Goal: Task Accomplishment & Management: Use online tool/utility

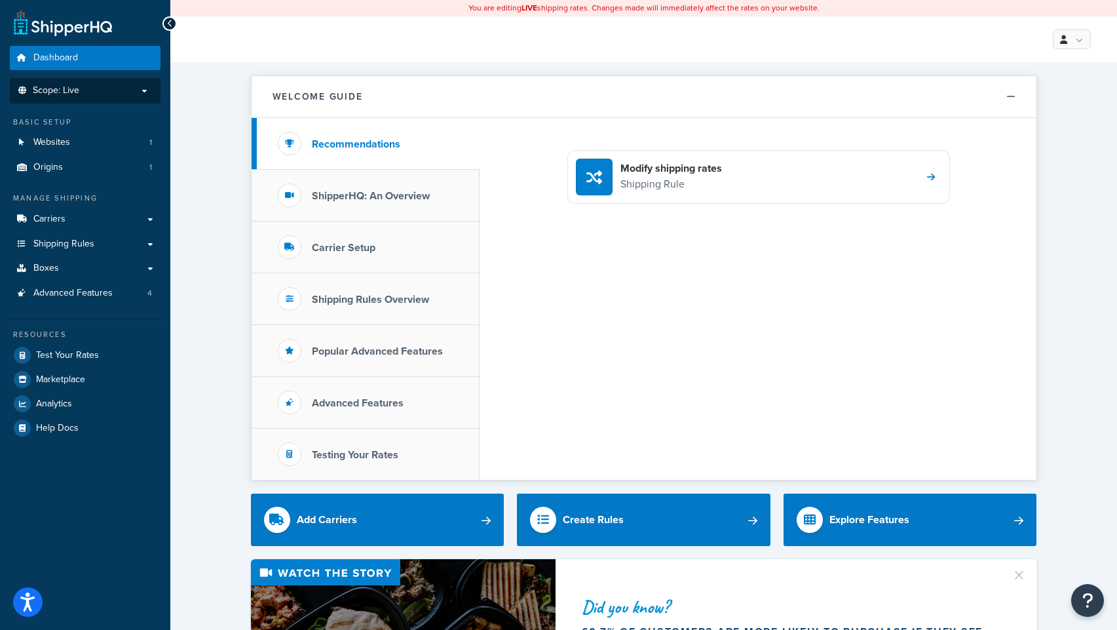
click at [91, 91] on p "Scope: Live" at bounding box center [85, 90] width 139 height 11
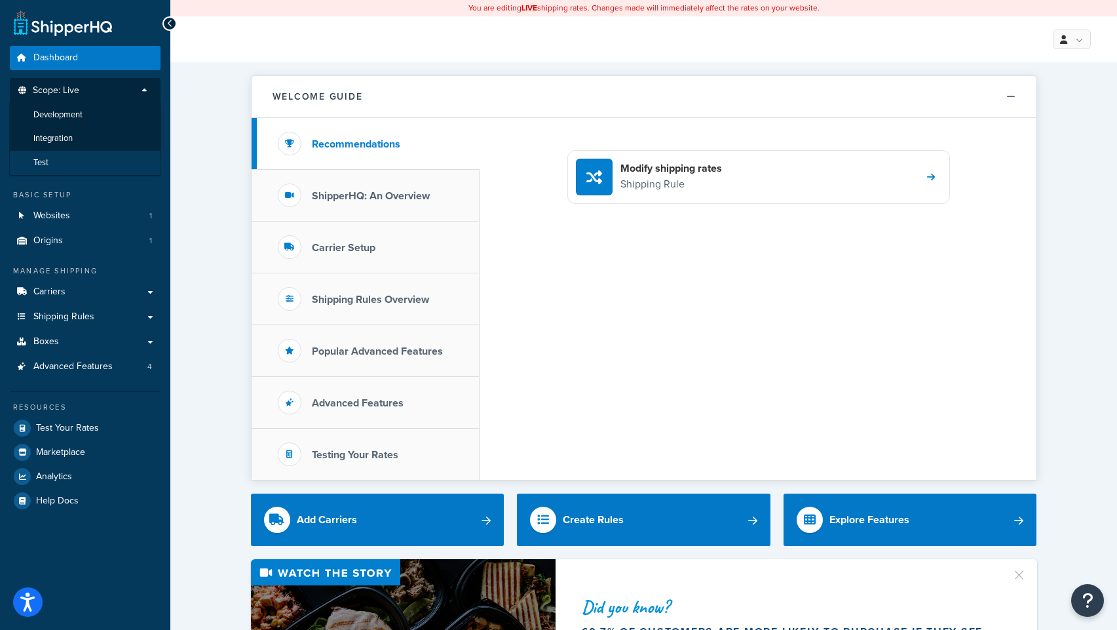
click at [57, 161] on li "Test" at bounding box center [85, 163] width 152 height 24
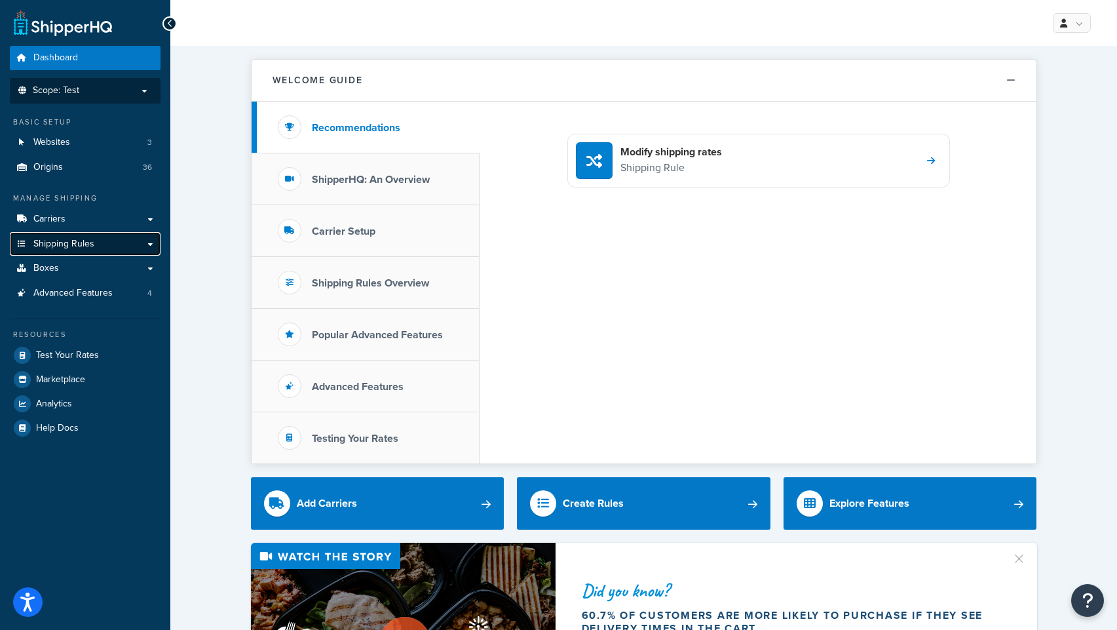
click at [74, 241] on span "Shipping Rules" at bounding box center [63, 243] width 61 height 11
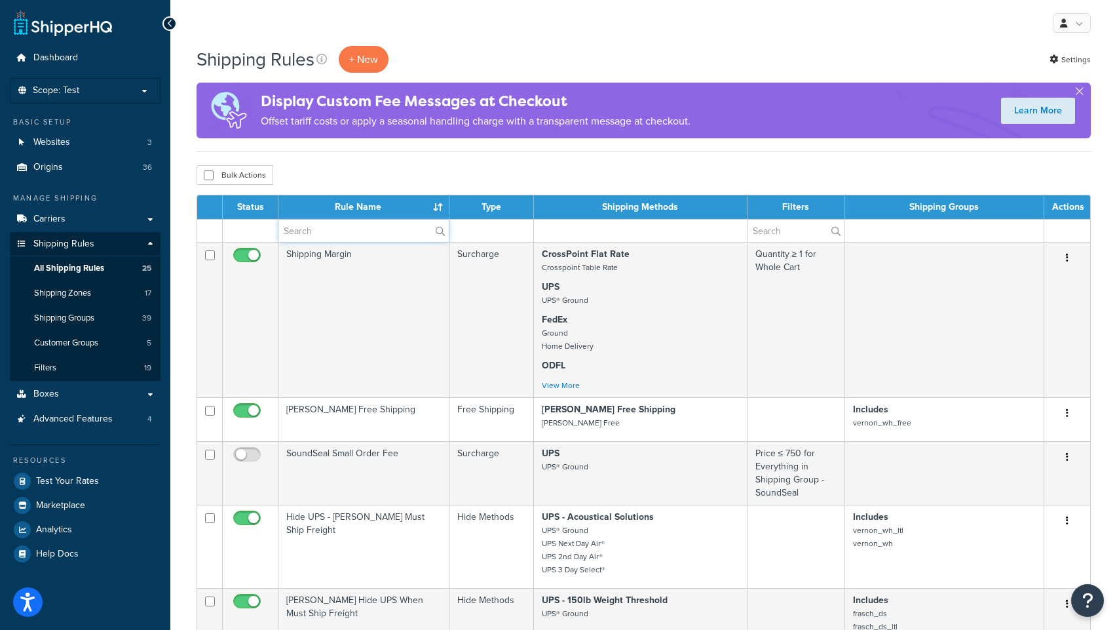
click at [347, 229] on input "text" at bounding box center [363, 230] width 170 height 22
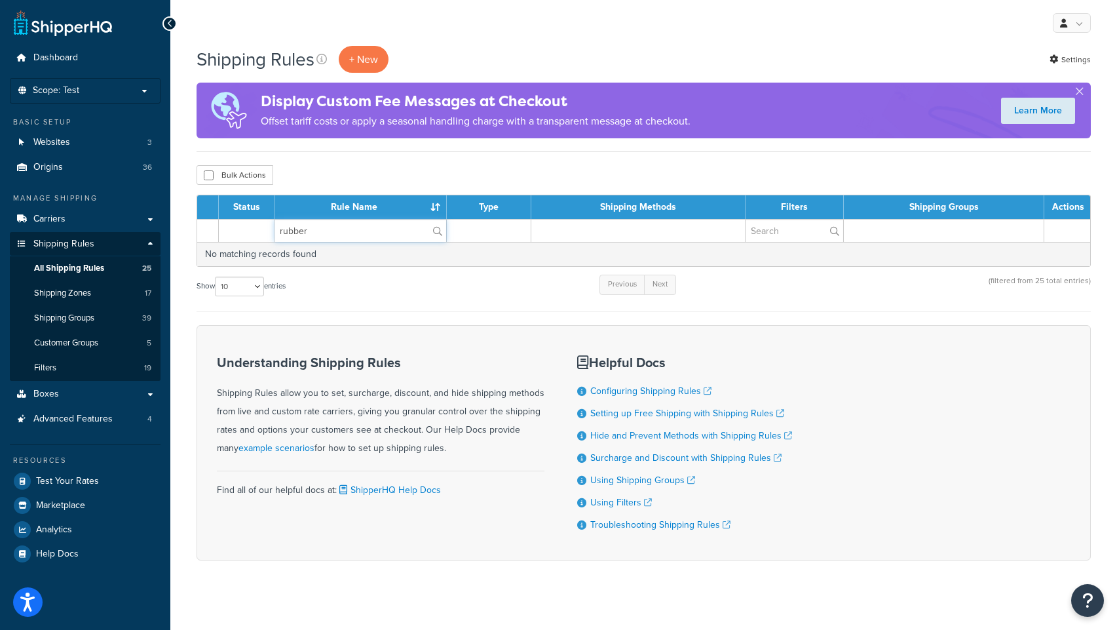
type input "rubber"
click at [408, 170] on div "Bulk Actions Duplicate Delete" at bounding box center [644, 175] width 894 height 20
click at [304, 231] on input "rubber" at bounding box center [360, 230] width 172 height 22
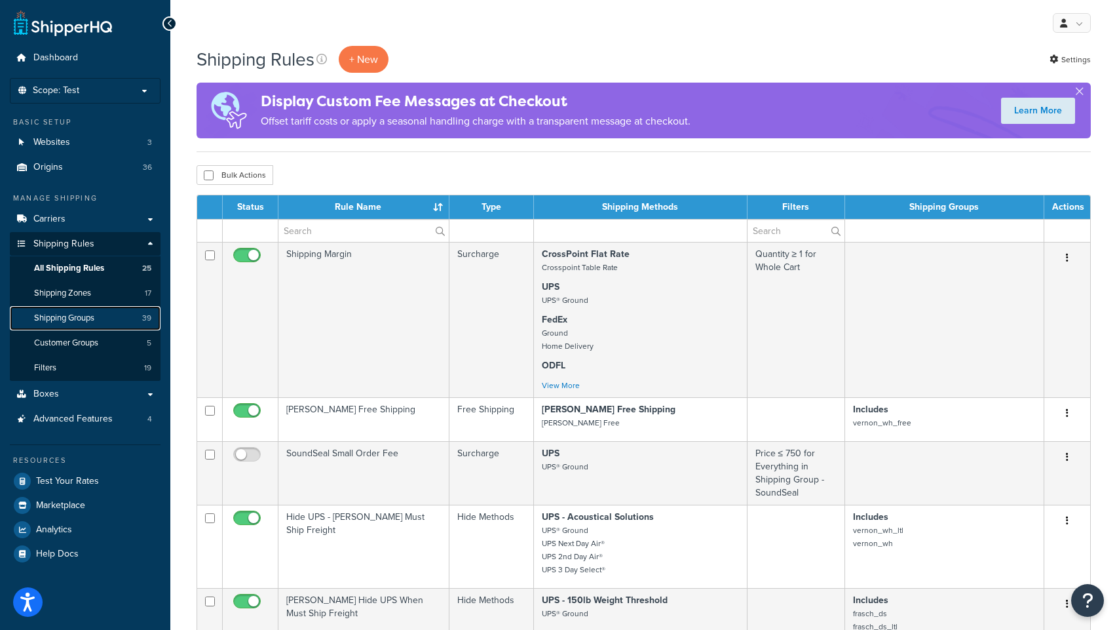
click at [74, 318] on span "Shipping Groups" at bounding box center [64, 317] width 60 height 11
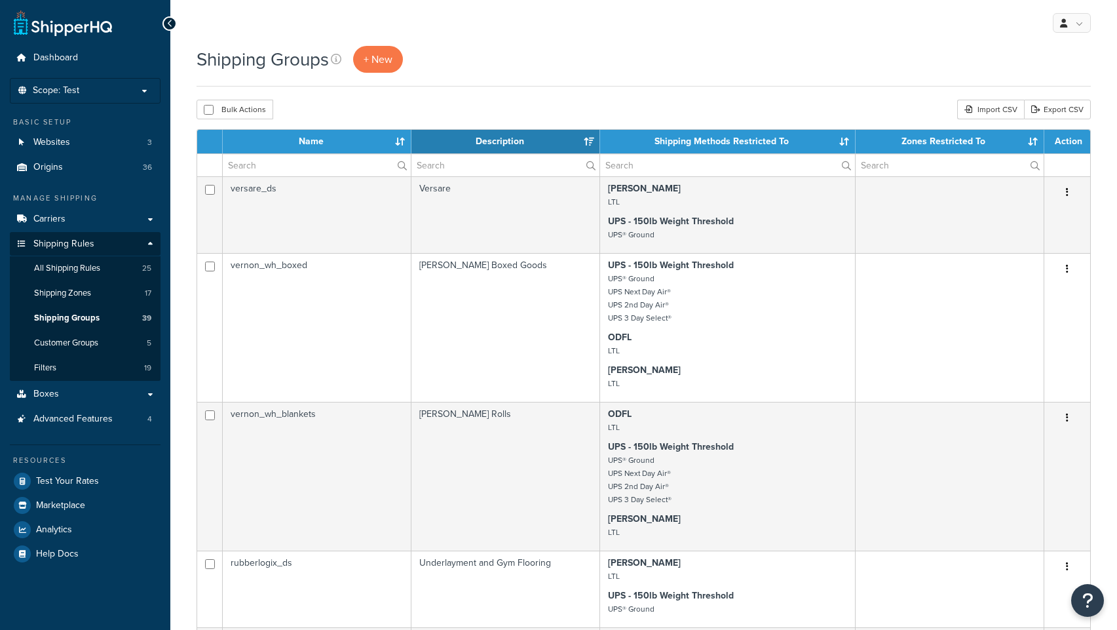
select select "15"
click at [287, 168] on input "text" at bounding box center [317, 165] width 188 height 22
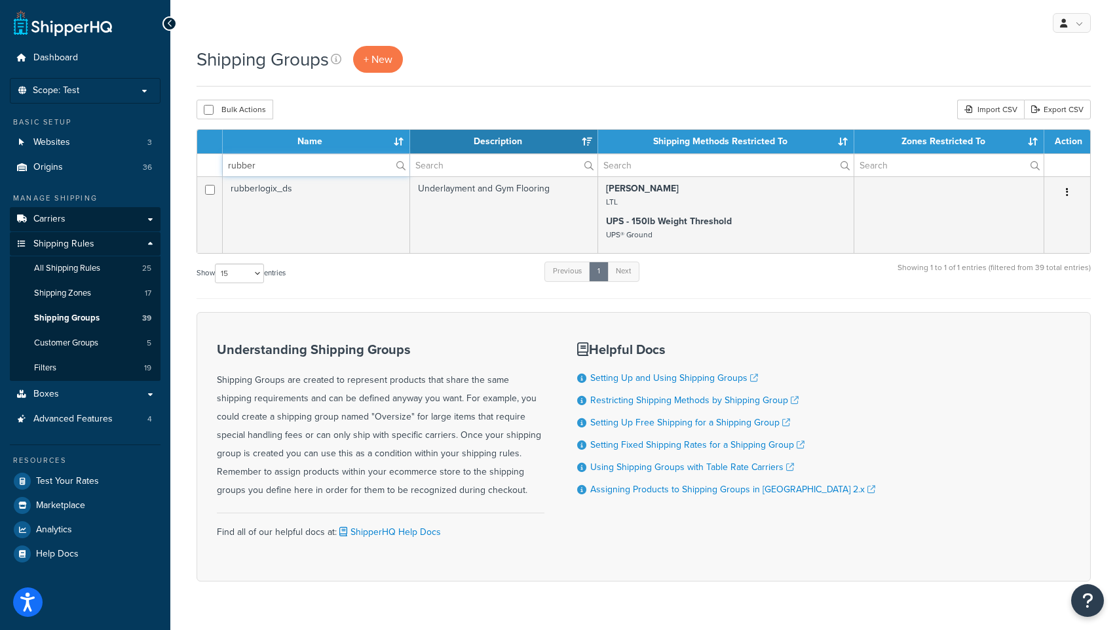
type input "rubber"
click at [47, 219] on span "Carriers" at bounding box center [49, 219] width 32 height 11
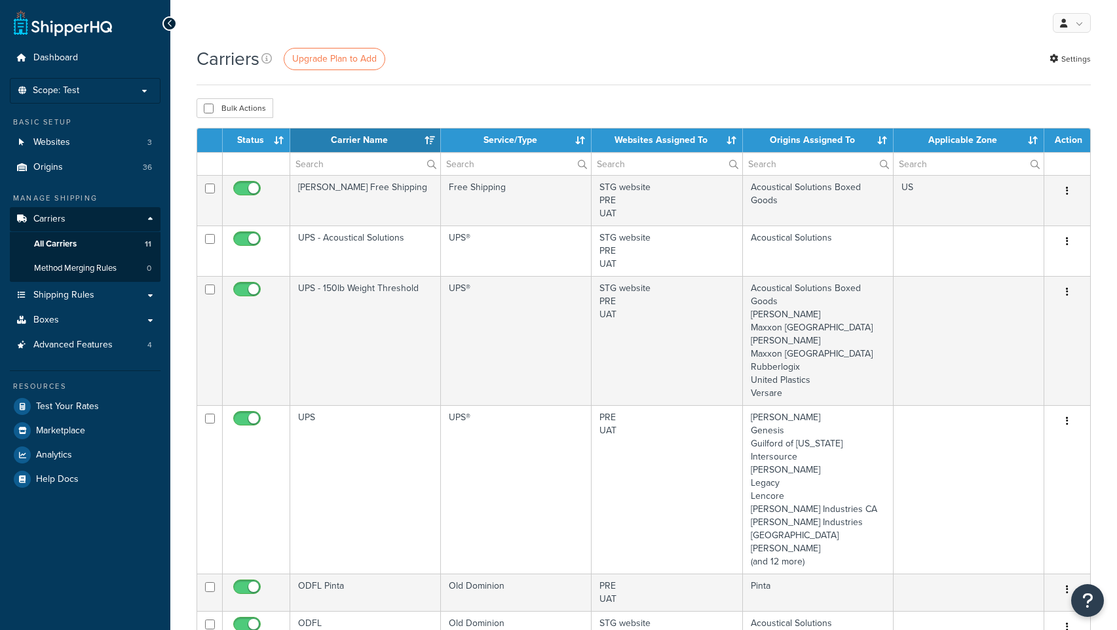
select select "15"
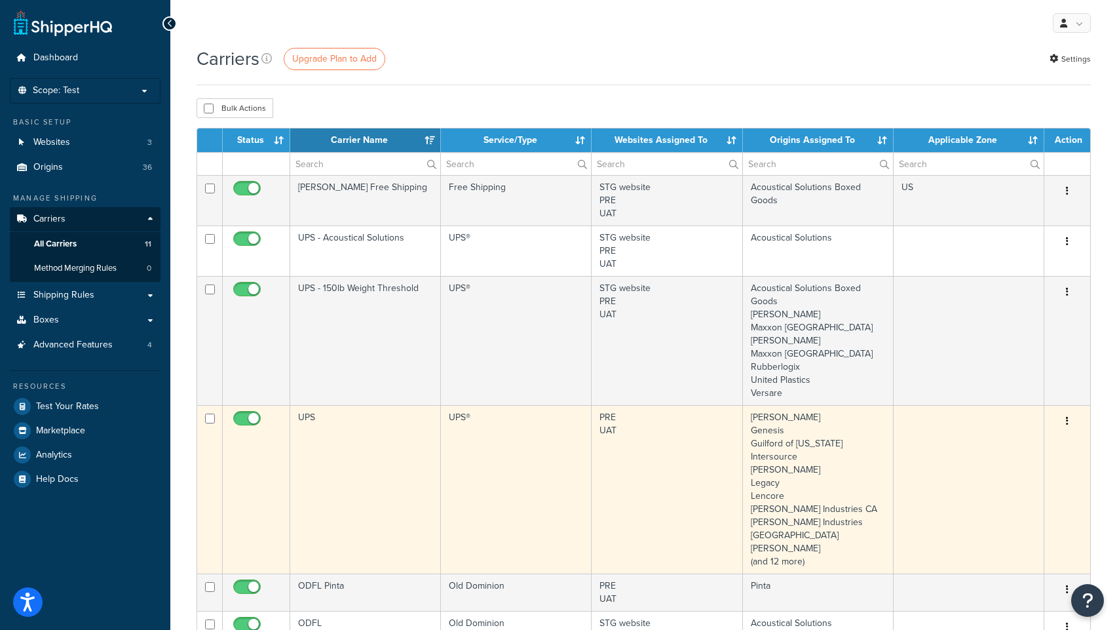
click at [309, 419] on td "UPS" at bounding box center [365, 489] width 151 height 168
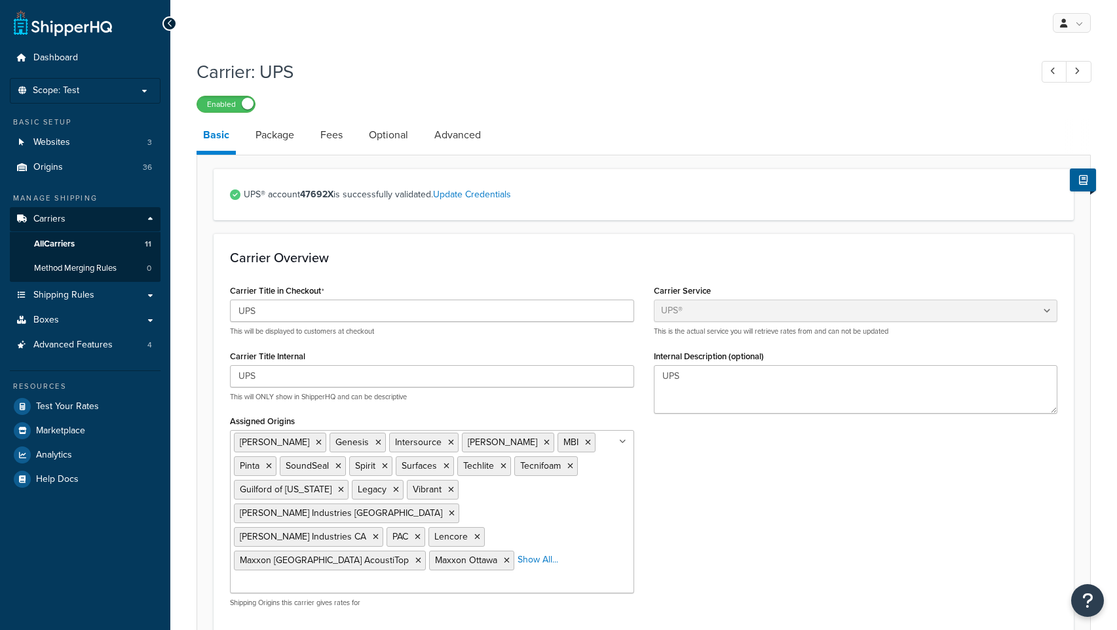
select select "ups"
click at [434, 138] on link "Advanced" at bounding box center [458, 134] width 60 height 31
select select "false"
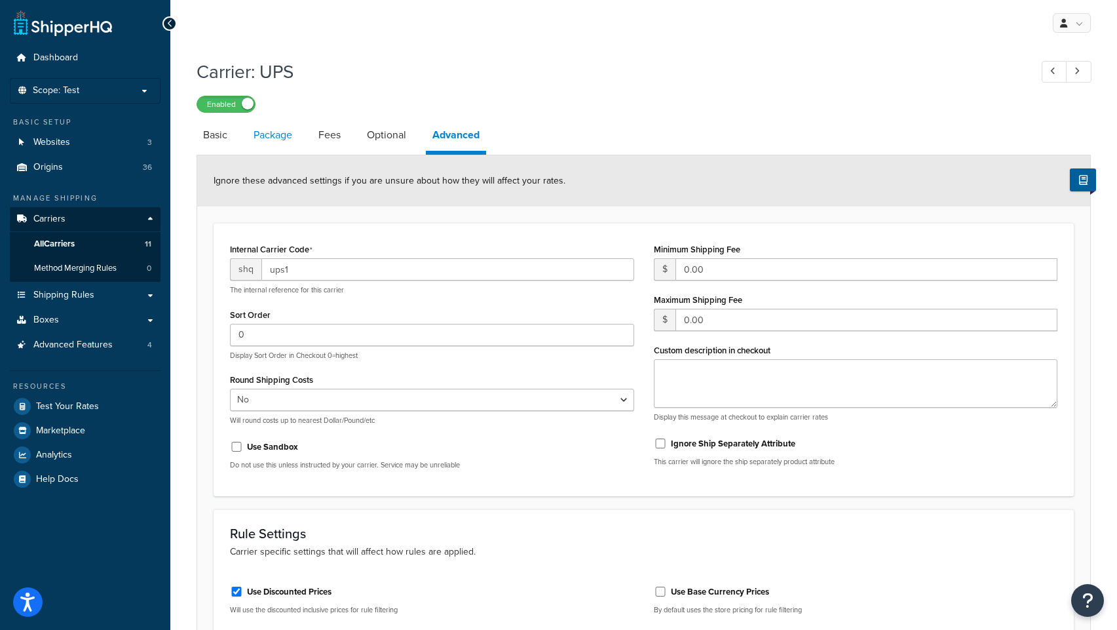
click at [254, 137] on link "Package" at bounding box center [273, 134] width 52 height 31
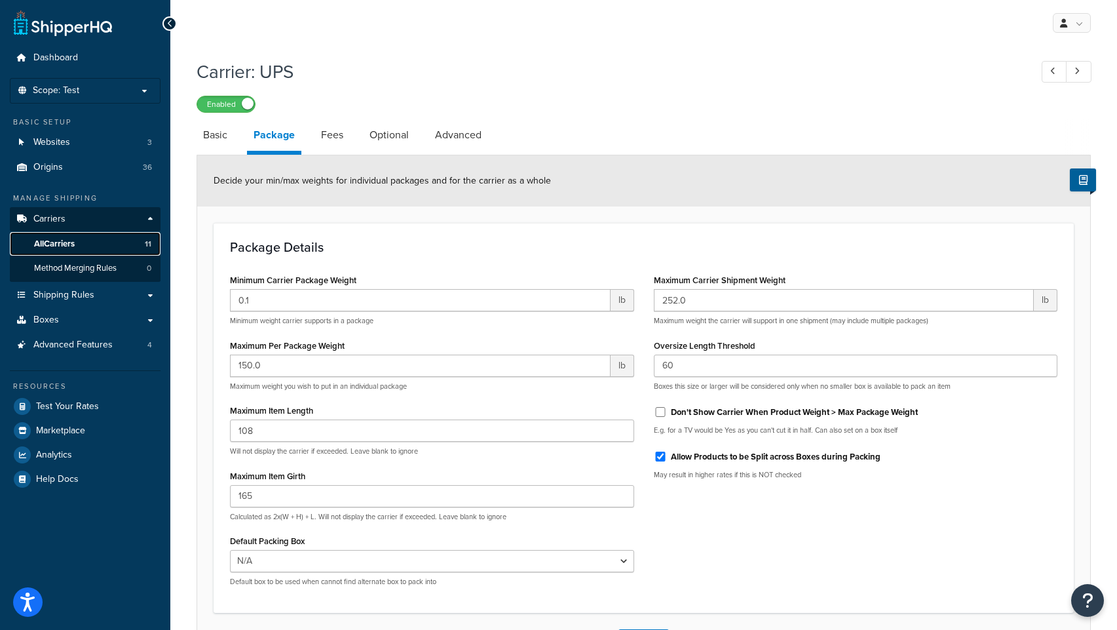
click at [55, 246] on span "All Carriers" at bounding box center [54, 243] width 41 height 11
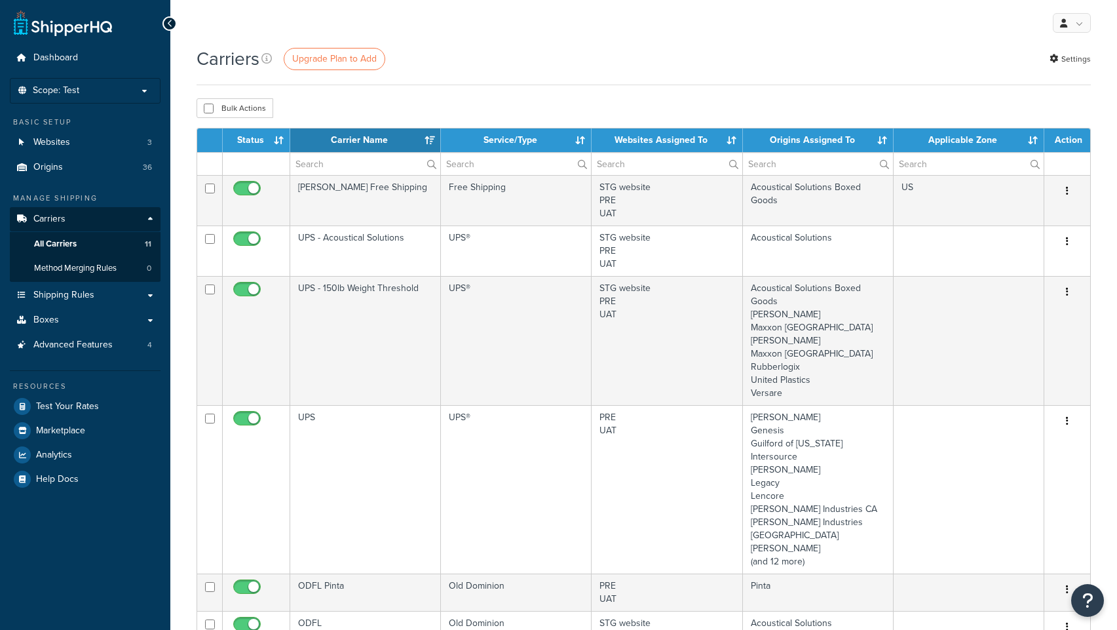
select select "15"
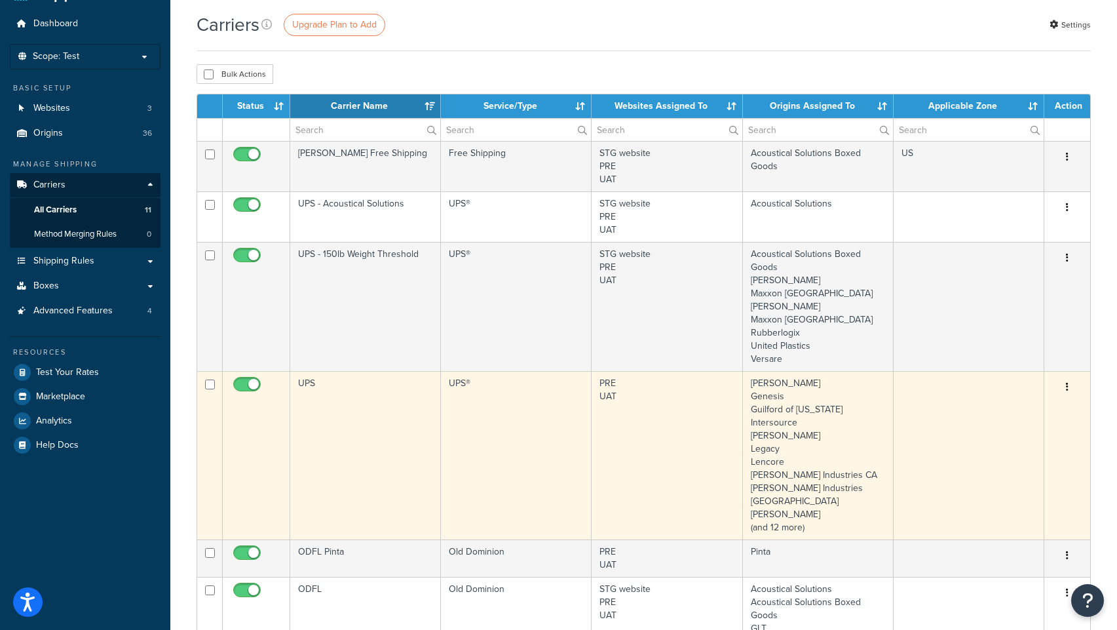
scroll to position [53, 0]
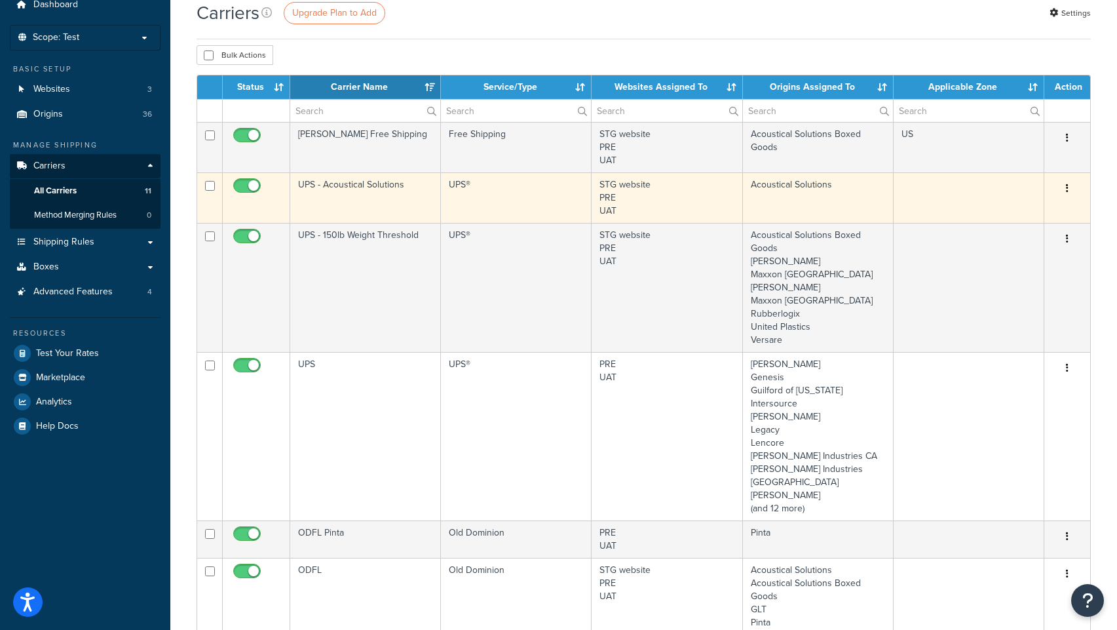
click at [348, 183] on td "UPS - Acoustical Solutions" at bounding box center [365, 197] width 151 height 50
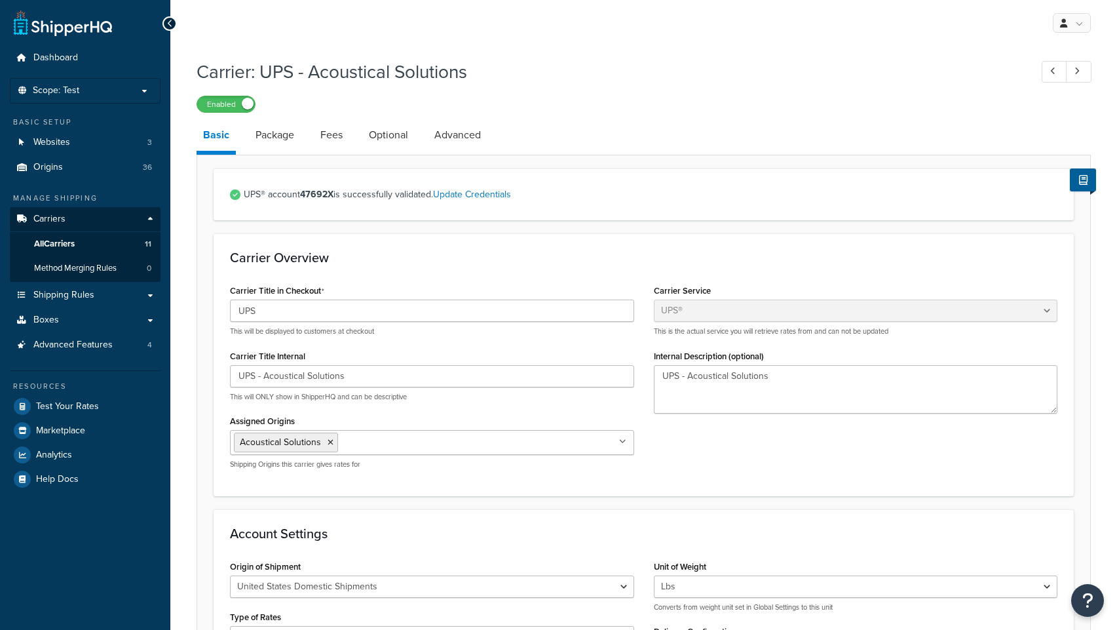
select select "ups"
click at [273, 132] on link "Package" at bounding box center [275, 134] width 52 height 31
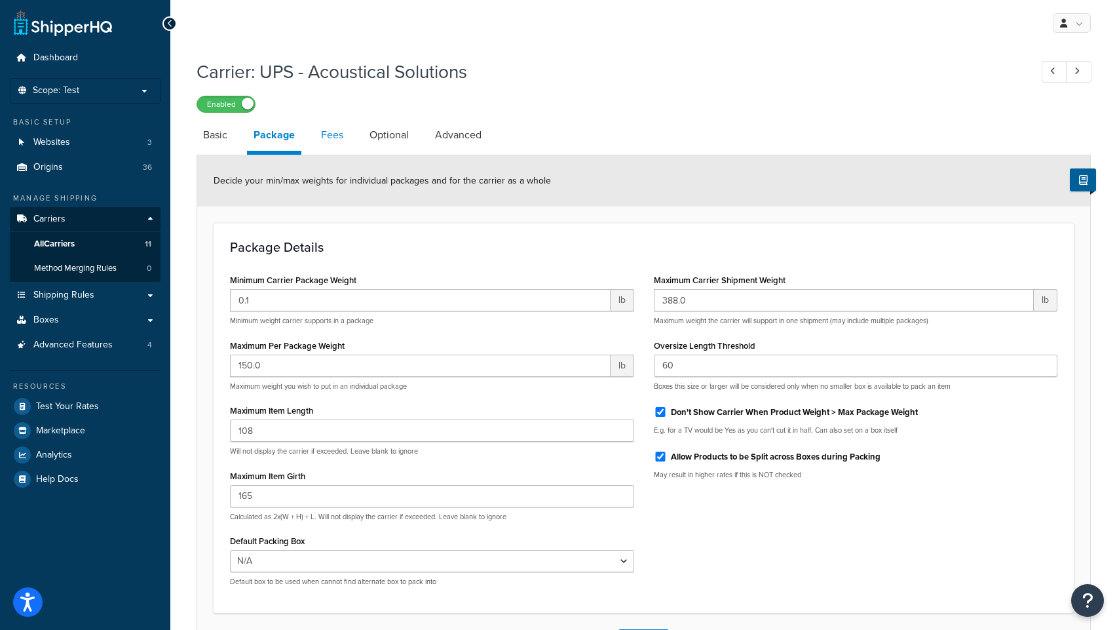
click at [335, 135] on link "Fees" at bounding box center [331, 134] width 35 height 31
select select "AFTER"
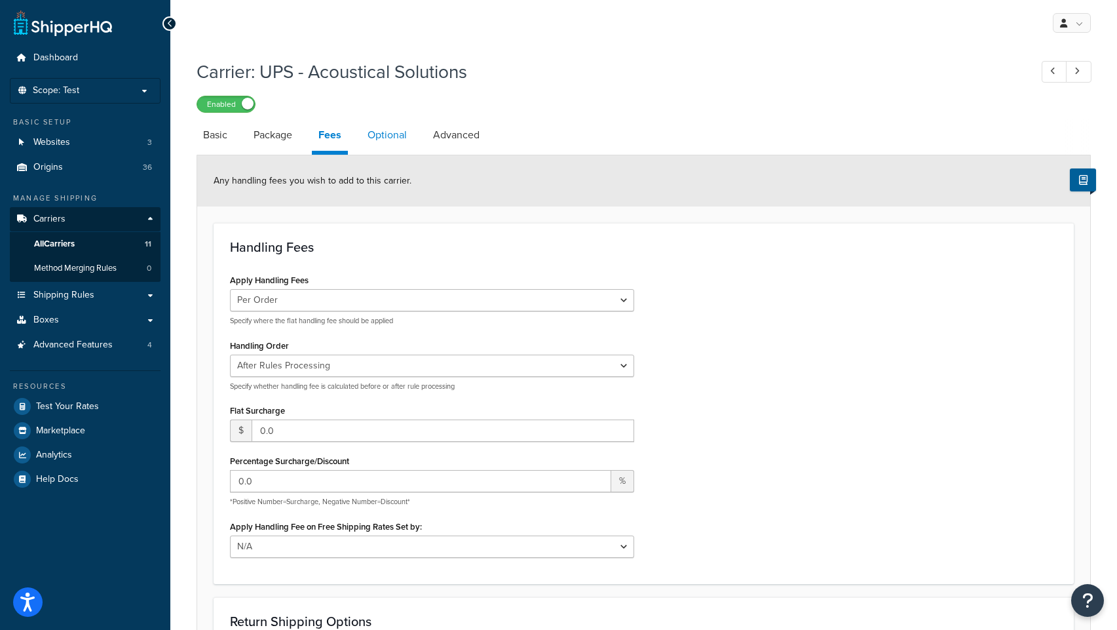
click at [378, 133] on link "Optional" at bounding box center [387, 134] width 52 height 31
select select "residential"
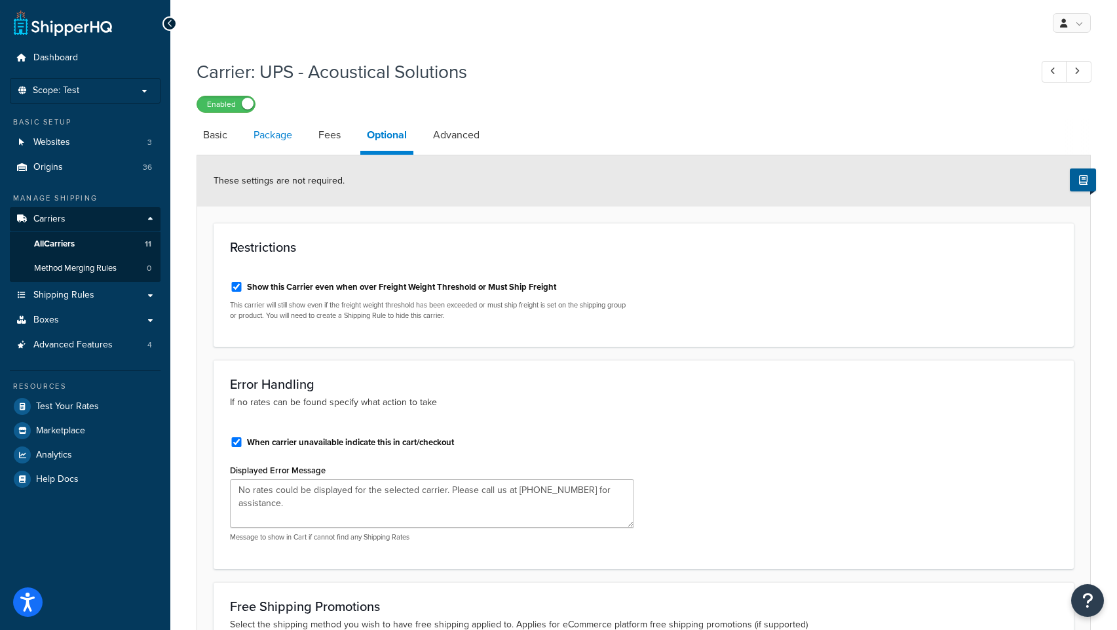
click at [283, 136] on link "Package" at bounding box center [273, 134] width 52 height 31
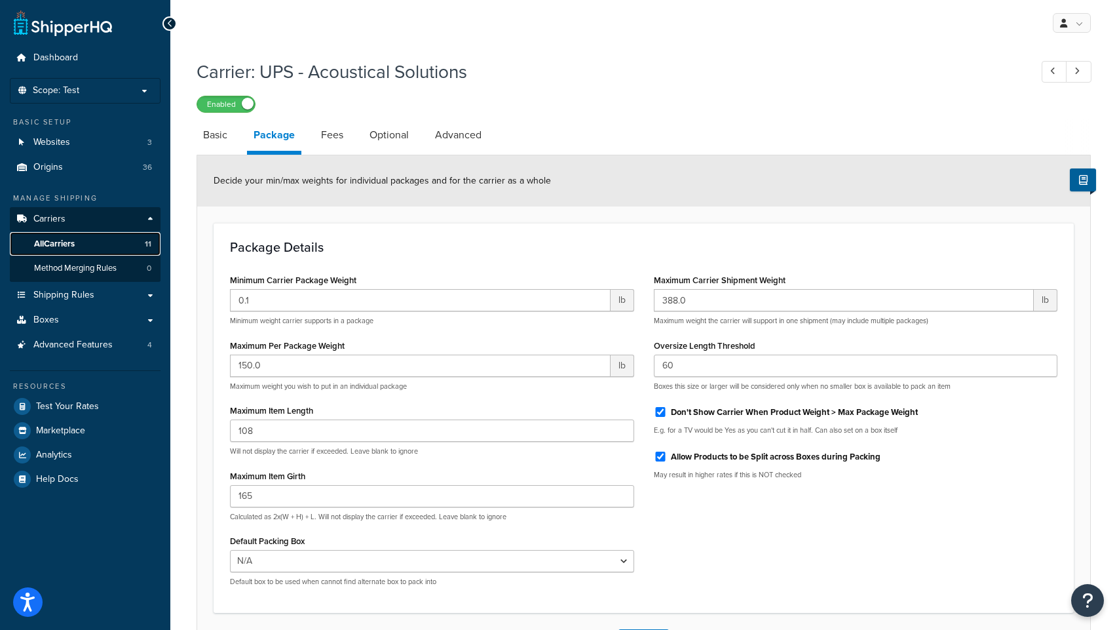
click at [54, 242] on span "All Carriers" at bounding box center [54, 243] width 41 height 11
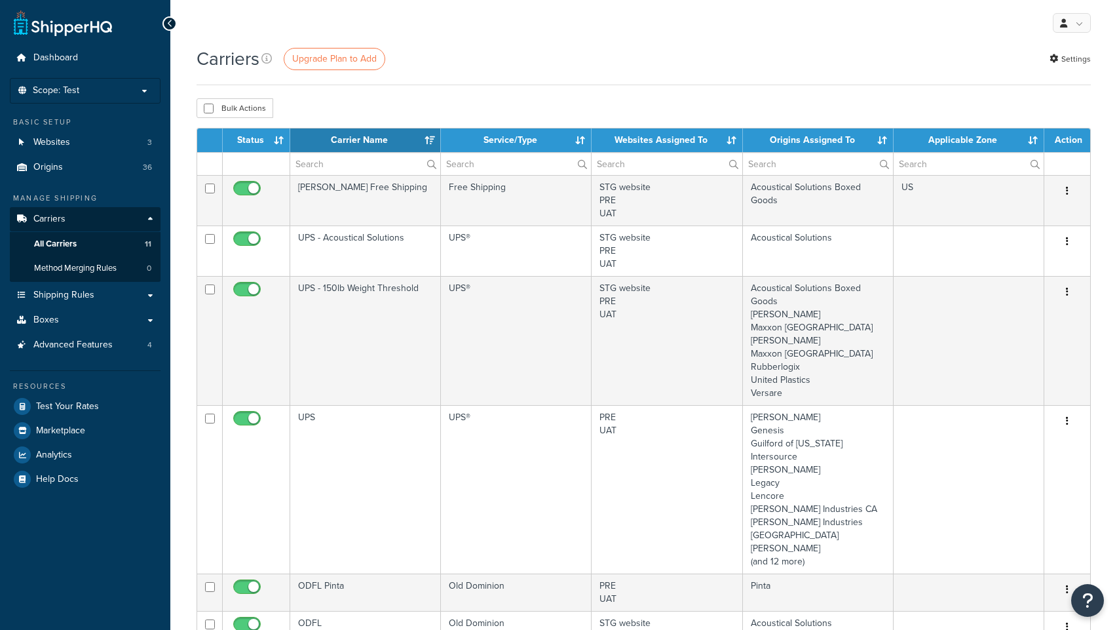
select select "15"
click at [555, 62] on div "Carriers Upgrade Plan to Add Settings" at bounding box center [644, 59] width 894 height 26
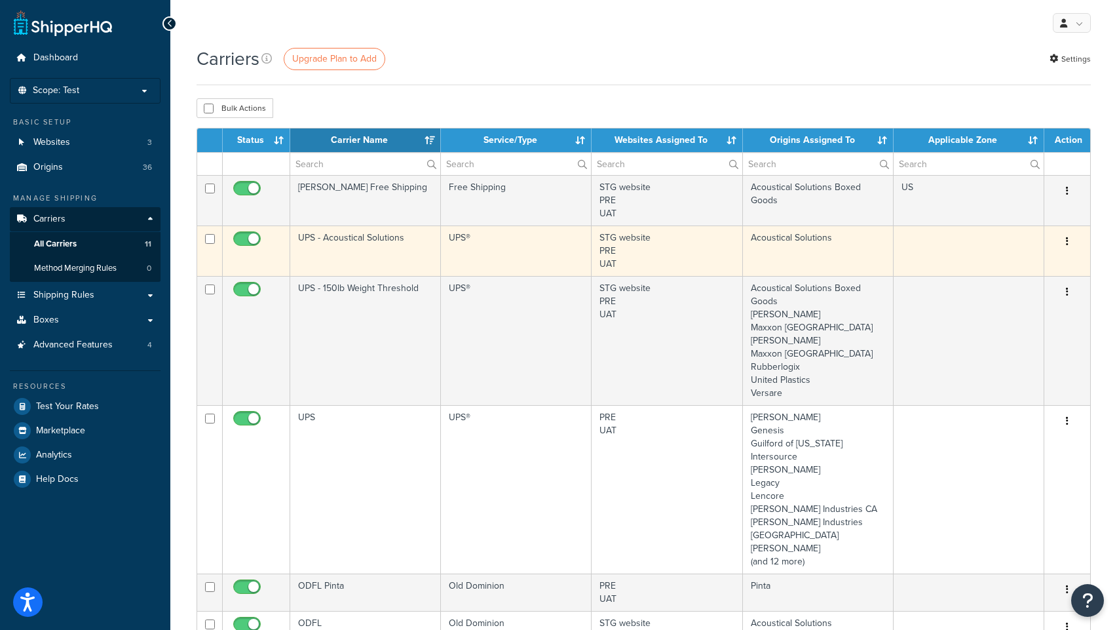
click at [383, 237] on td "UPS - Acoustical Solutions" at bounding box center [365, 250] width 151 height 50
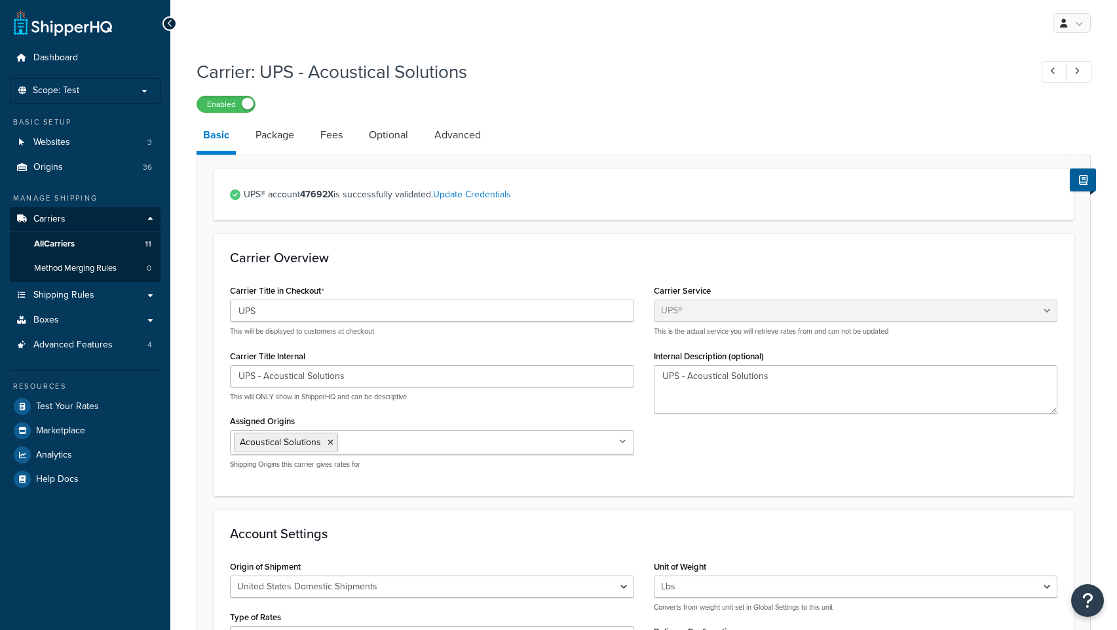
select select "ups"
click at [277, 140] on link "Package" at bounding box center [275, 134] width 52 height 31
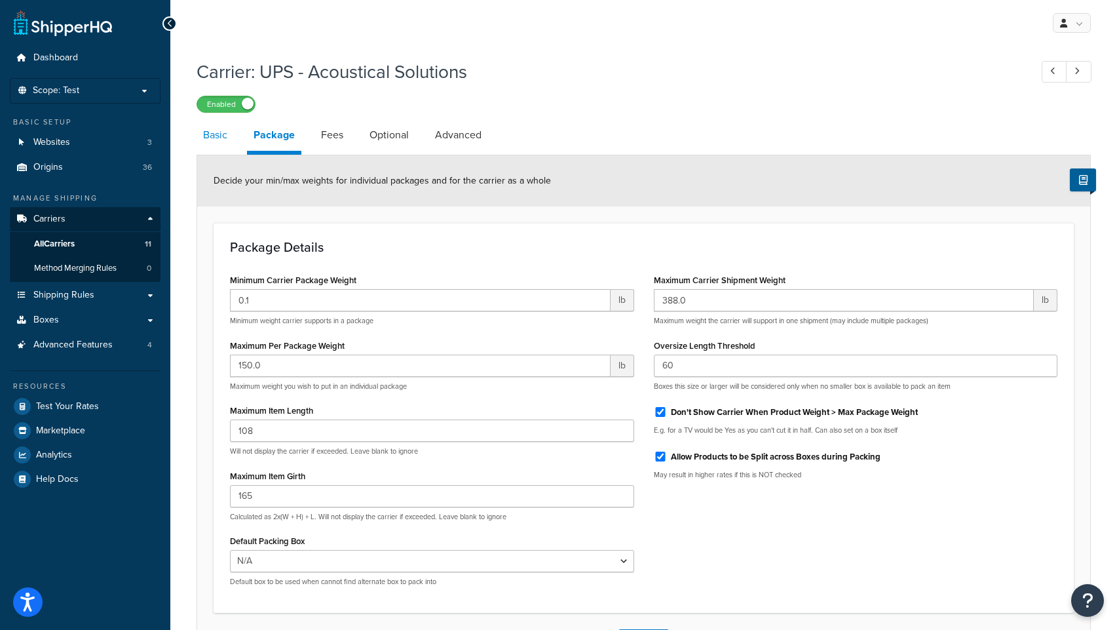
click at [214, 143] on link "Basic" at bounding box center [215, 134] width 37 height 31
select select "ups"
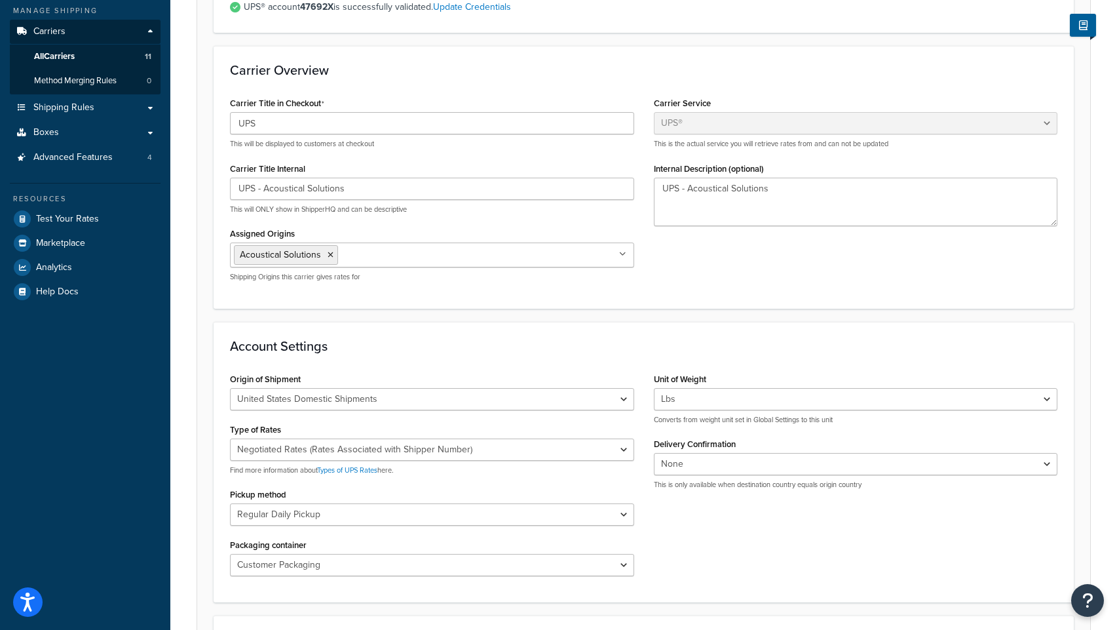
scroll to position [254, 0]
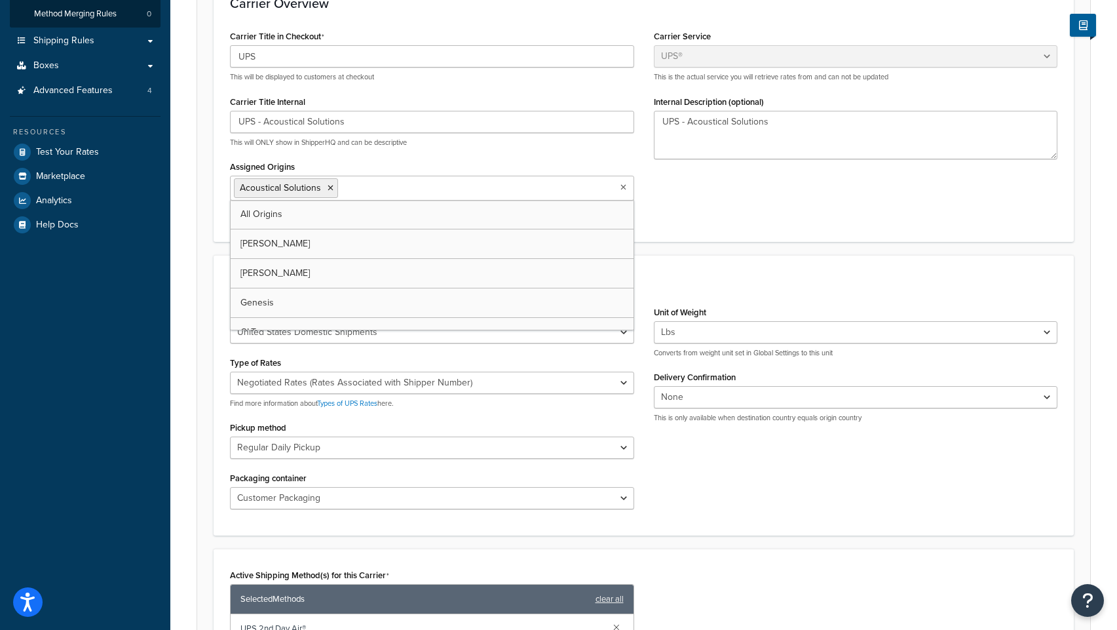
click at [409, 195] on input "Assigned Origins" at bounding box center [399, 187] width 116 height 14
type input "rubb"
click at [801, 259] on div "Account Settings Origin of Shipment United States Domestic Shipments Shipments …" at bounding box center [644, 395] width 860 height 280
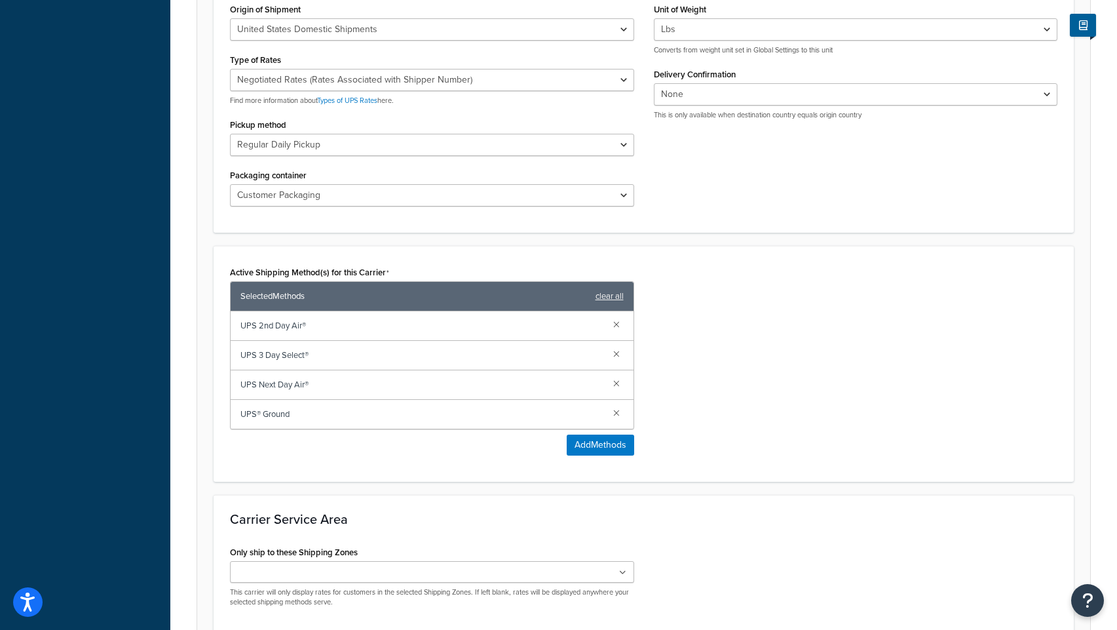
scroll to position [681, 0]
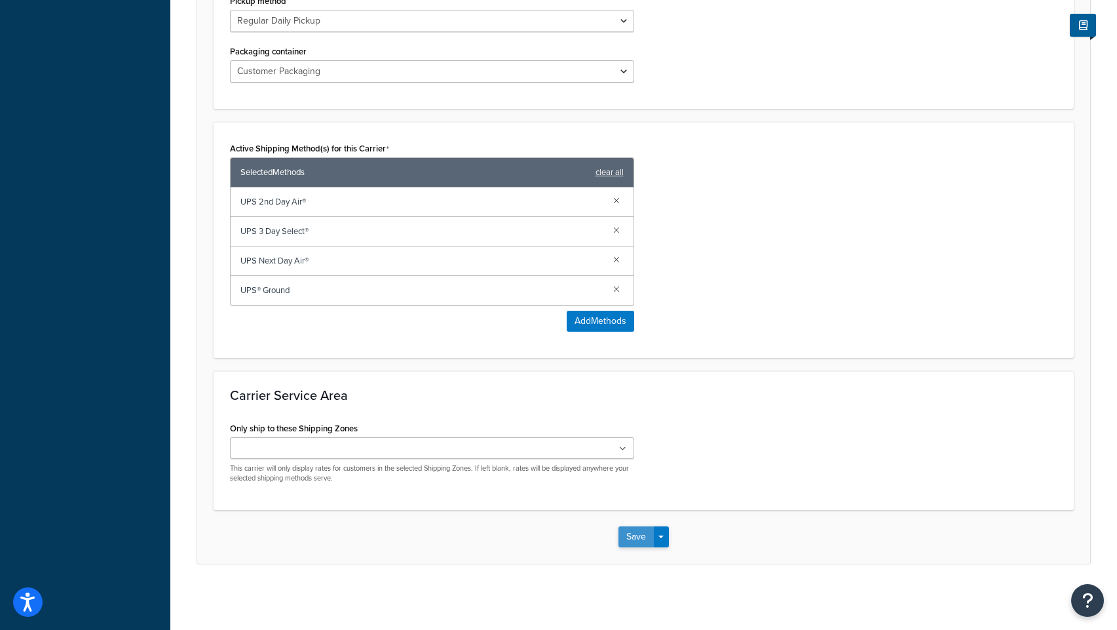
click at [630, 537] on button "Save" at bounding box center [635, 536] width 35 height 21
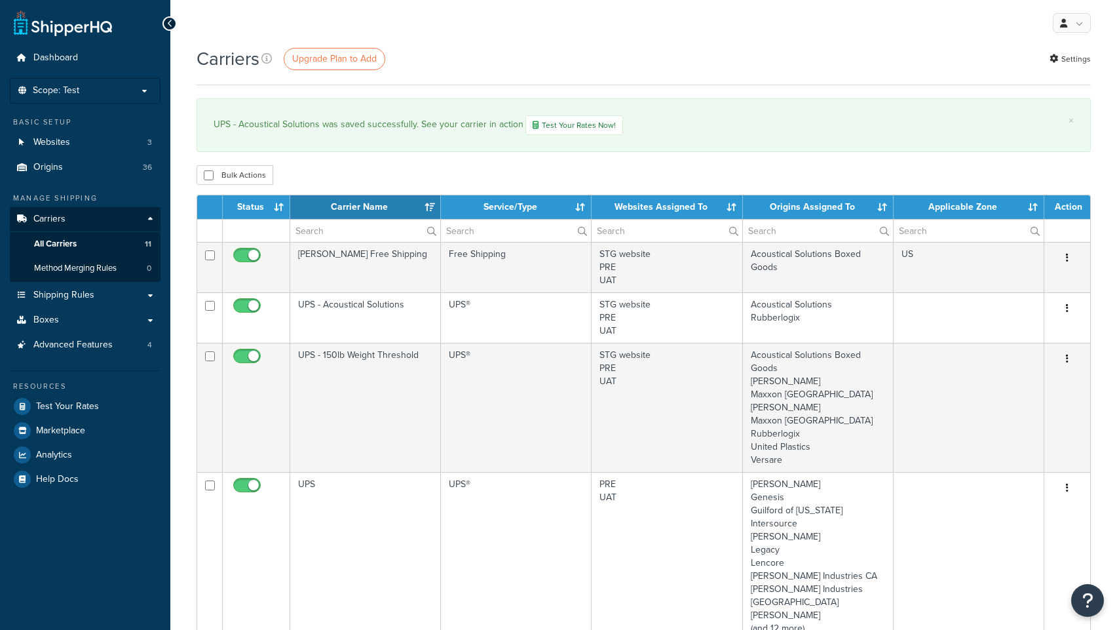
select select "15"
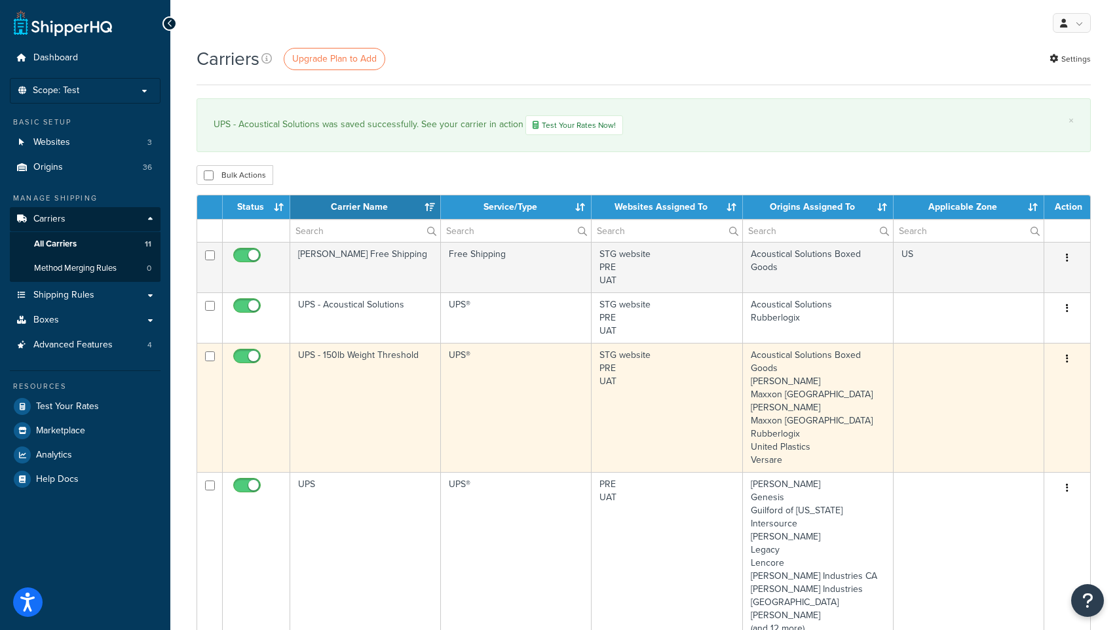
click at [352, 357] on td "UPS - 150lb Weight Threshold" at bounding box center [365, 407] width 151 height 129
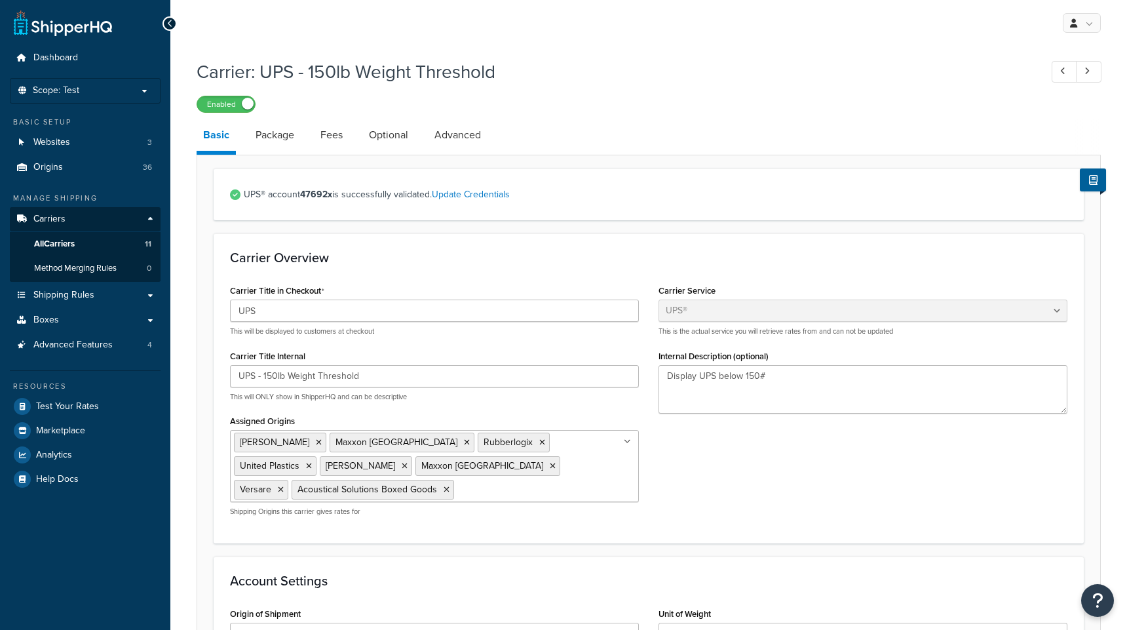
select select "ups"
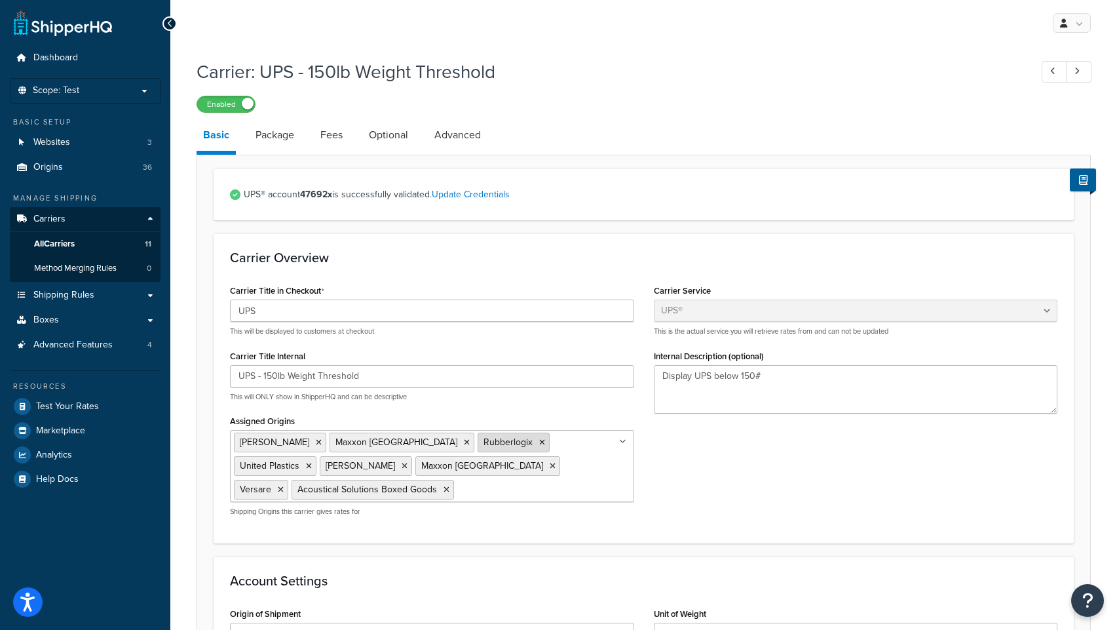
click at [539, 444] on icon at bounding box center [542, 442] width 6 height 8
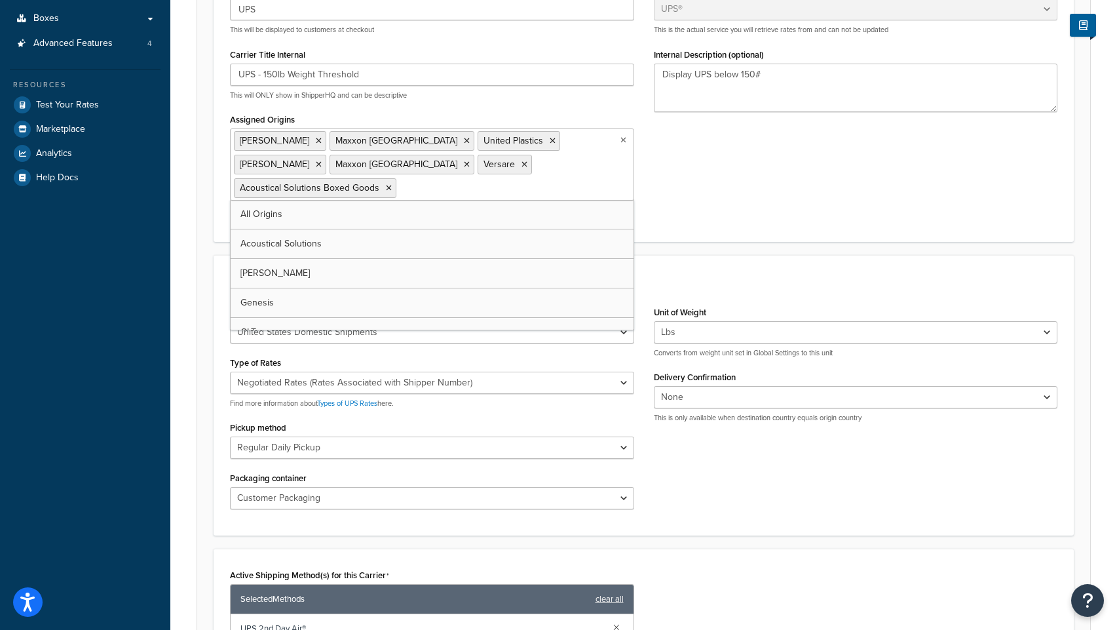
scroll to position [415, 0]
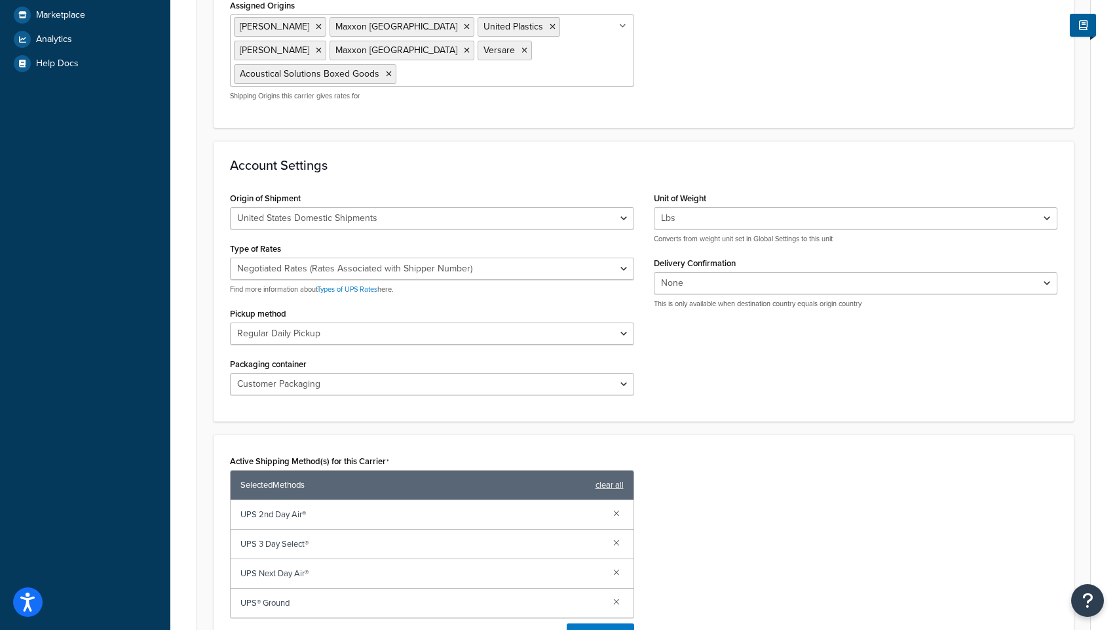
click at [210, 492] on form "UPS® account 47692x is successfully validated. Update Credentials Carrier Overv…" at bounding box center [643, 314] width 893 height 1122
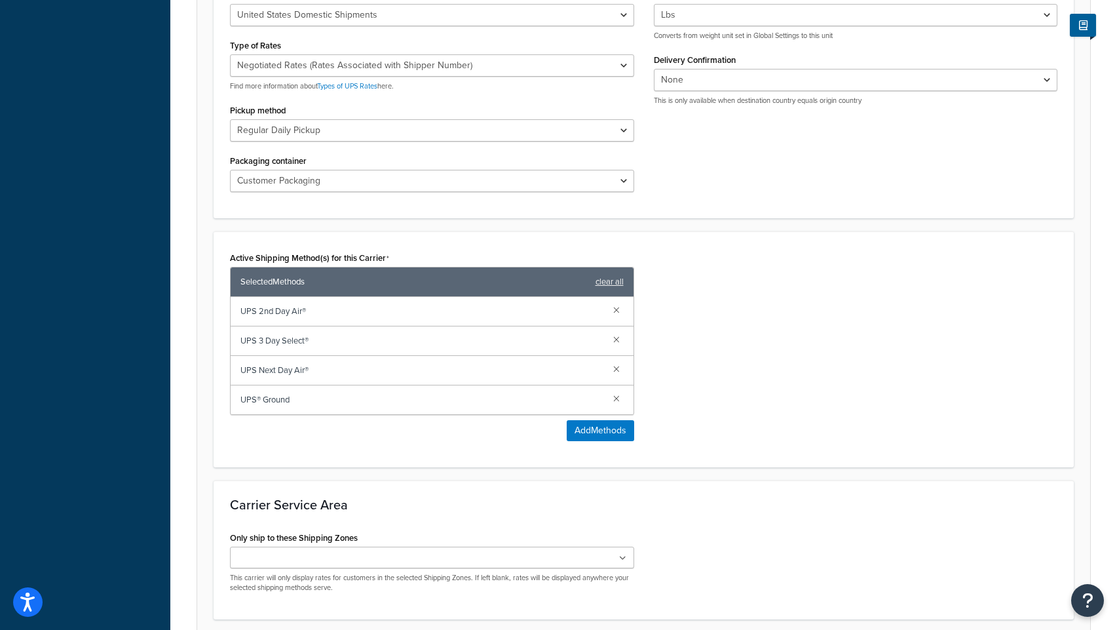
scroll to position [725, 0]
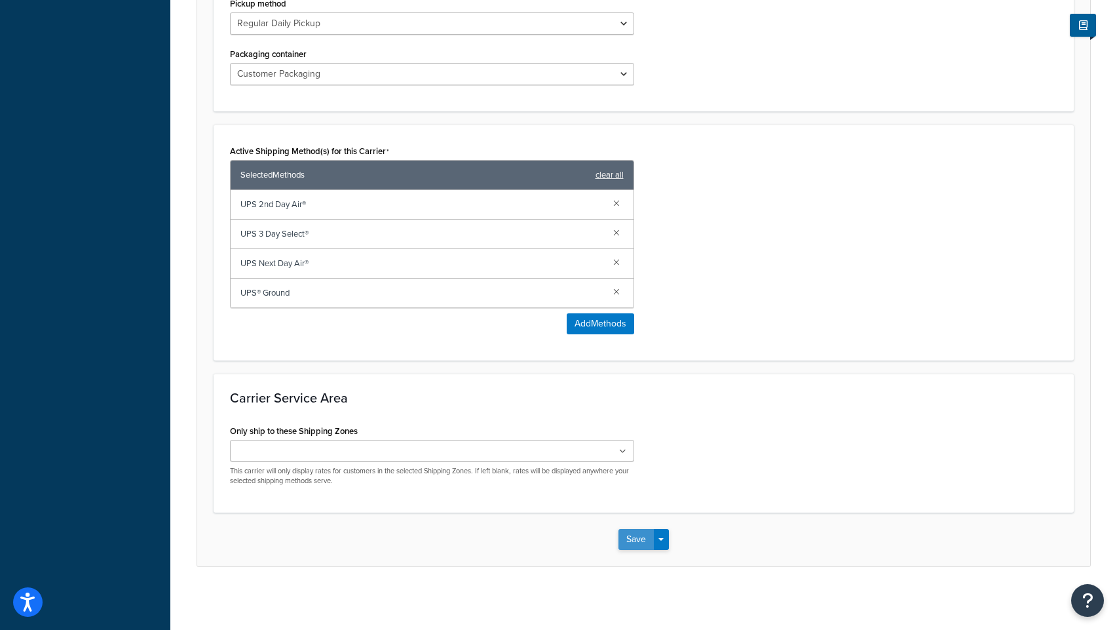
click at [641, 539] on button "Save" at bounding box center [635, 539] width 35 height 21
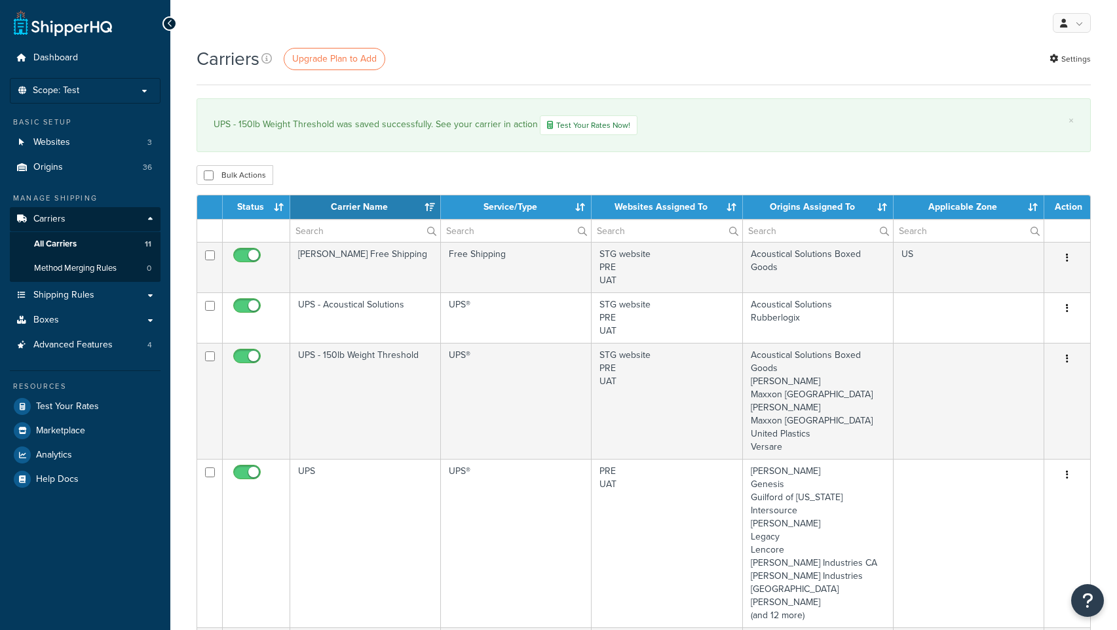
select select "15"
click at [45, 169] on span "Origins" at bounding box center [47, 167] width 29 height 11
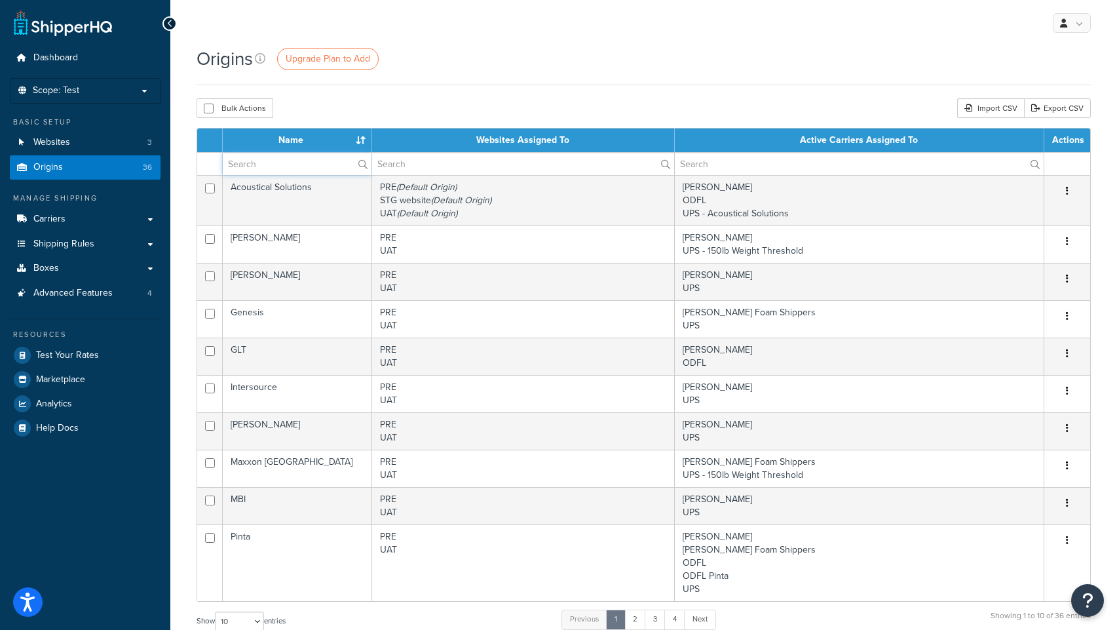
click at [262, 170] on input "text" at bounding box center [297, 164] width 149 height 22
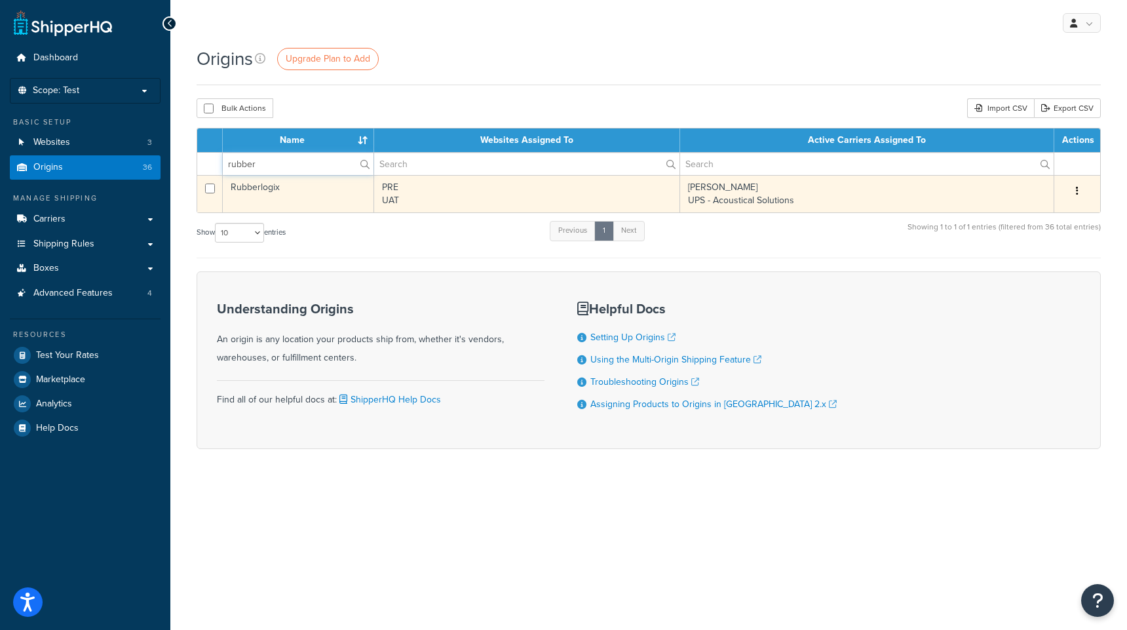
type input "rubber"
click at [237, 187] on td "Rubberlogix" at bounding box center [298, 193] width 151 height 37
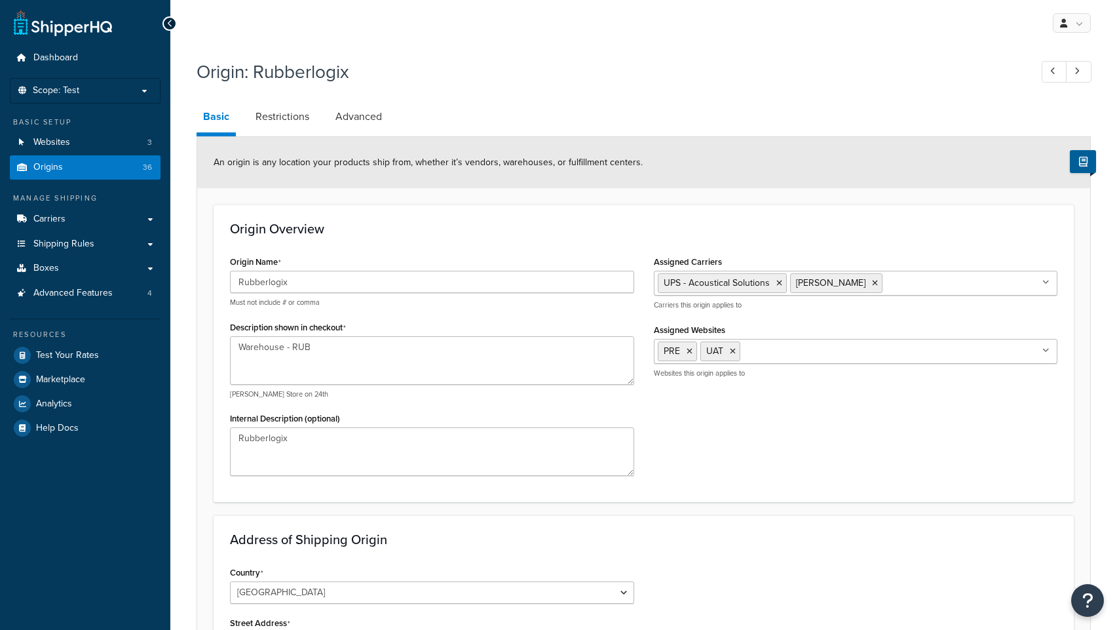
select select "33"
click at [282, 116] on link "Restrictions" at bounding box center [282, 116] width 67 height 31
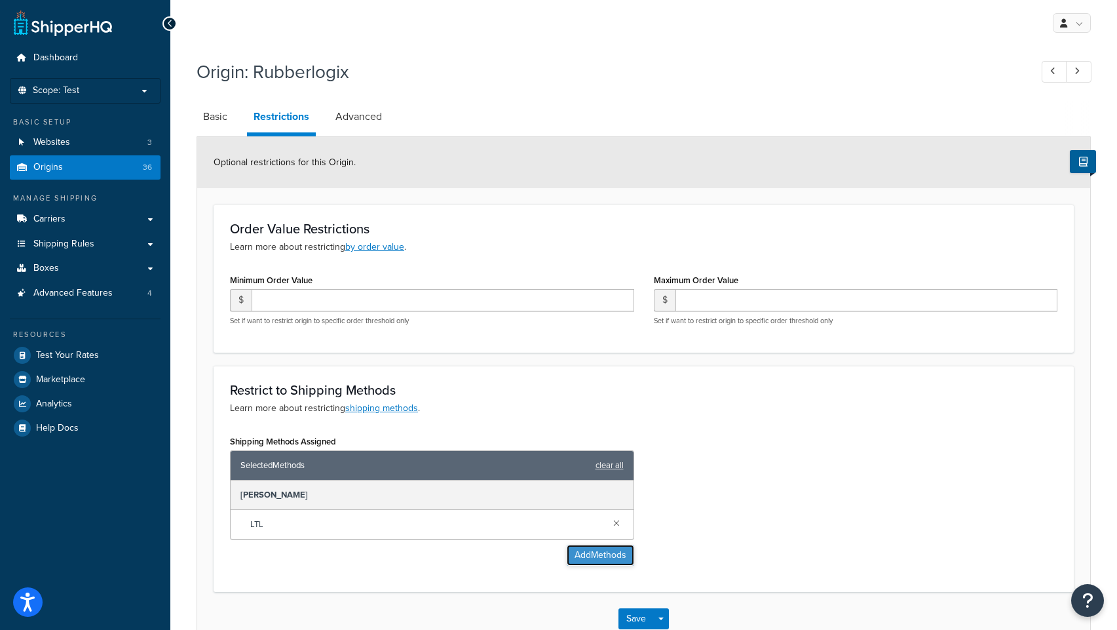
click at [576, 552] on button "Add Methods" at bounding box center [600, 554] width 67 height 21
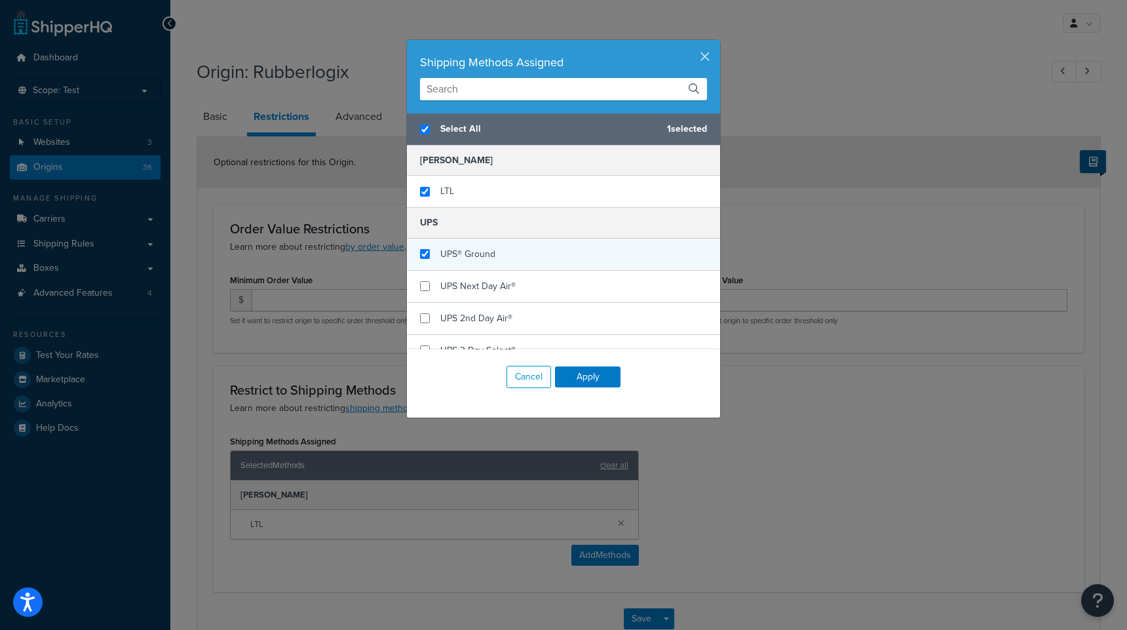
checkbox input "true"
click at [415, 259] on div "UPS® Ground" at bounding box center [563, 254] width 313 height 32
click at [581, 377] on button "Apply" at bounding box center [588, 376] width 66 height 21
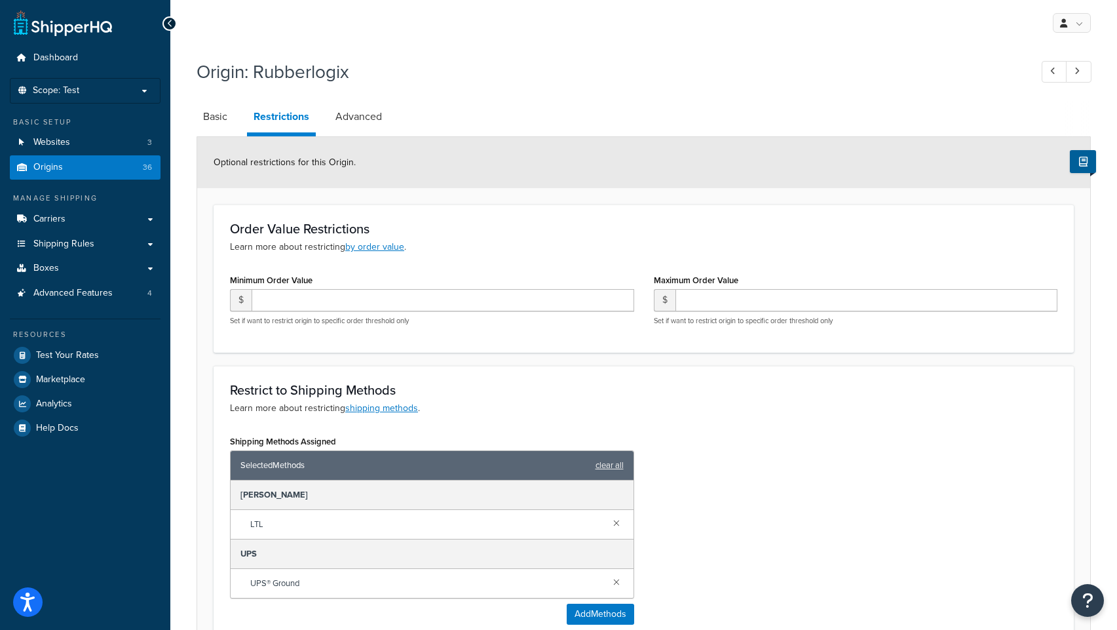
scroll to position [141, 0]
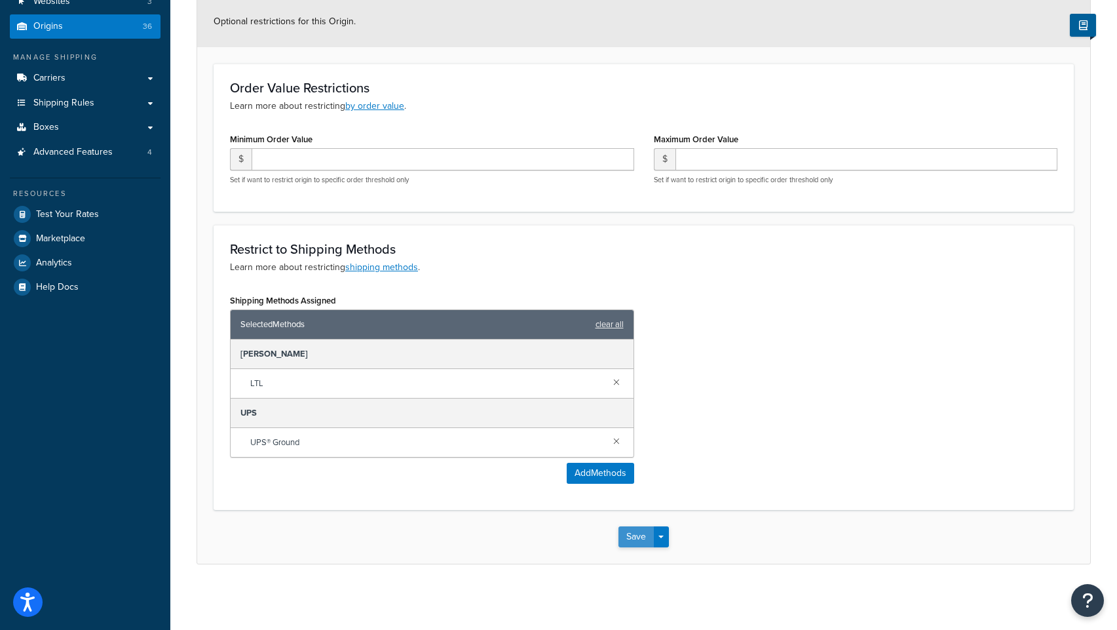
click at [638, 540] on button "Save" at bounding box center [635, 536] width 35 height 21
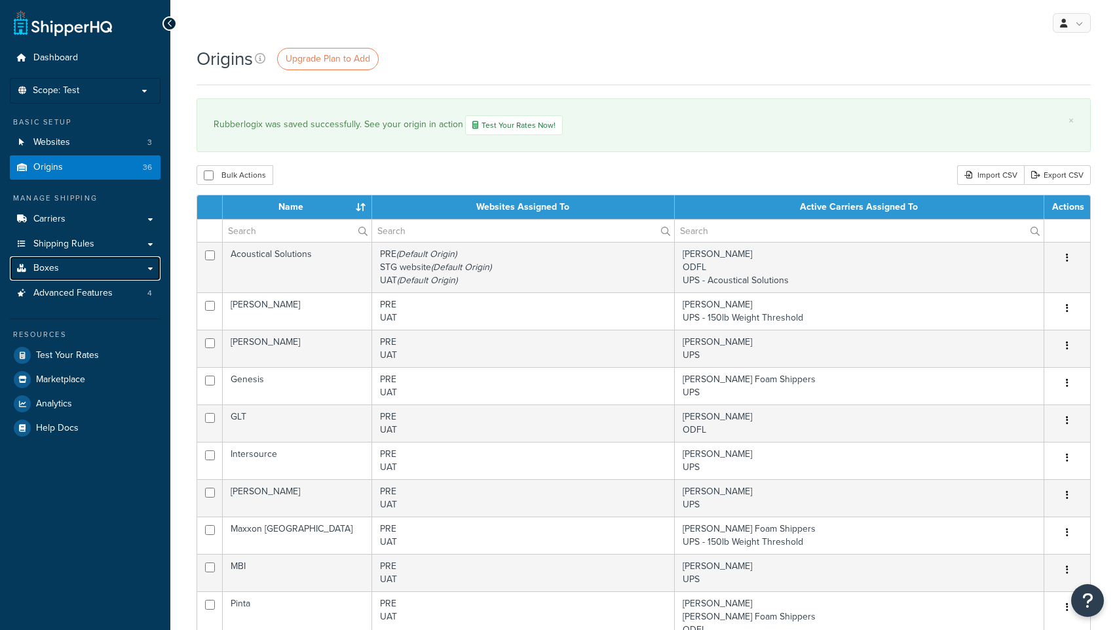
click at [52, 265] on span "Boxes" at bounding box center [46, 268] width 26 height 11
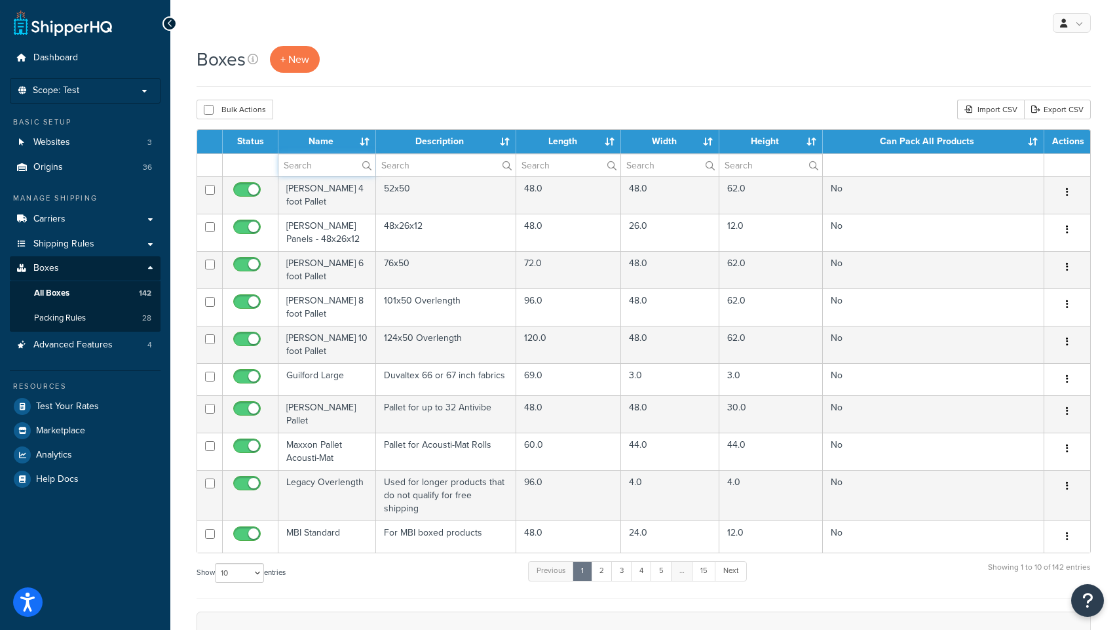
click at [317, 164] on input "text" at bounding box center [326, 165] width 97 height 22
type input "rubber"
click at [527, 67] on div "Boxes + New" at bounding box center [644, 59] width 894 height 27
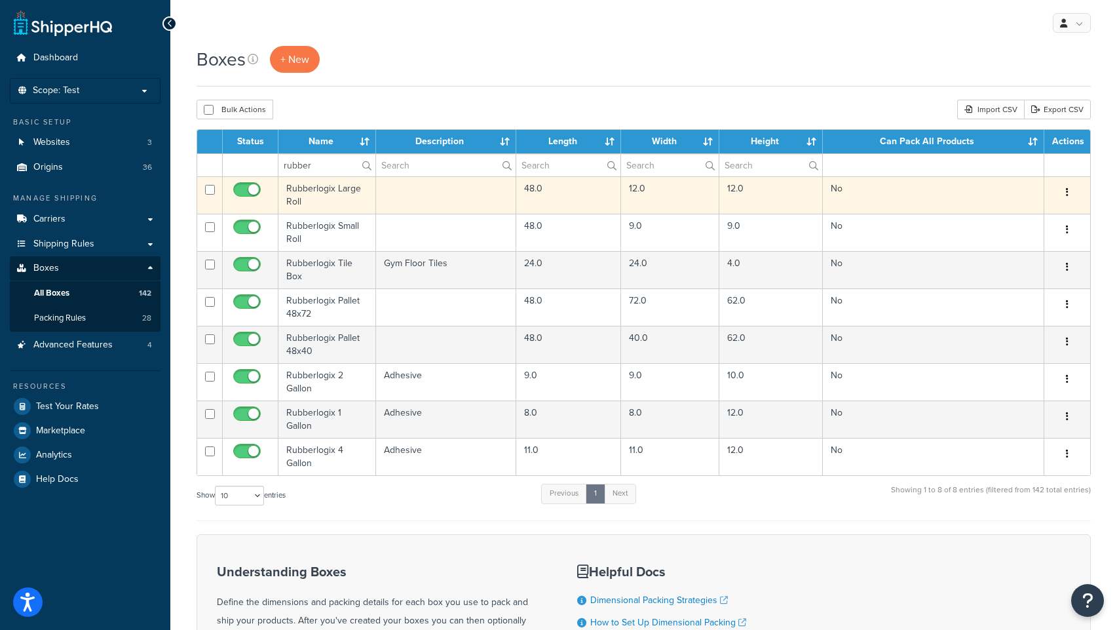
click at [335, 189] on td "Rubberlogix Large Roll" at bounding box center [327, 194] width 98 height 37
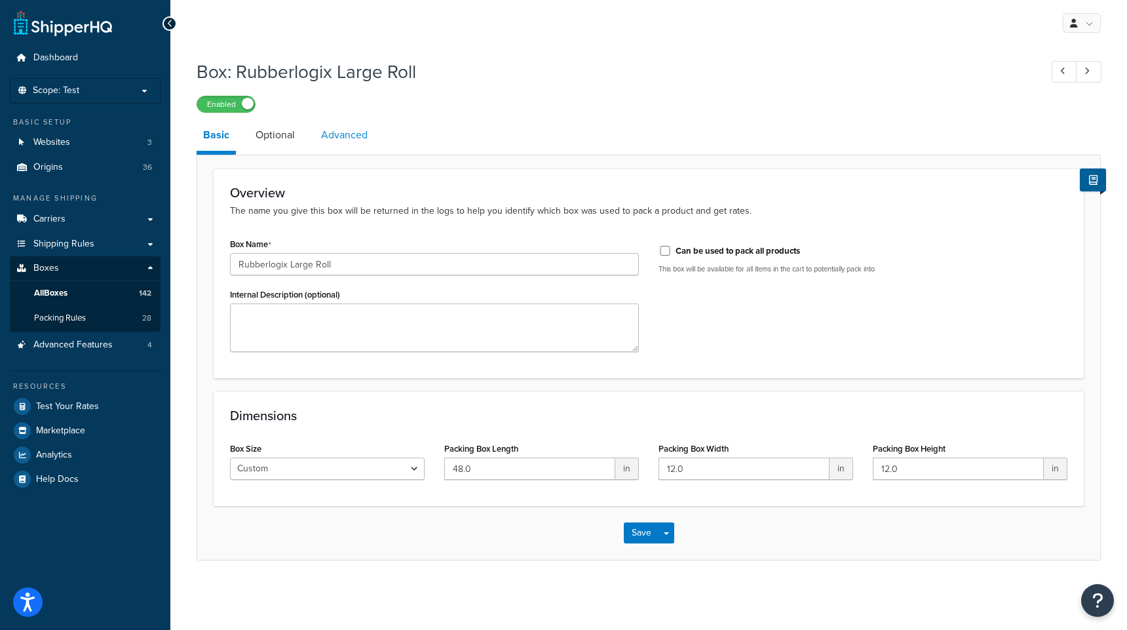
click at [334, 138] on link "Advanced" at bounding box center [344, 134] width 60 height 31
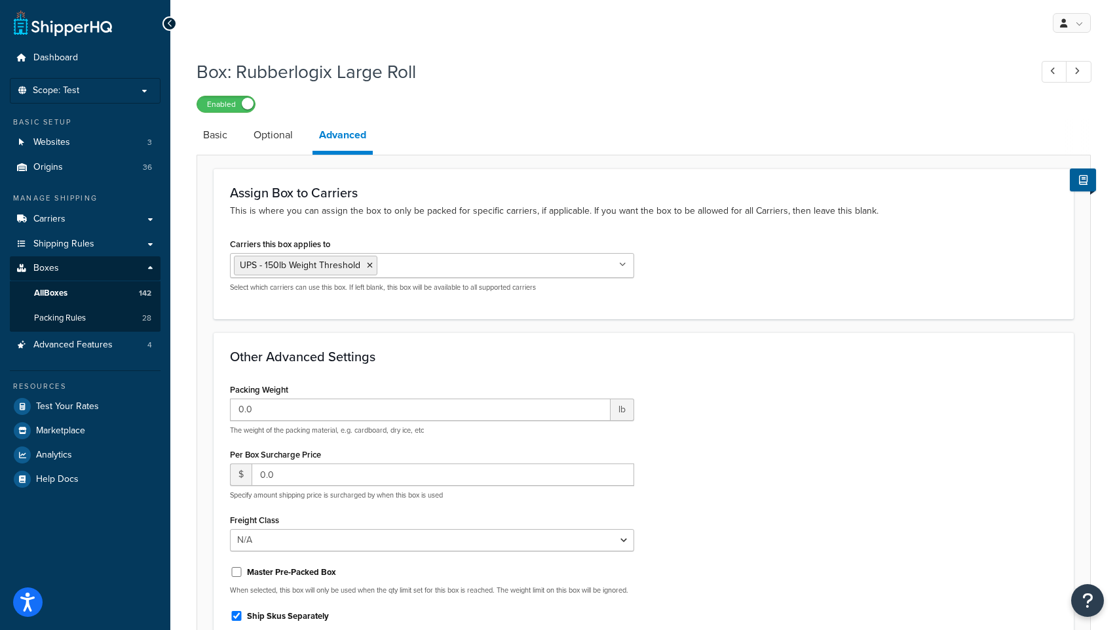
click at [381, 264] on input "Carriers this box applies to" at bounding box center [439, 264] width 116 height 14
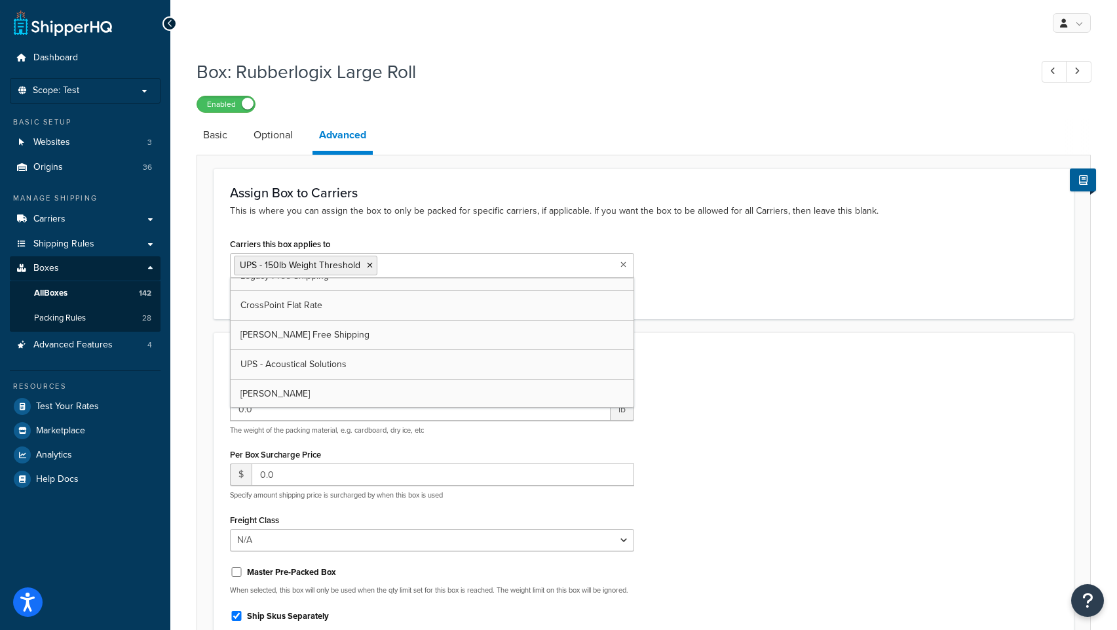
scroll to position [113, 0]
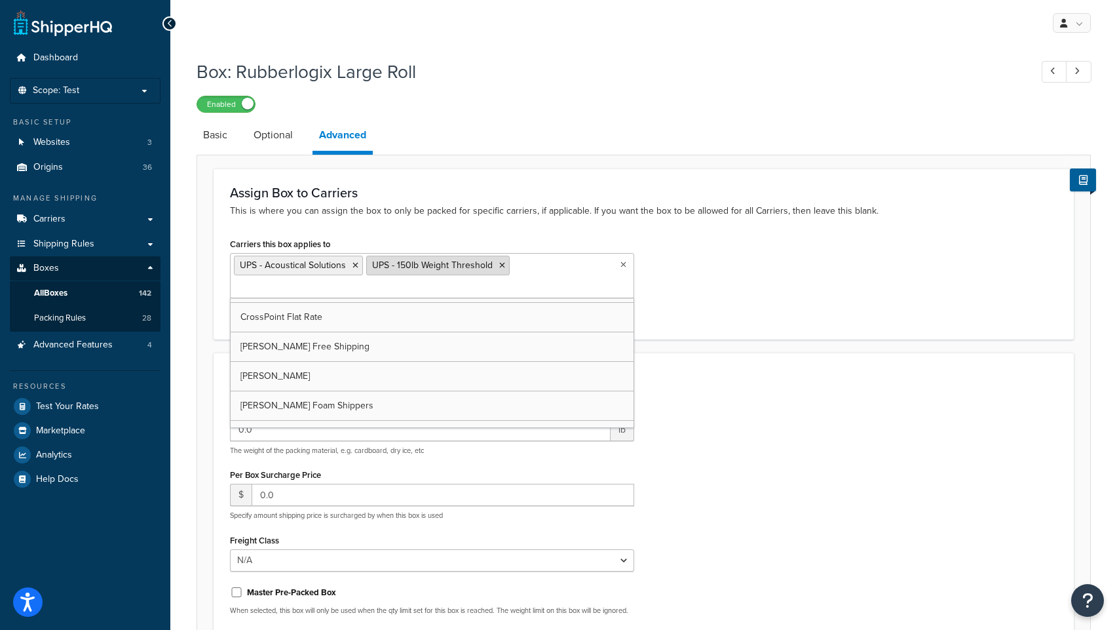
click at [499, 267] on icon at bounding box center [502, 265] width 6 height 8
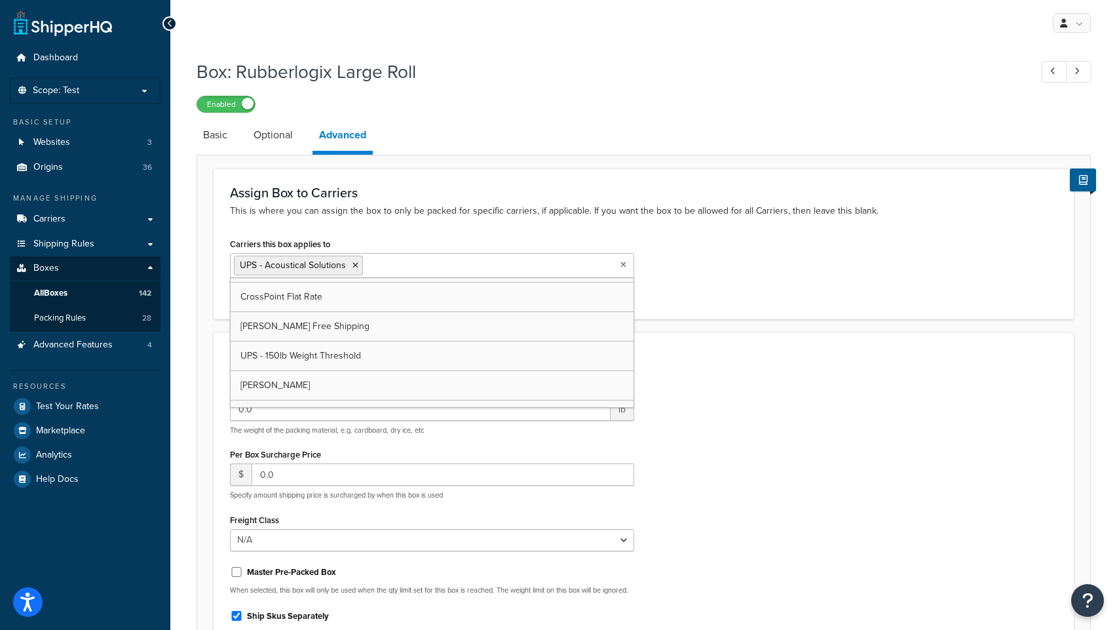
click at [193, 312] on div "Box: Rubberlogix Large Roll Enabled Basic Optional Advanced Assign Box to Carri…" at bounding box center [643, 402] width 947 height 700
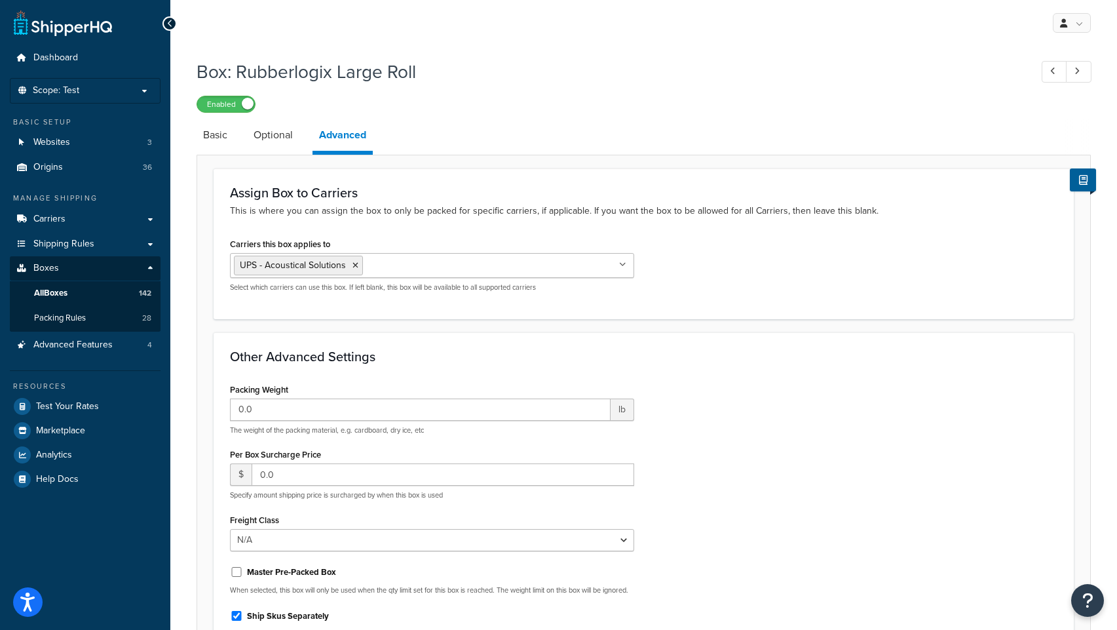
scroll to position [166, 0]
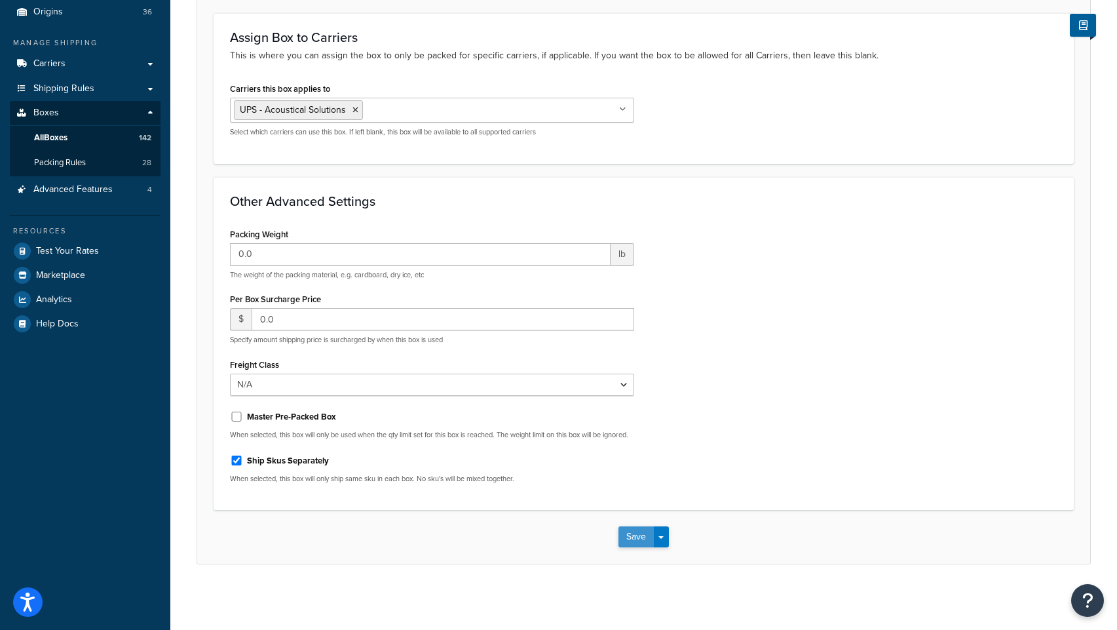
click at [631, 535] on button "Save" at bounding box center [635, 536] width 35 height 21
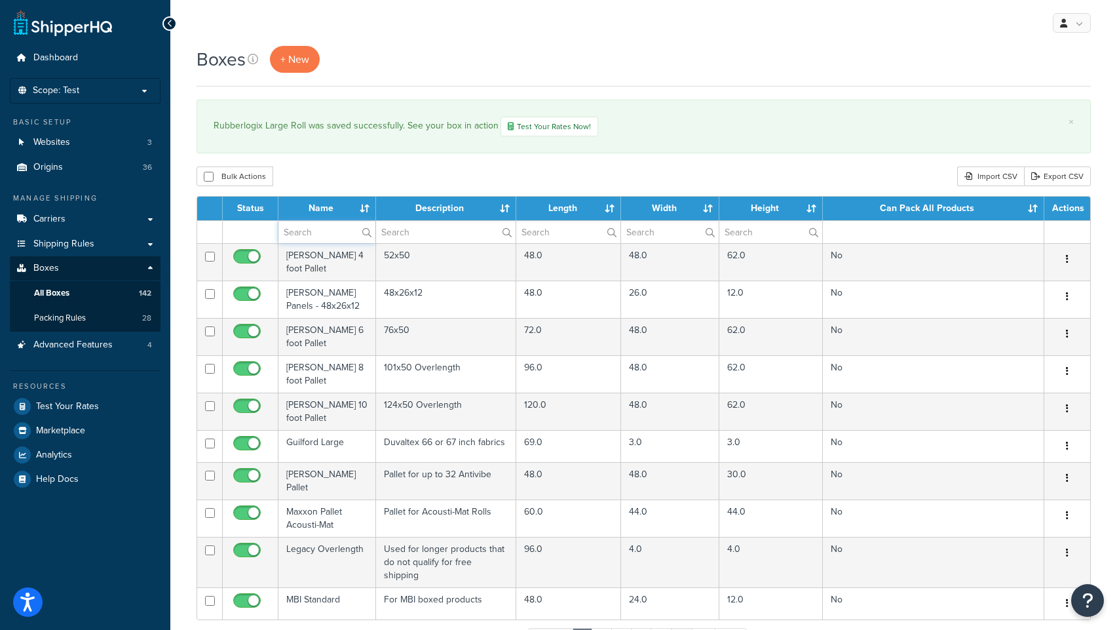
click at [292, 237] on input "text" at bounding box center [326, 232] width 97 height 22
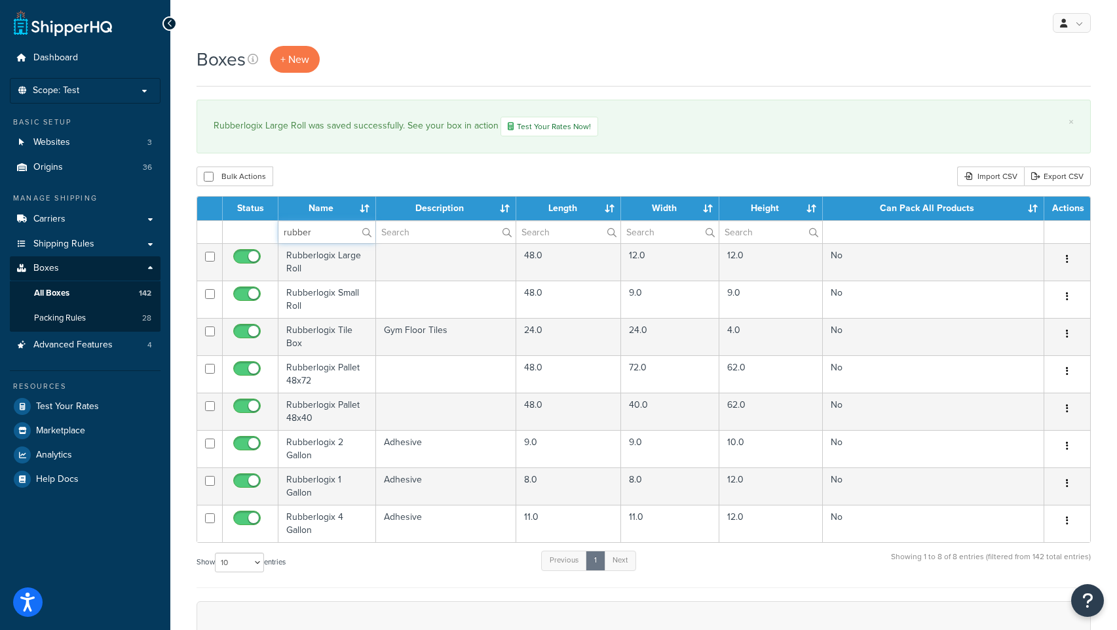
type input "rubber"
click at [368, 168] on div "Bulk Actions Duplicate Delete Import CSV Export CSV" at bounding box center [644, 176] width 894 height 20
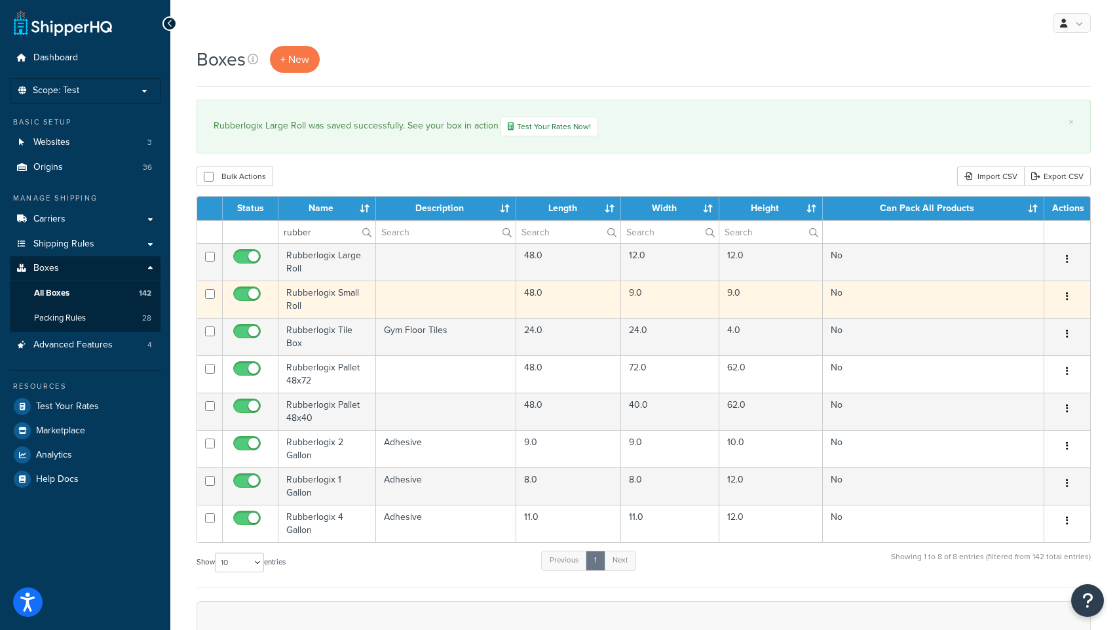
click at [339, 293] on td "Rubberlogix Small Roll" at bounding box center [327, 298] width 98 height 37
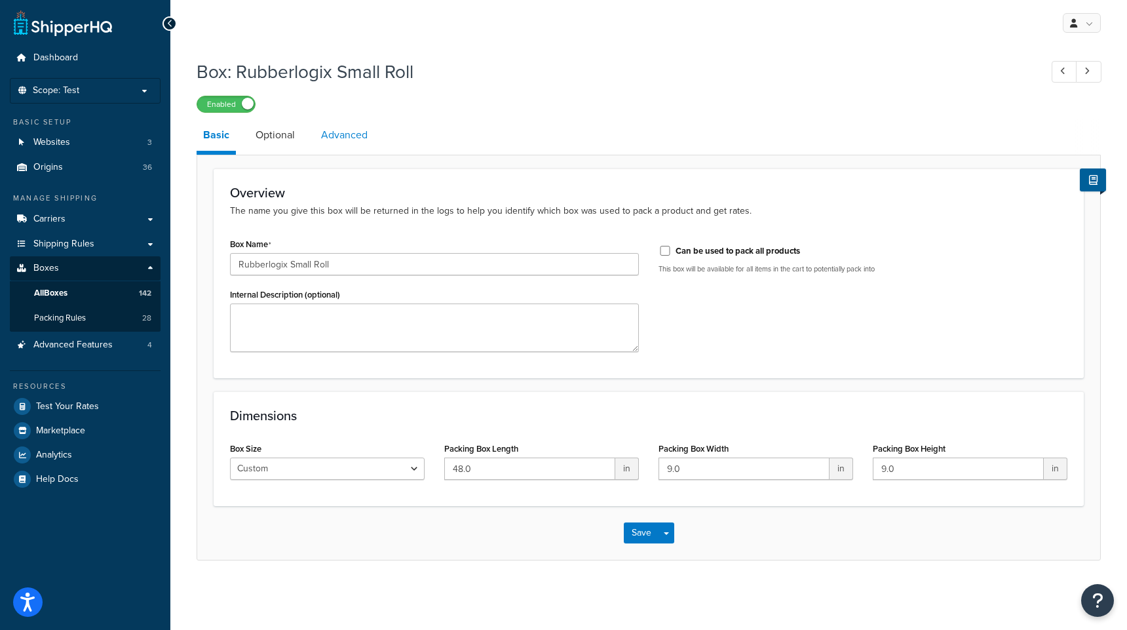
click at [340, 138] on link "Advanced" at bounding box center [344, 134] width 60 height 31
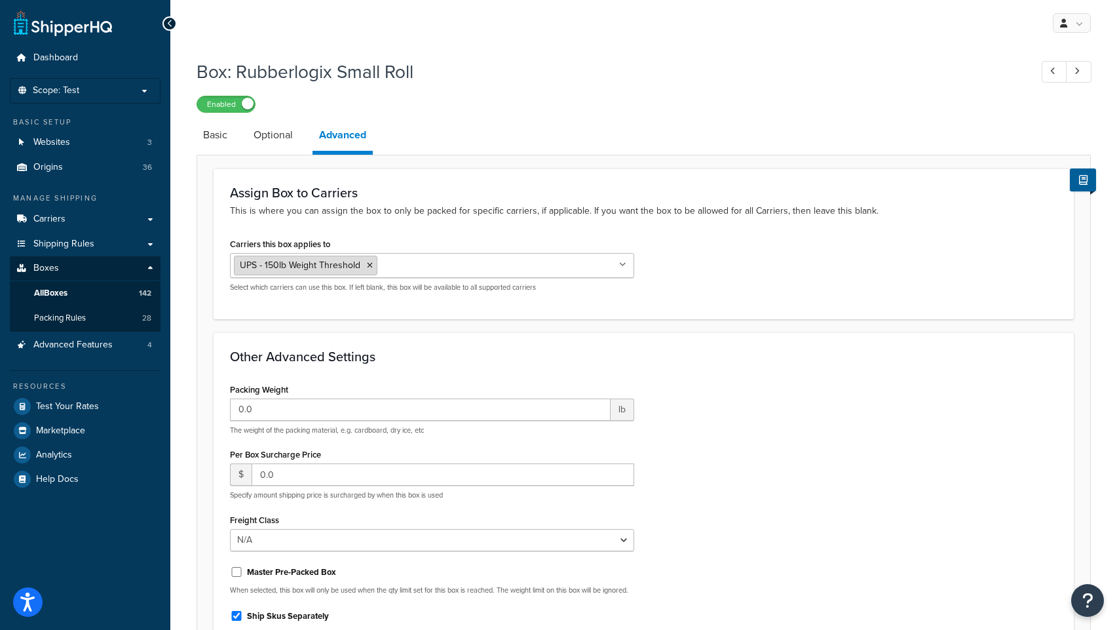
click at [368, 266] on icon at bounding box center [370, 265] width 6 height 8
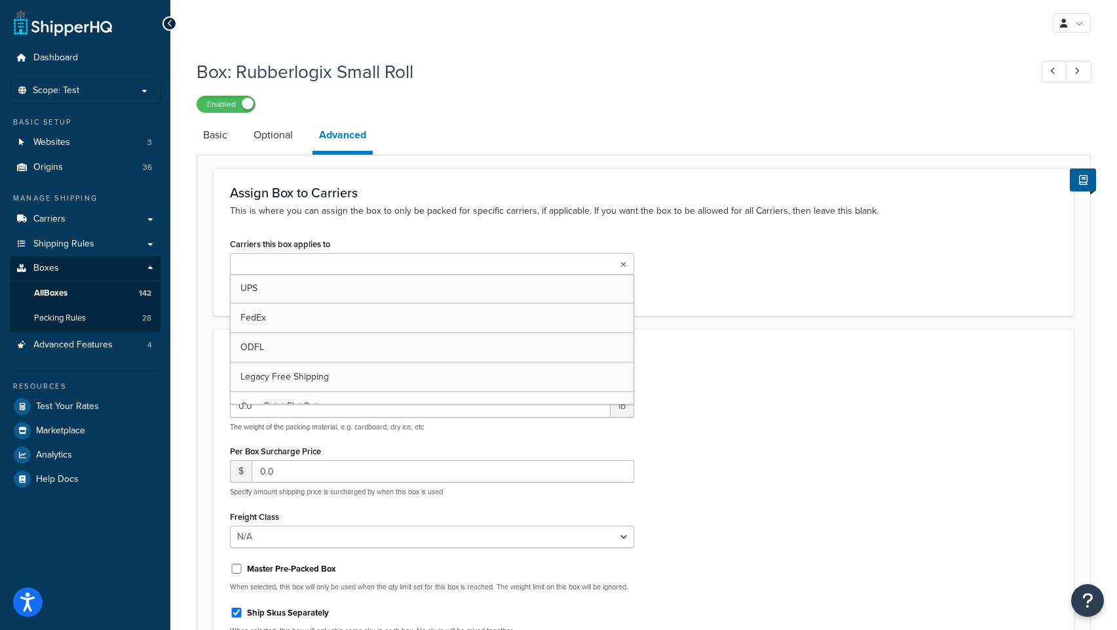
click at [327, 267] on input "Carriers this box applies to" at bounding box center [292, 264] width 116 height 14
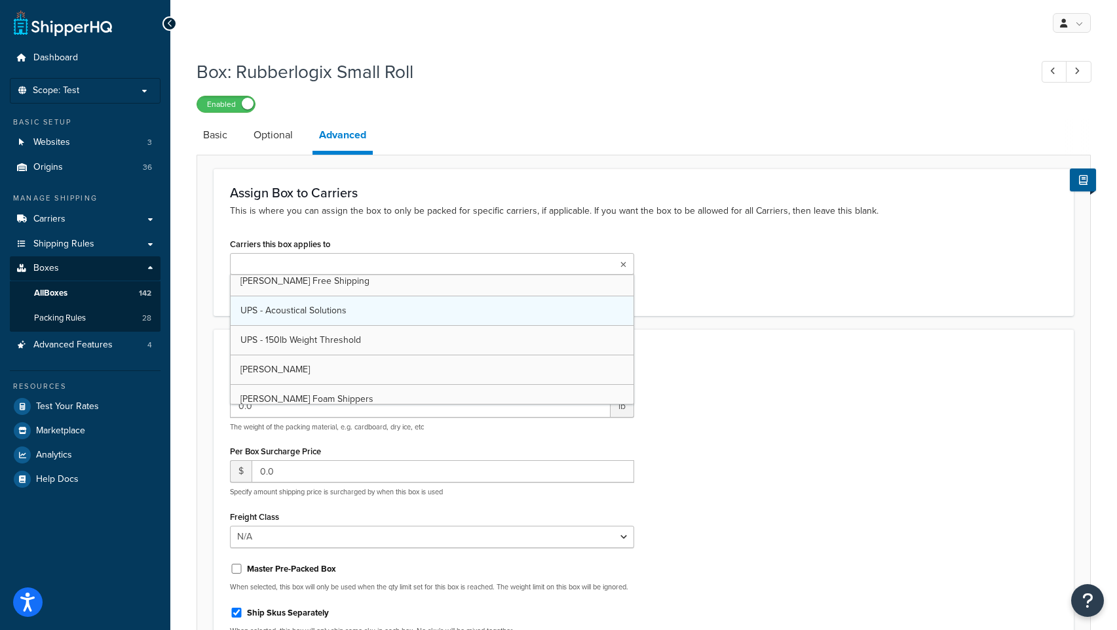
scroll to position [146, 0]
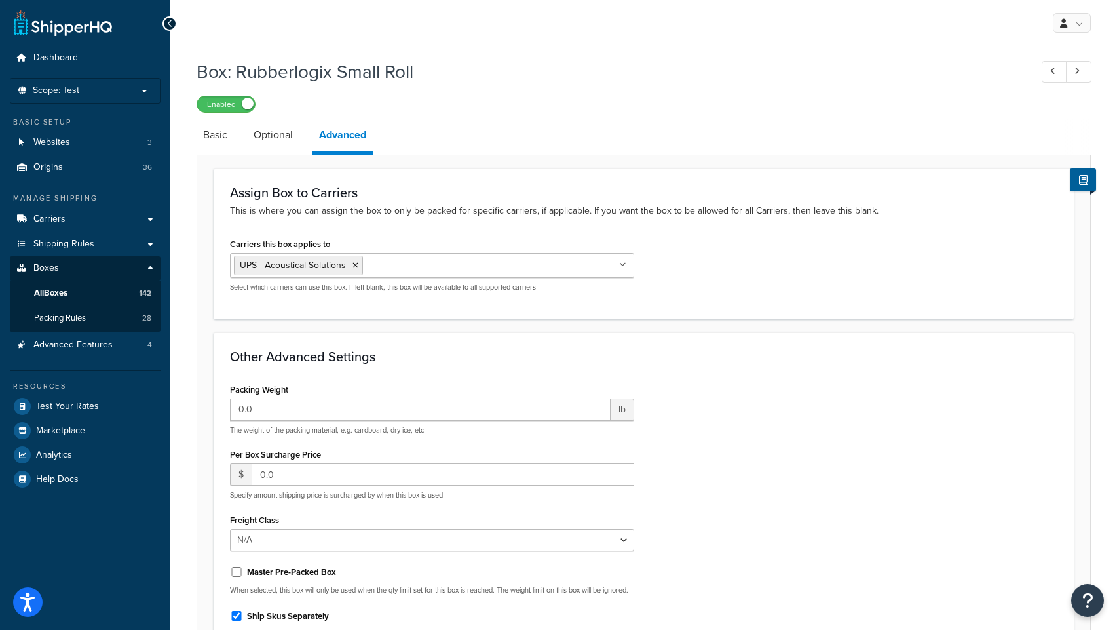
click at [197, 324] on form "Assign Box to Carriers This is where you can assign the box to only be packed f…" at bounding box center [643, 443] width 893 height 550
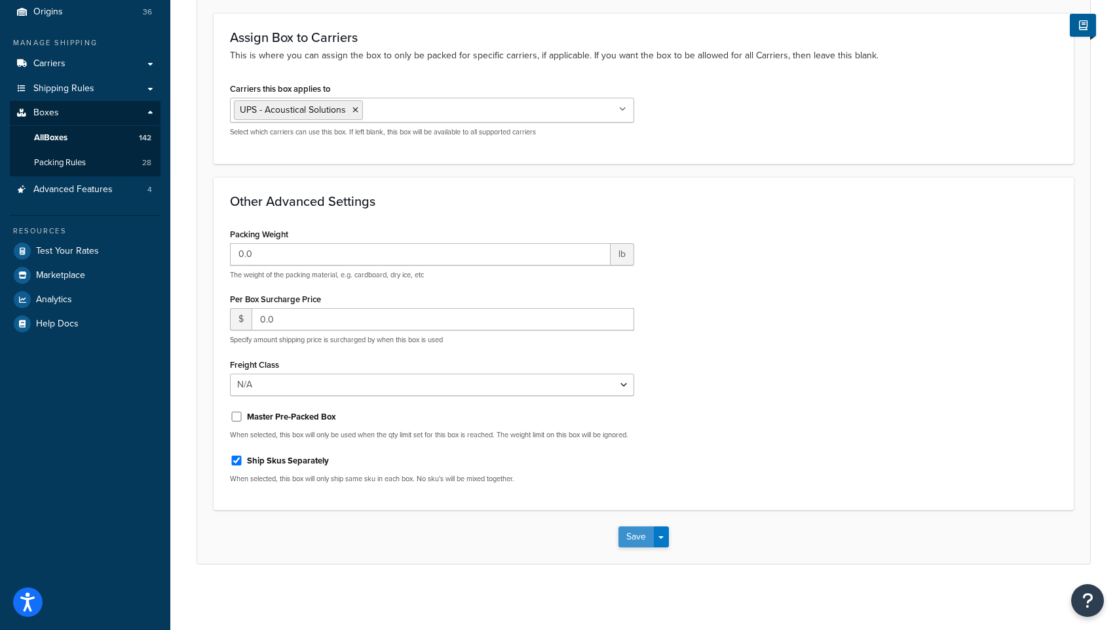
click at [629, 535] on button "Save" at bounding box center [635, 536] width 35 height 21
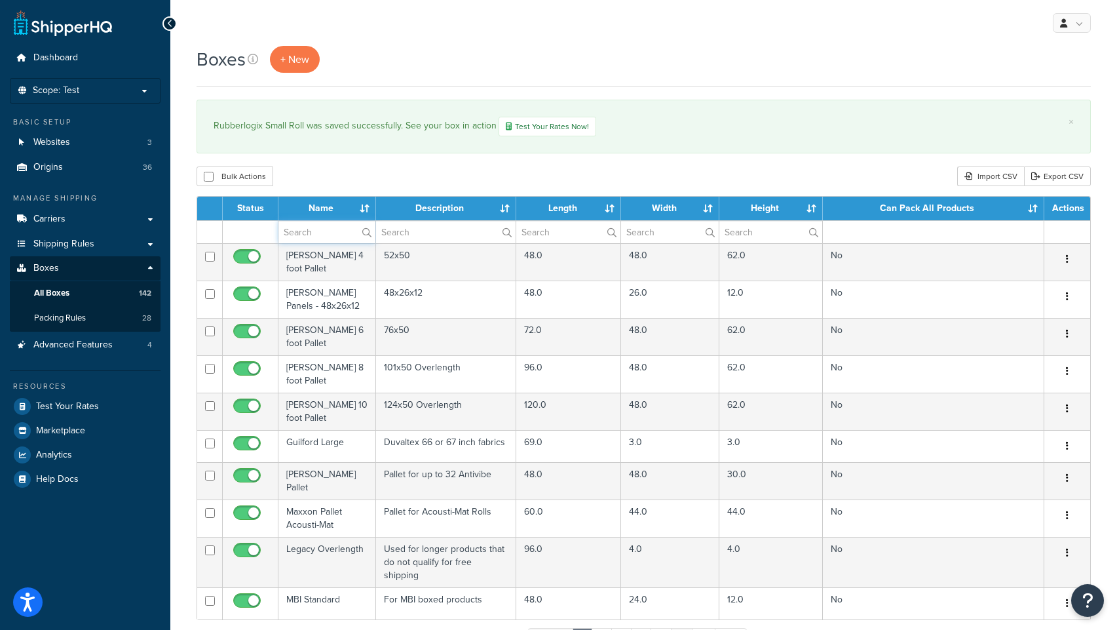
click at [306, 236] on input "text" at bounding box center [326, 232] width 97 height 22
type input "rubber"
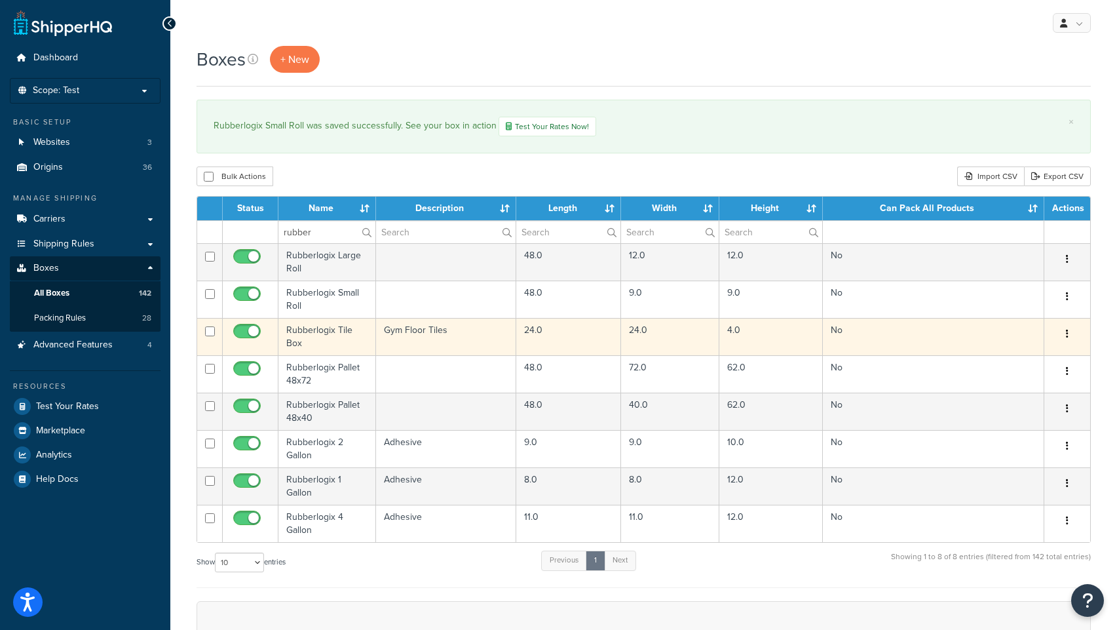
click at [331, 329] on td "Rubberlogix Tile Box" at bounding box center [327, 336] width 98 height 37
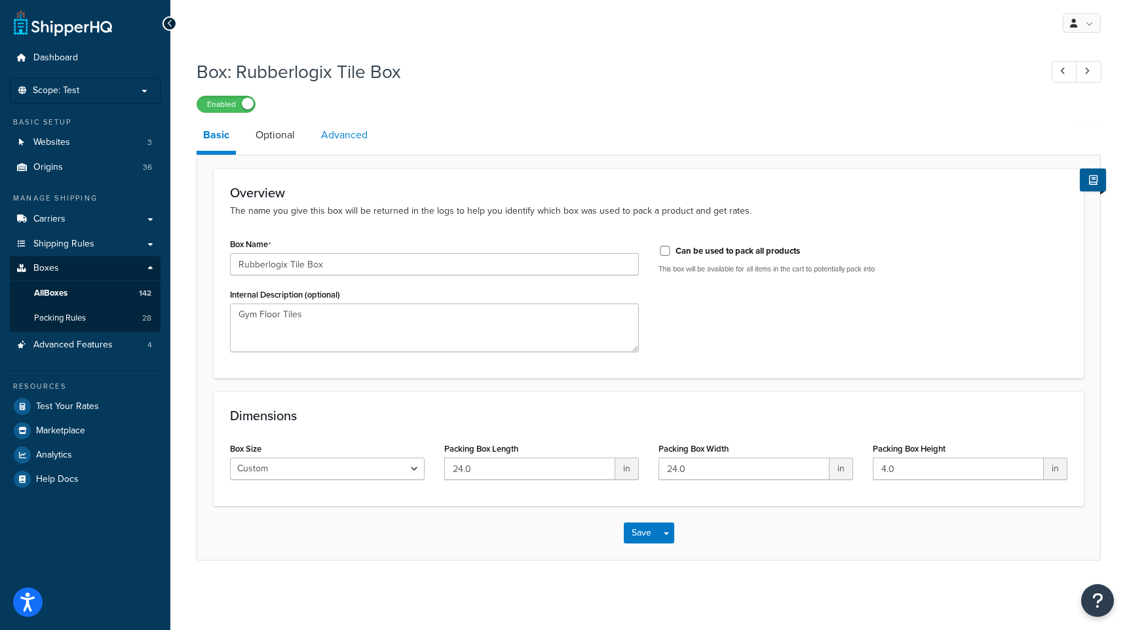
click at [333, 143] on link "Advanced" at bounding box center [344, 134] width 60 height 31
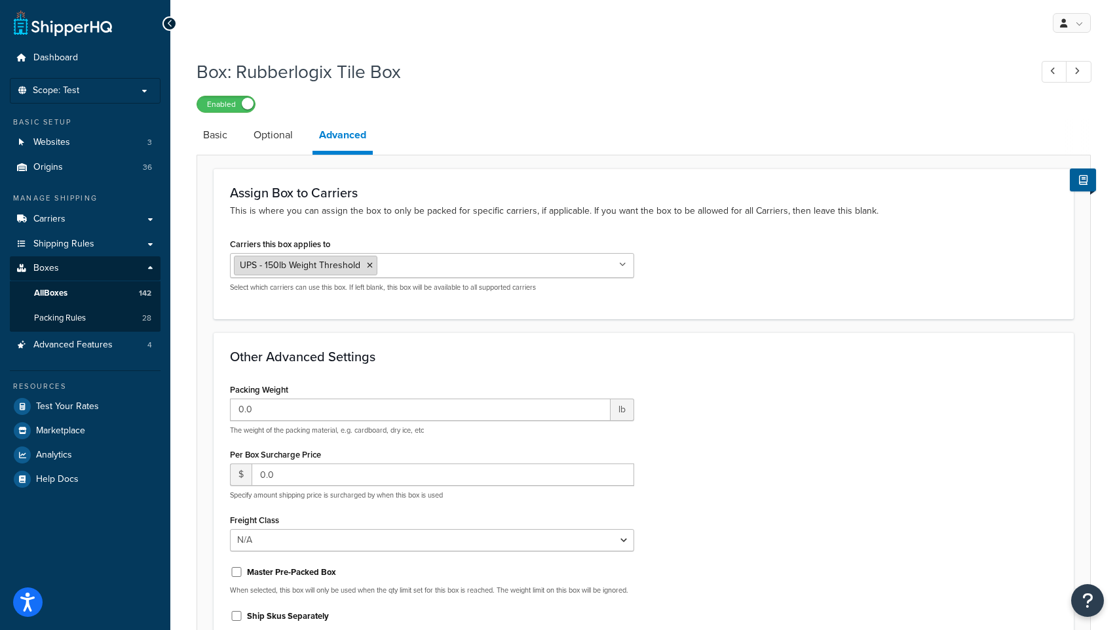
click at [373, 264] on li "UPS - 150lb Weight Threshold" at bounding box center [305, 265] width 143 height 20
click at [367, 265] on icon at bounding box center [370, 265] width 6 height 8
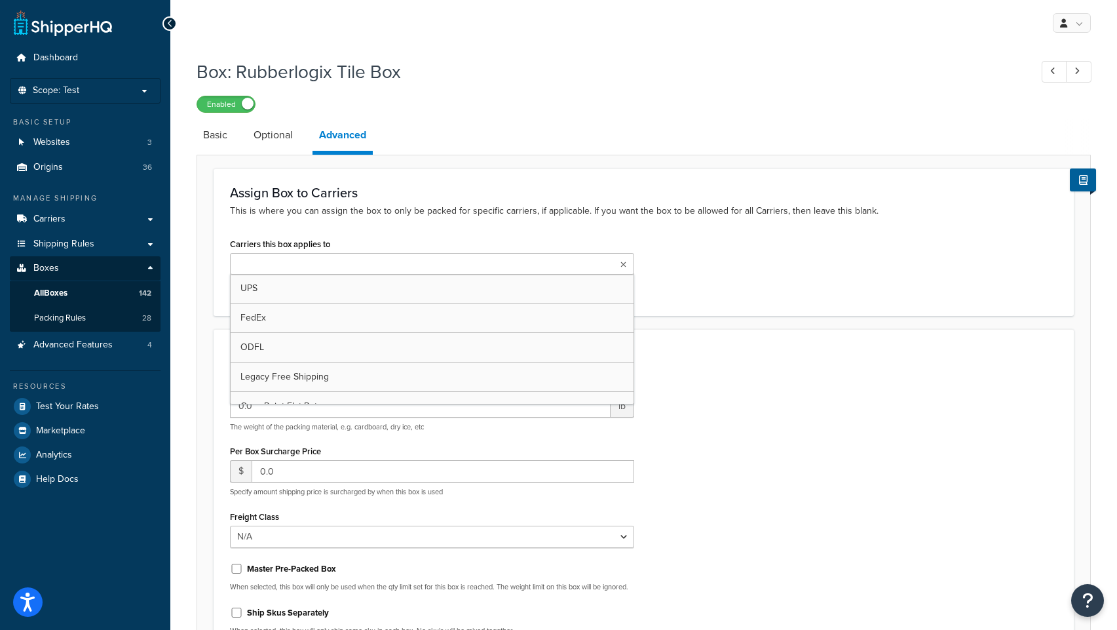
click at [325, 268] on input "Carriers this box applies to" at bounding box center [292, 264] width 116 height 14
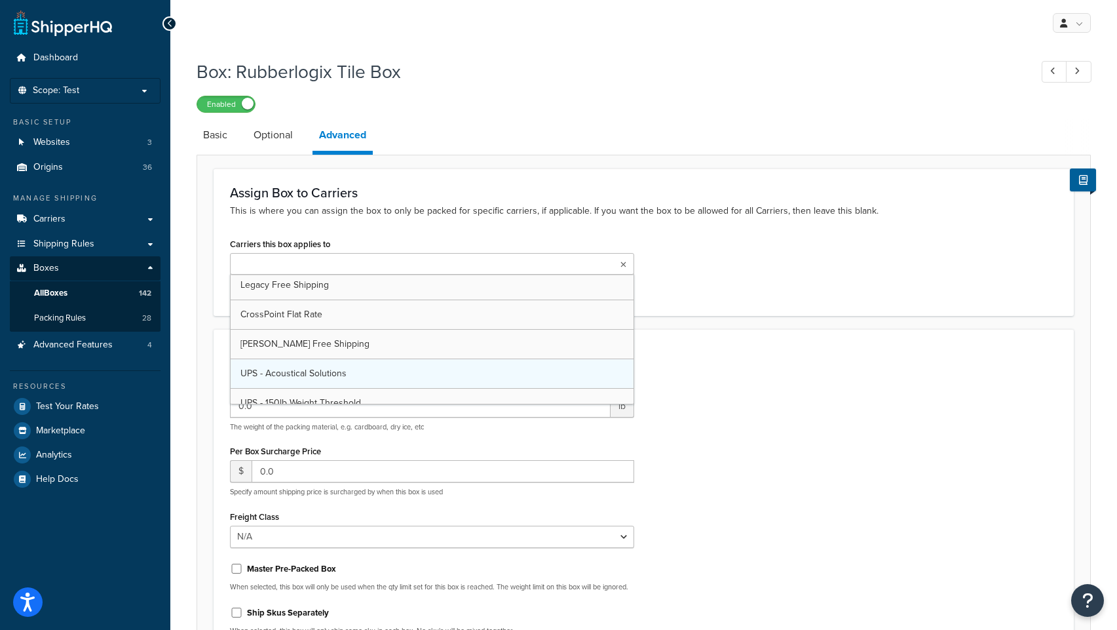
scroll to position [84, 0]
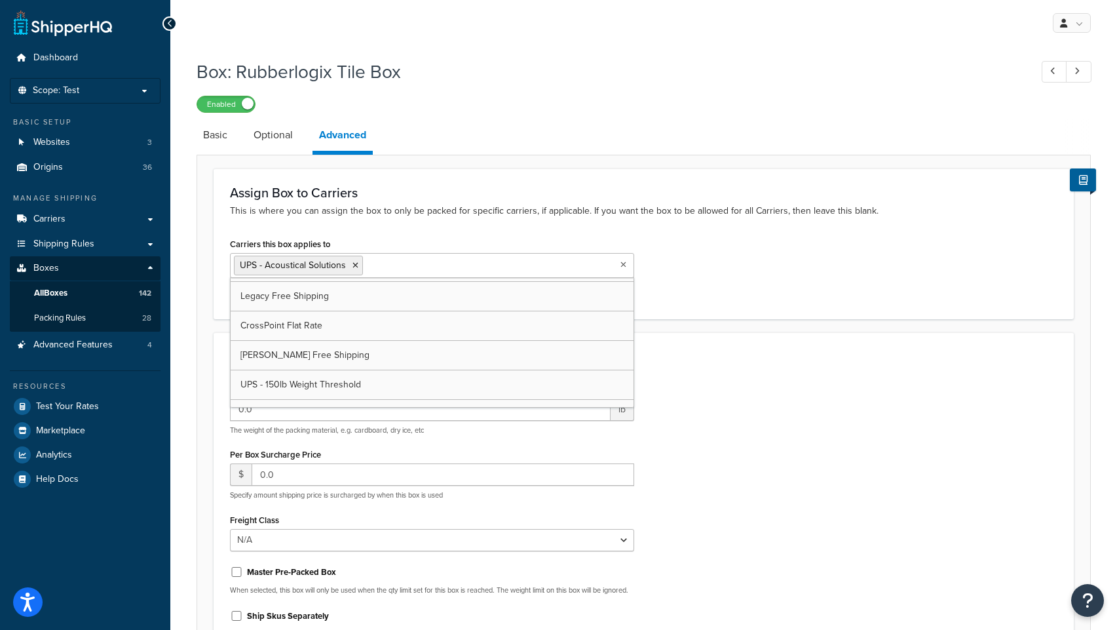
click at [193, 368] on div "Box: Rubberlogix Tile Box Enabled Basic Optional Advanced Assign Box to Carrier…" at bounding box center [643, 402] width 947 height 700
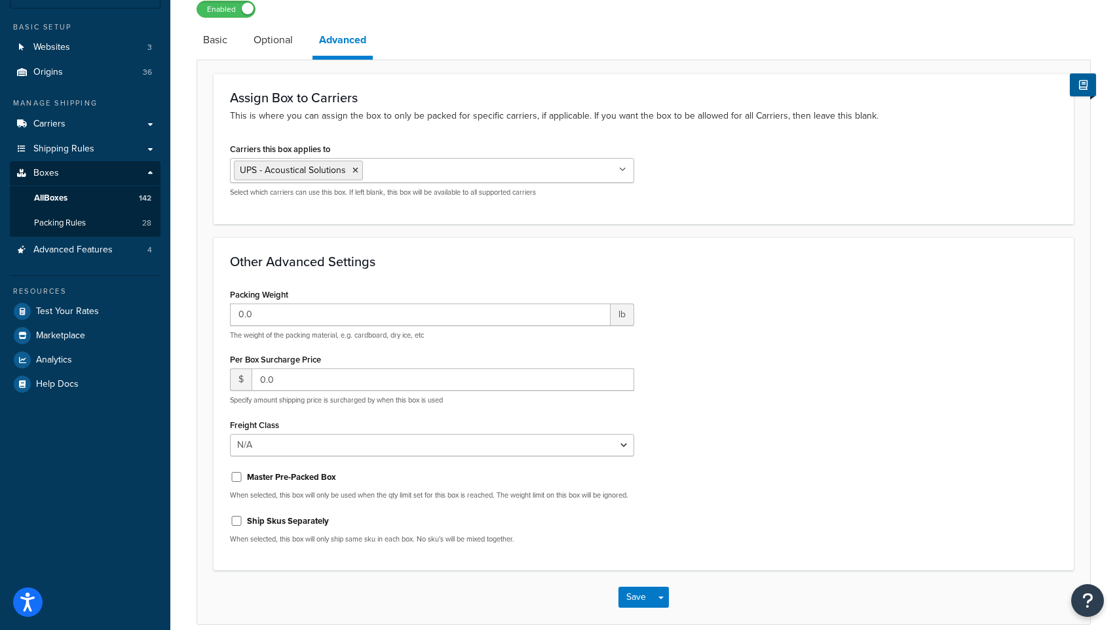
scroll to position [166, 0]
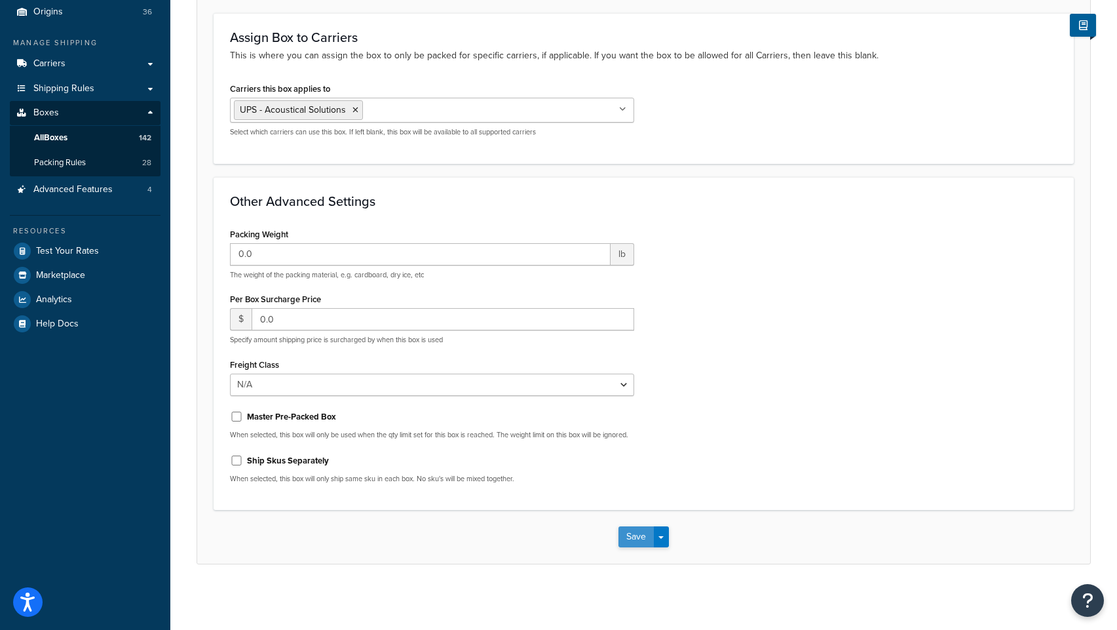
click at [641, 537] on button "Save" at bounding box center [635, 536] width 35 height 21
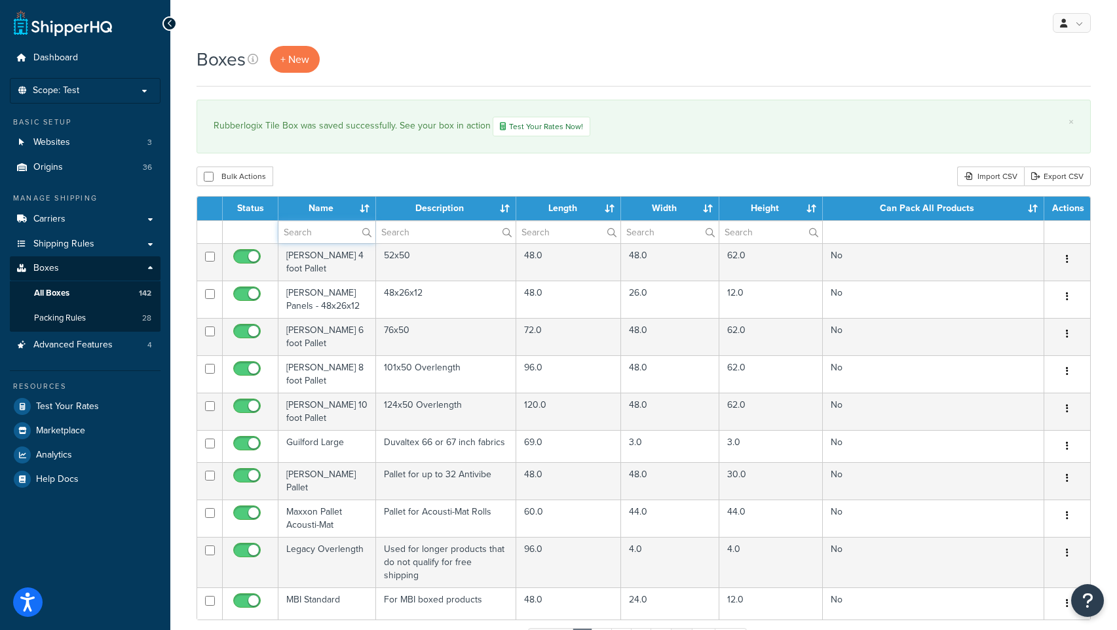
click at [304, 230] on input "text" at bounding box center [326, 232] width 97 height 22
type input "rubber"
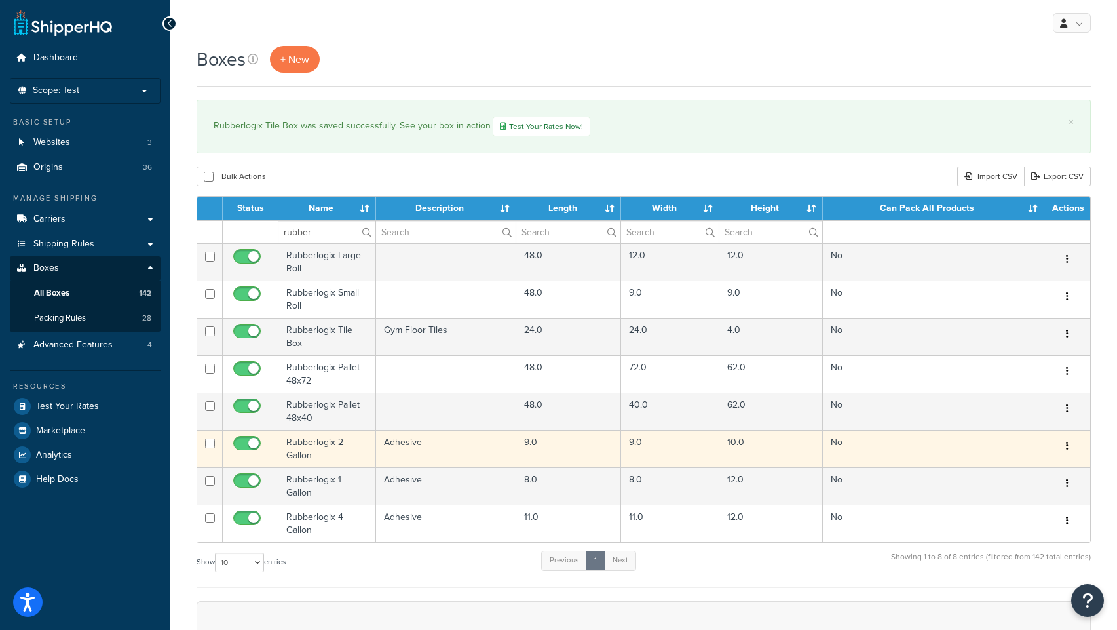
click at [315, 444] on td "Rubberlogix 2 Gallon" at bounding box center [327, 448] width 98 height 37
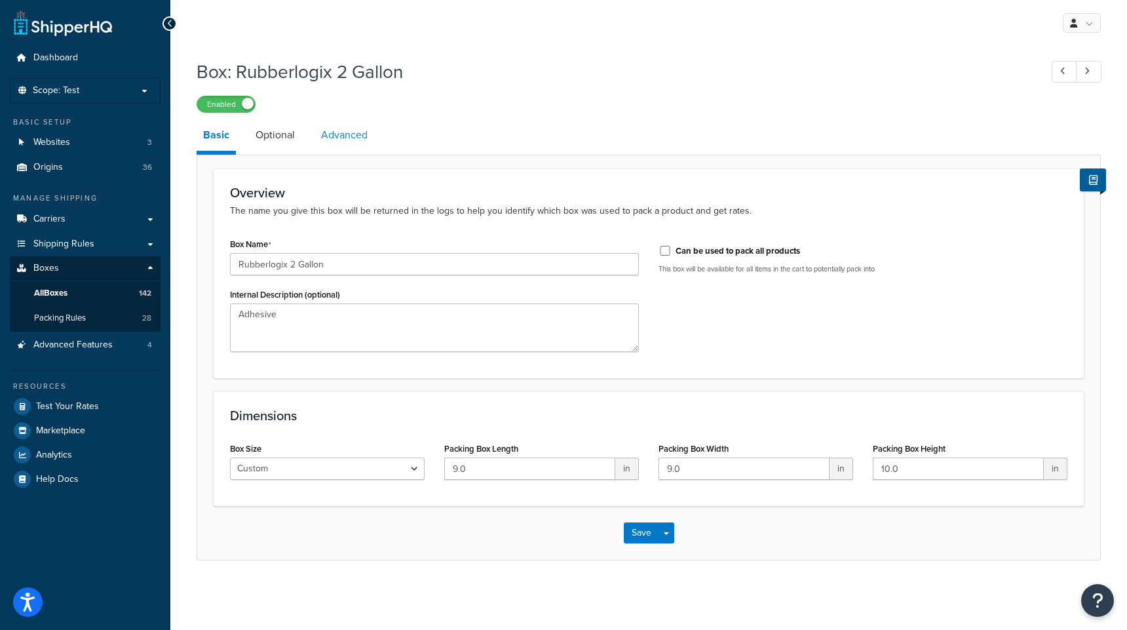
click at [347, 145] on link "Advanced" at bounding box center [344, 134] width 60 height 31
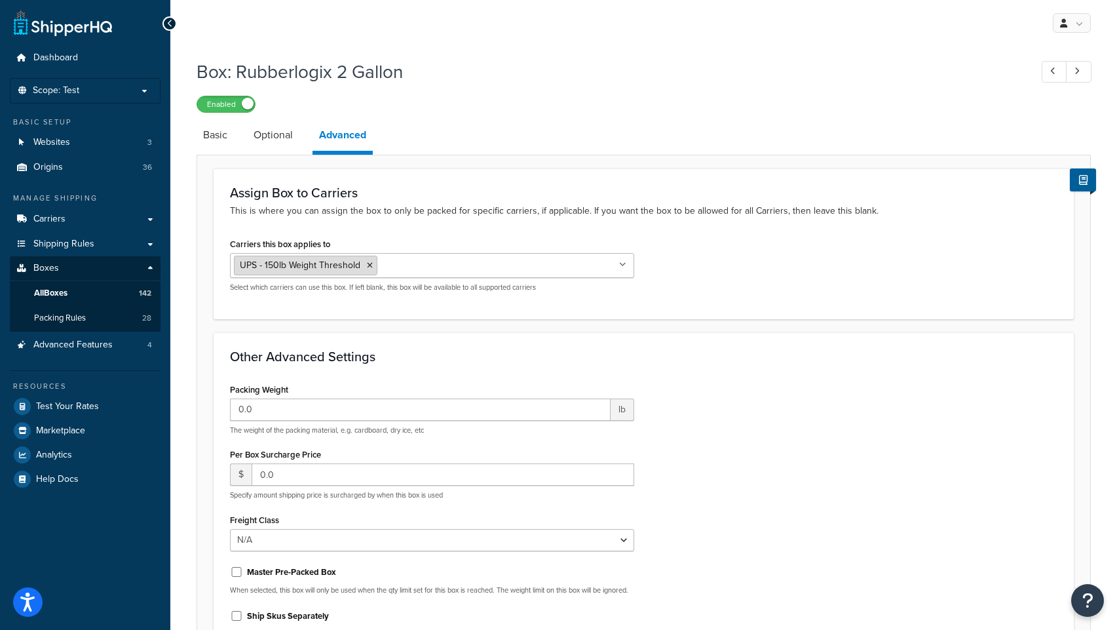
click at [367, 266] on icon at bounding box center [370, 265] width 6 height 8
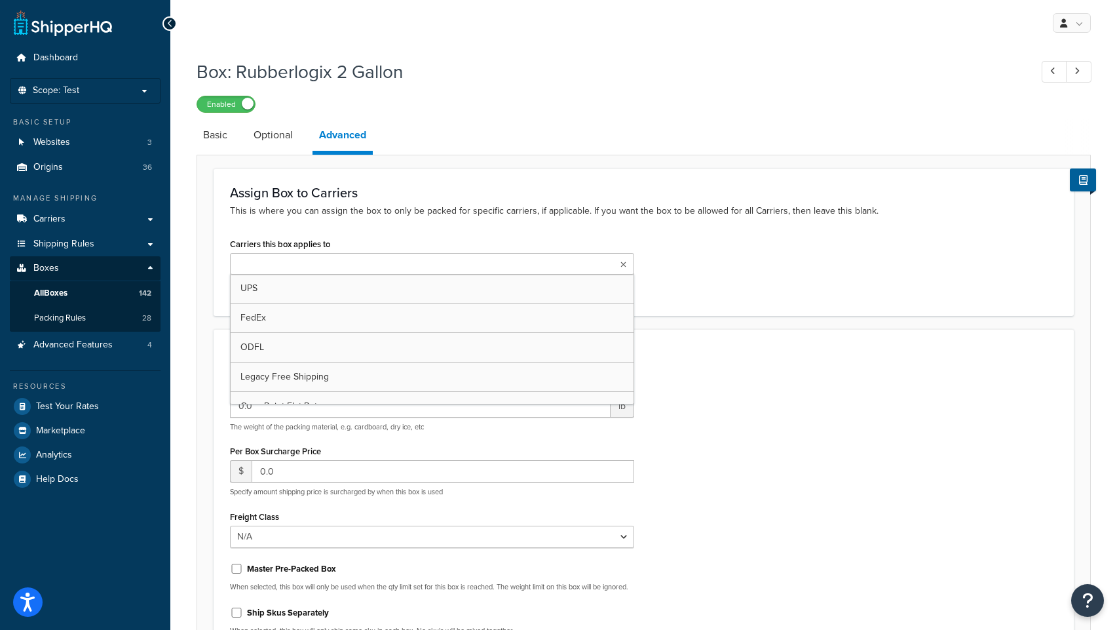
click at [285, 270] on input "Carriers this box applies to" at bounding box center [292, 264] width 116 height 14
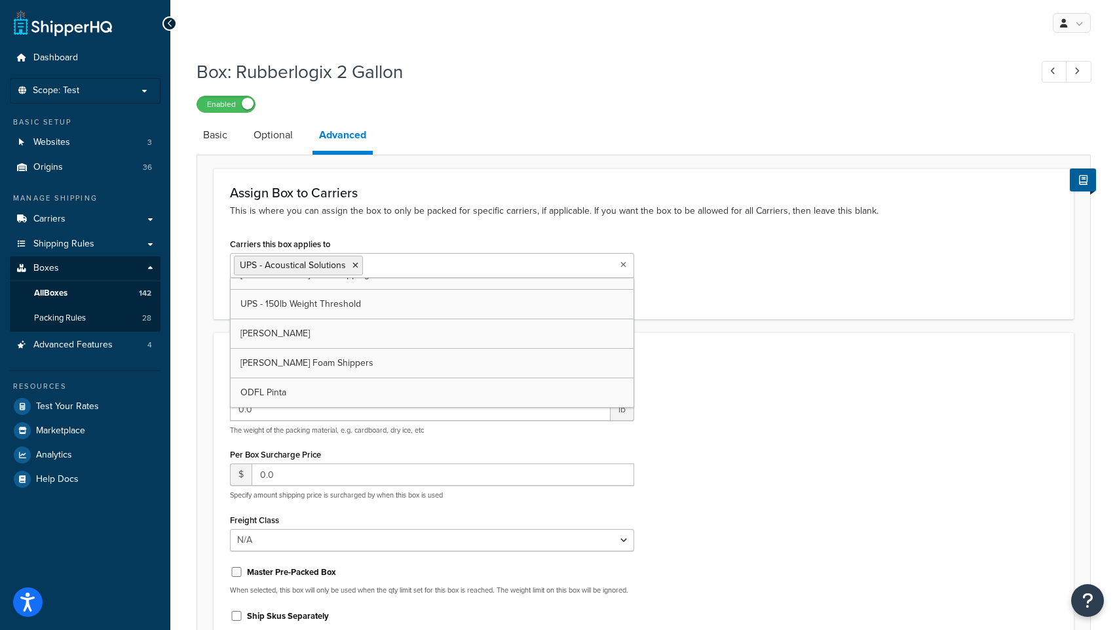
scroll to position [164, 0]
click at [202, 340] on form "Assign Box to Carriers This is where you can assign the box to only be packed f…" at bounding box center [643, 443] width 893 height 550
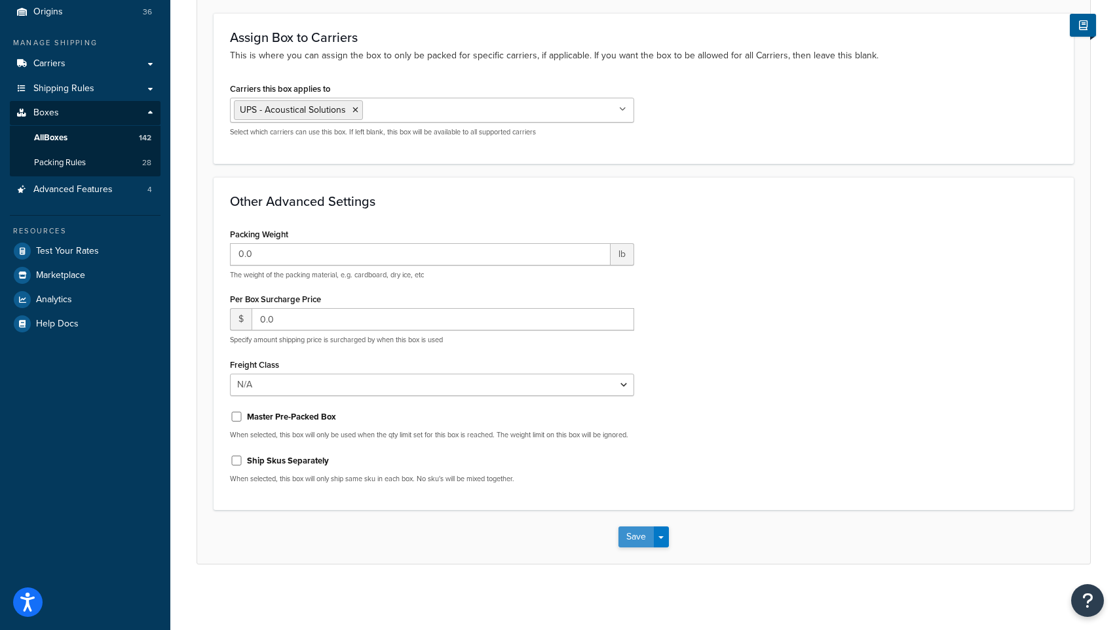
click at [630, 536] on button "Save" at bounding box center [635, 536] width 35 height 21
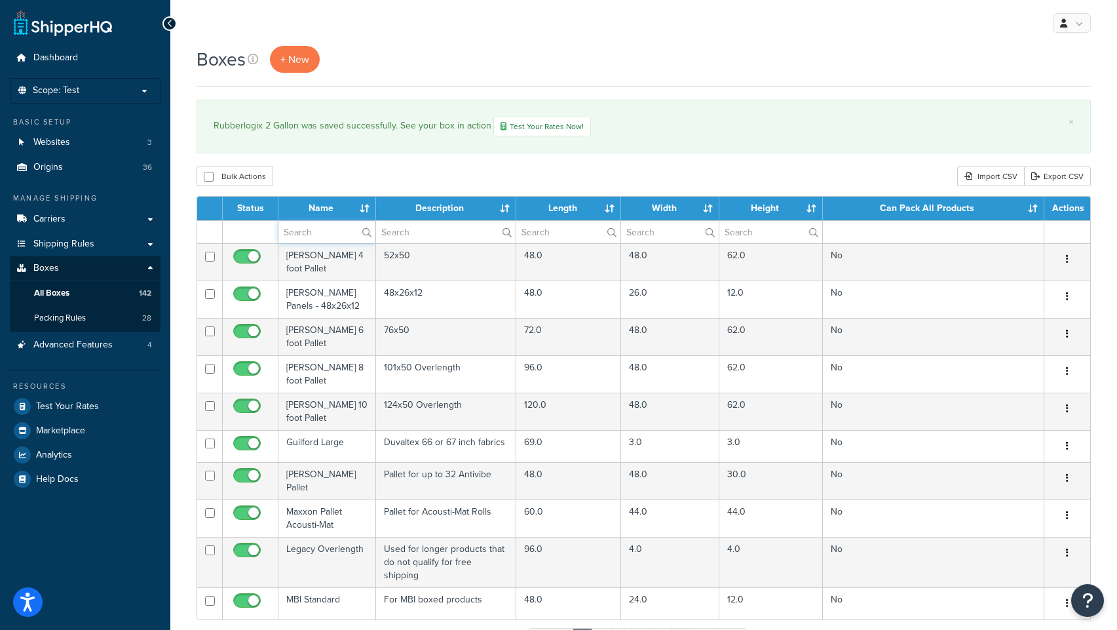
click at [309, 232] on input "text" at bounding box center [326, 232] width 97 height 22
type input "rubber"
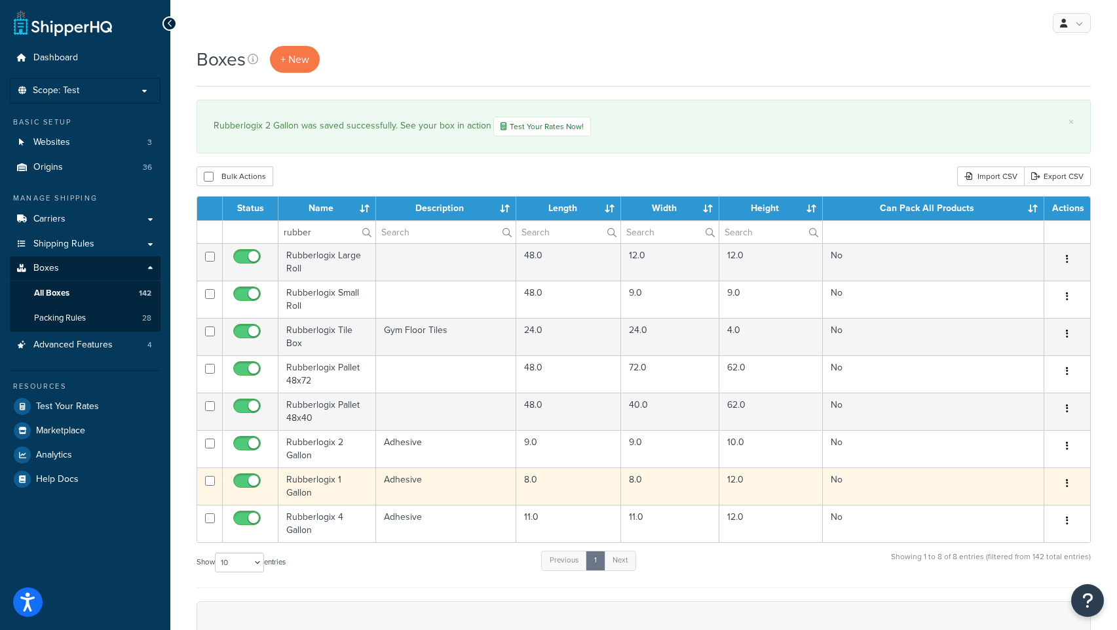
click at [317, 480] on td "Rubberlogix 1 Gallon" at bounding box center [327, 485] width 98 height 37
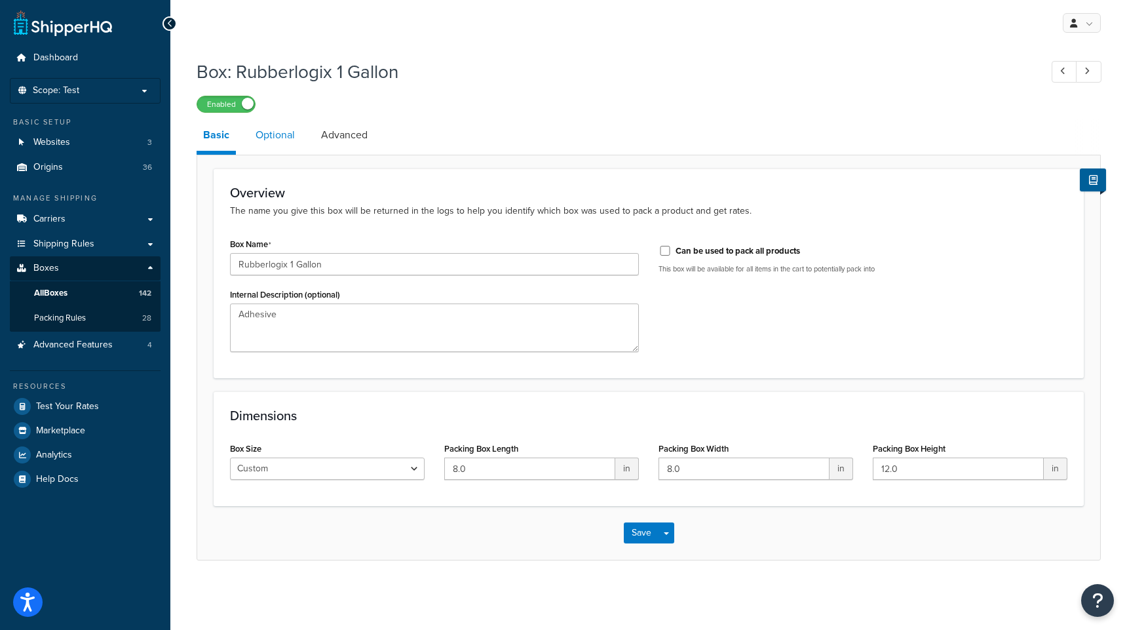
click at [280, 138] on link "Optional" at bounding box center [275, 134] width 52 height 31
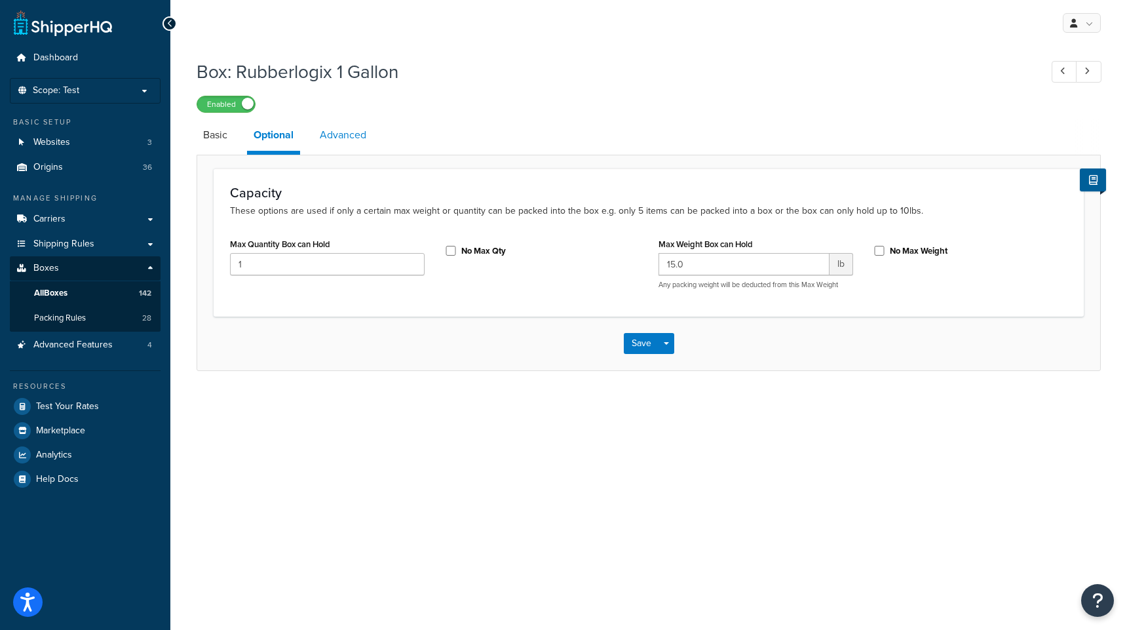
click at [356, 138] on link "Advanced" at bounding box center [343, 134] width 60 height 31
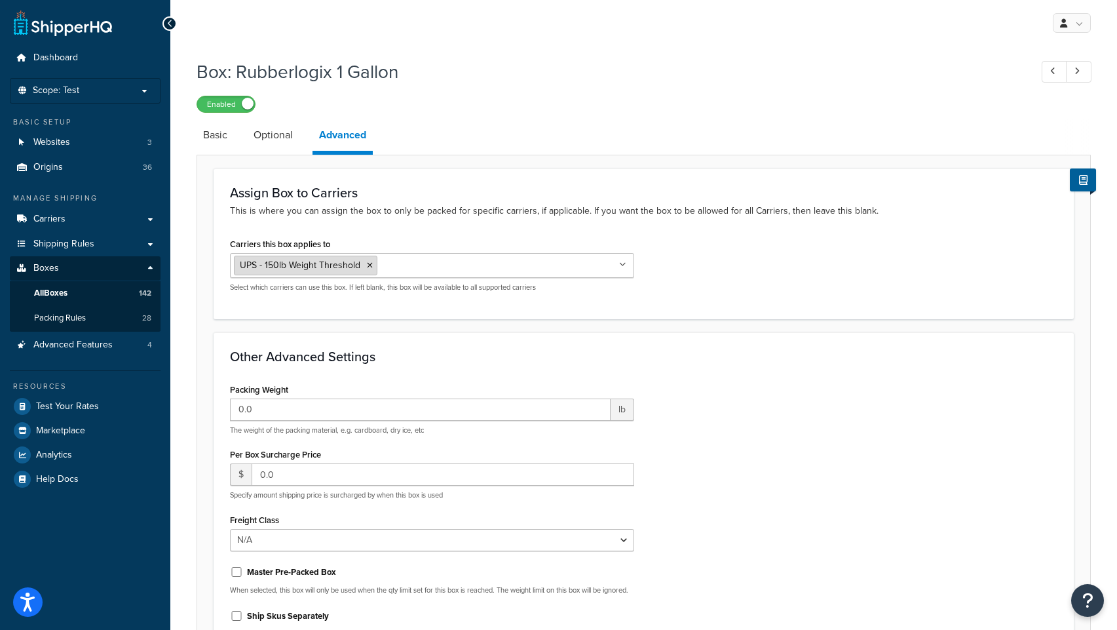
click at [368, 265] on icon at bounding box center [370, 265] width 6 height 8
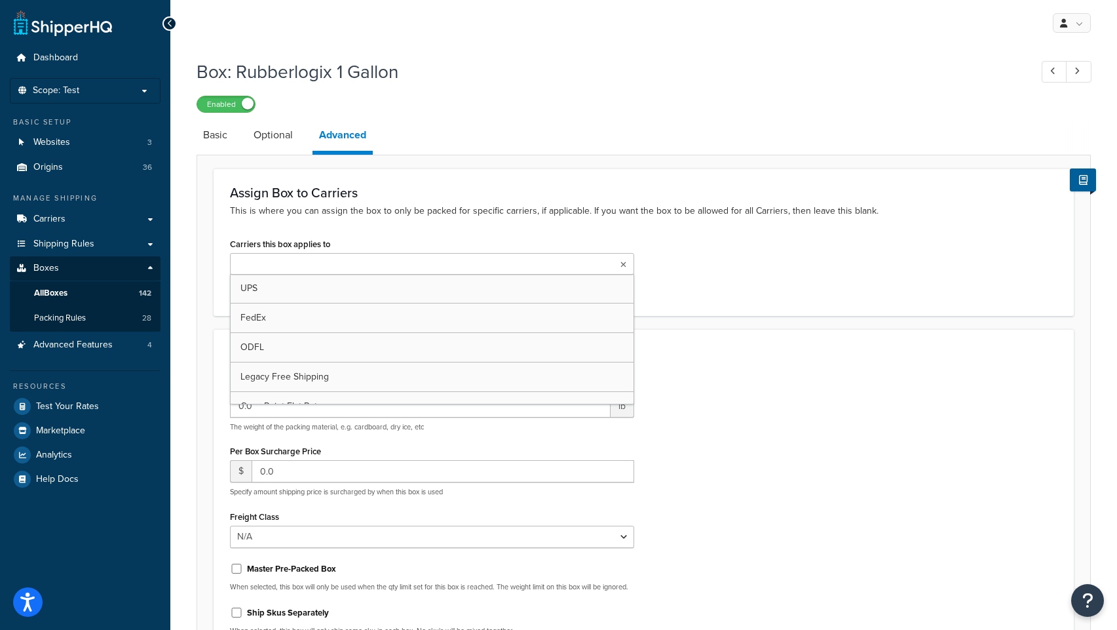
click at [322, 263] on input "Carriers this box applies to" at bounding box center [292, 264] width 116 height 14
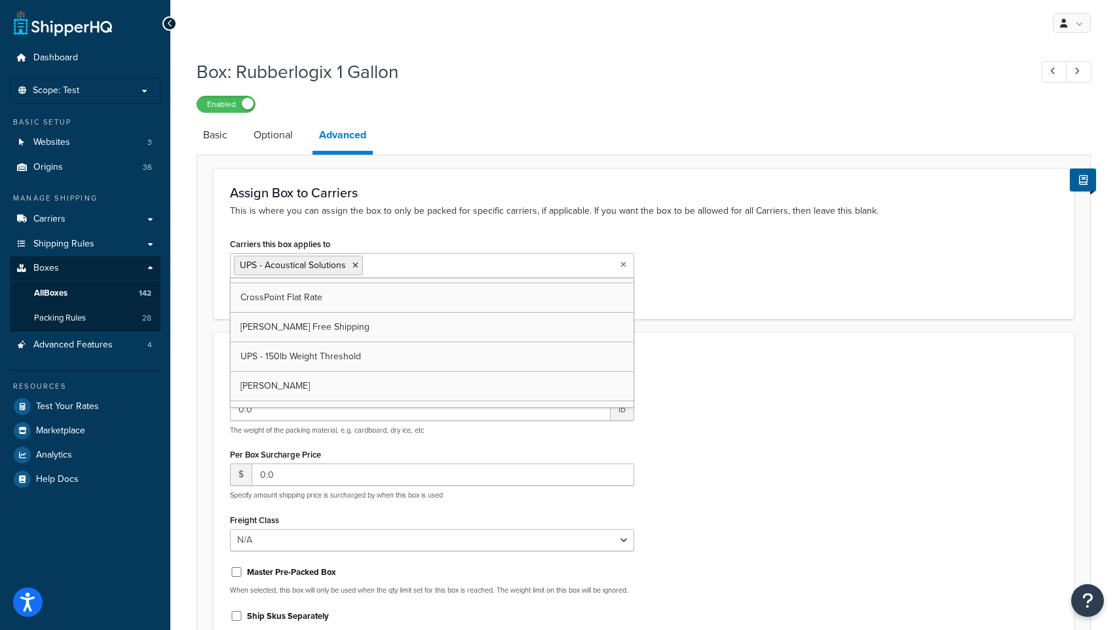
click at [197, 350] on div "Assign Box to Carriers This is where you can assign the box to only be packed f…" at bounding box center [644, 437] width 894 height 565
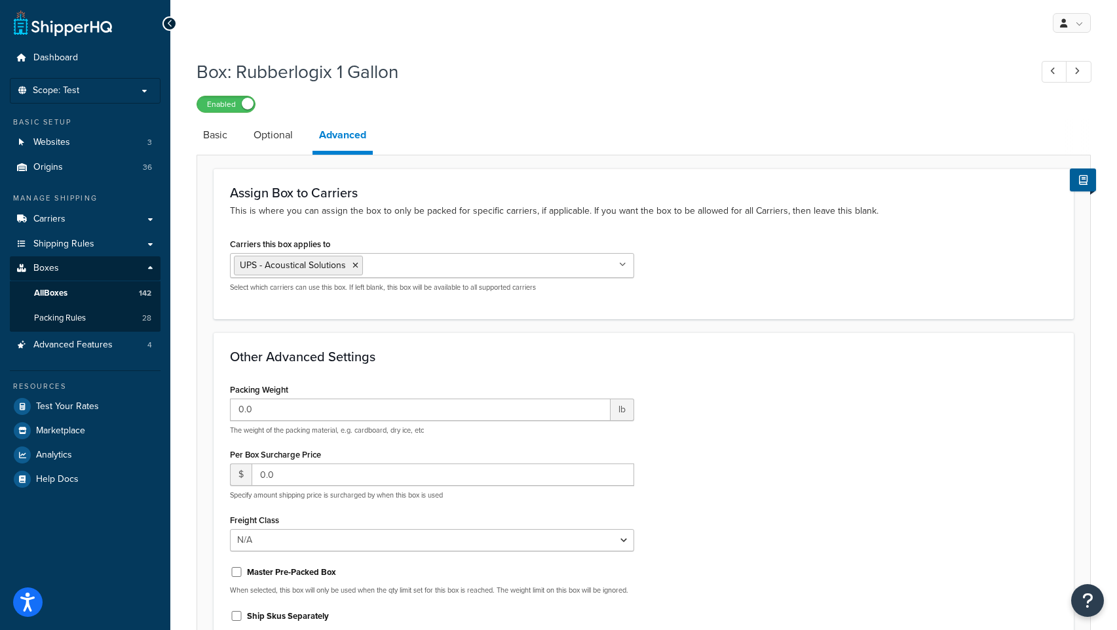
scroll to position [166, 0]
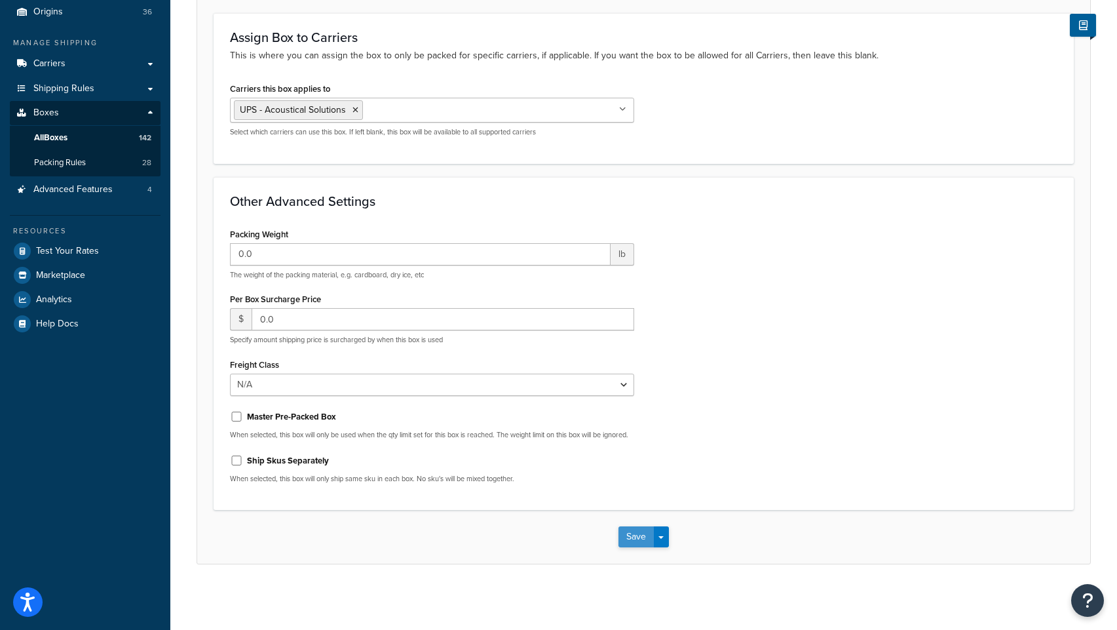
click at [632, 533] on button "Save" at bounding box center [635, 536] width 35 height 21
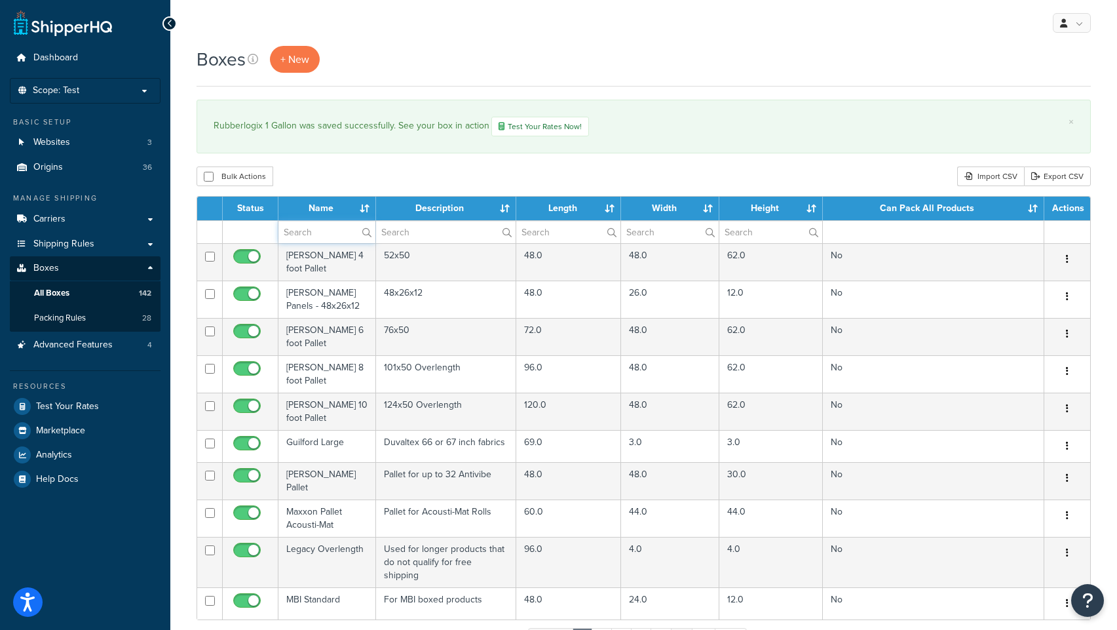
click at [291, 234] on input "text" at bounding box center [326, 232] width 97 height 22
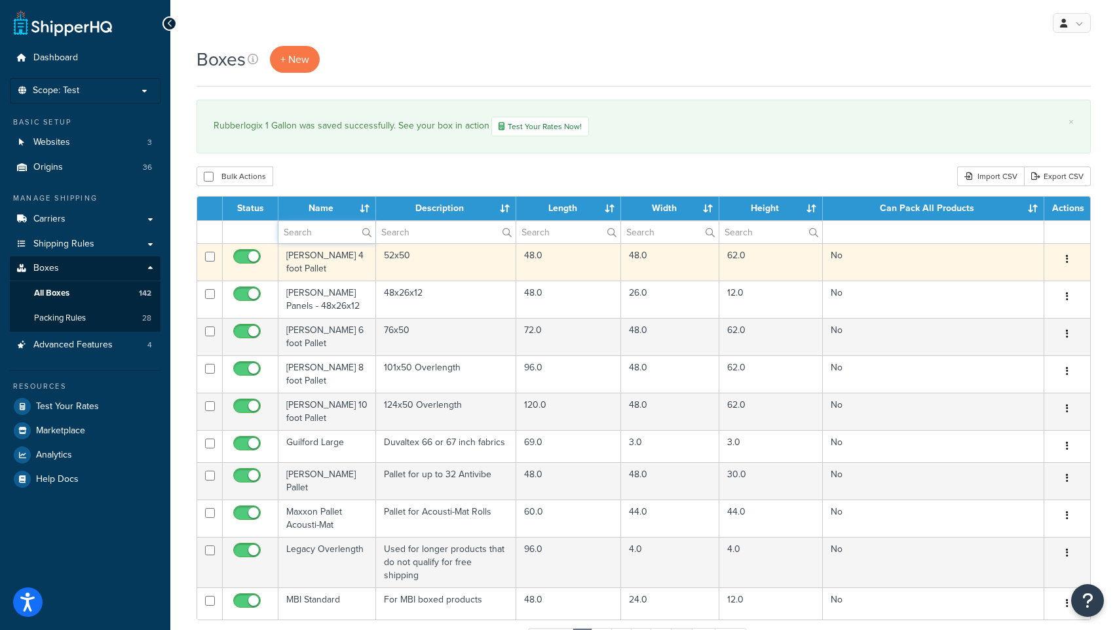
type input "rubber"
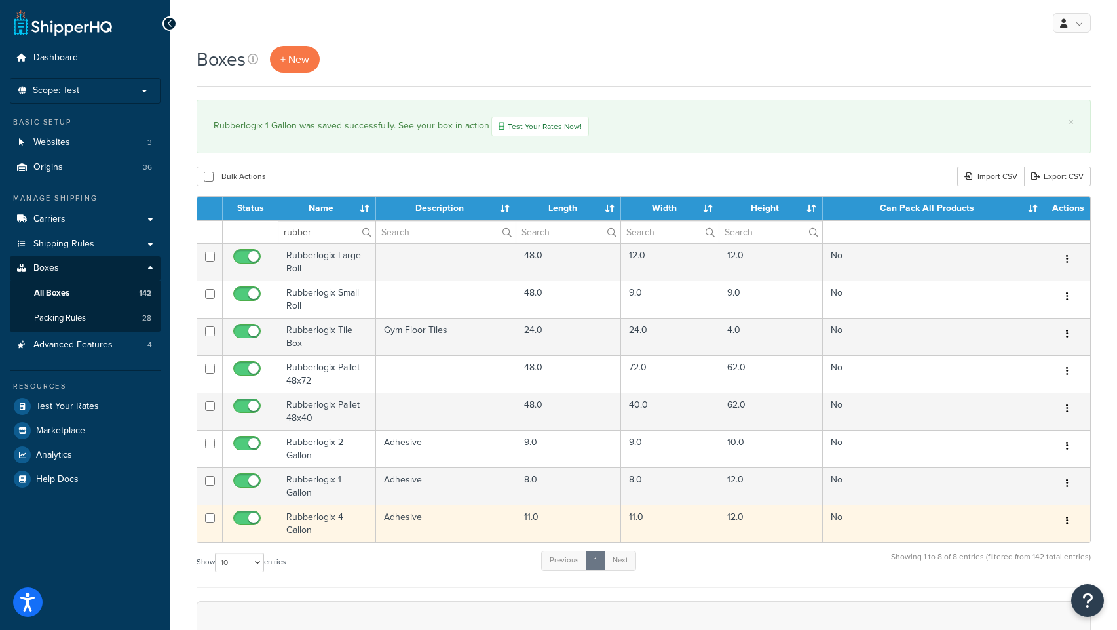
click at [299, 522] on td "Rubberlogix 4 Gallon" at bounding box center [327, 522] width 98 height 37
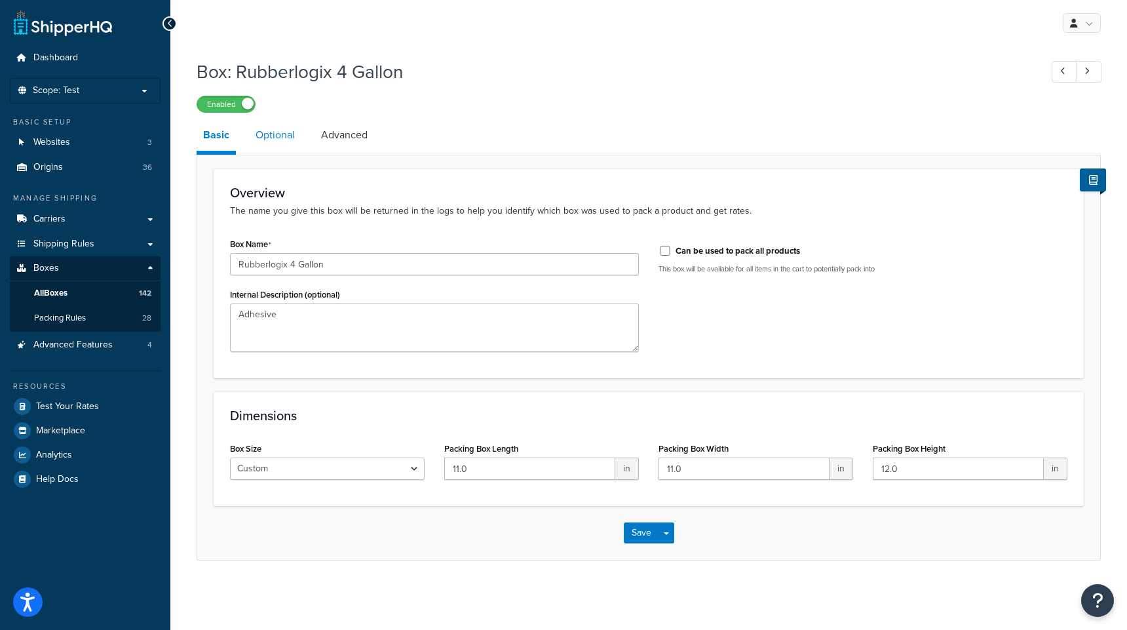
click at [284, 139] on link "Optional" at bounding box center [275, 134] width 52 height 31
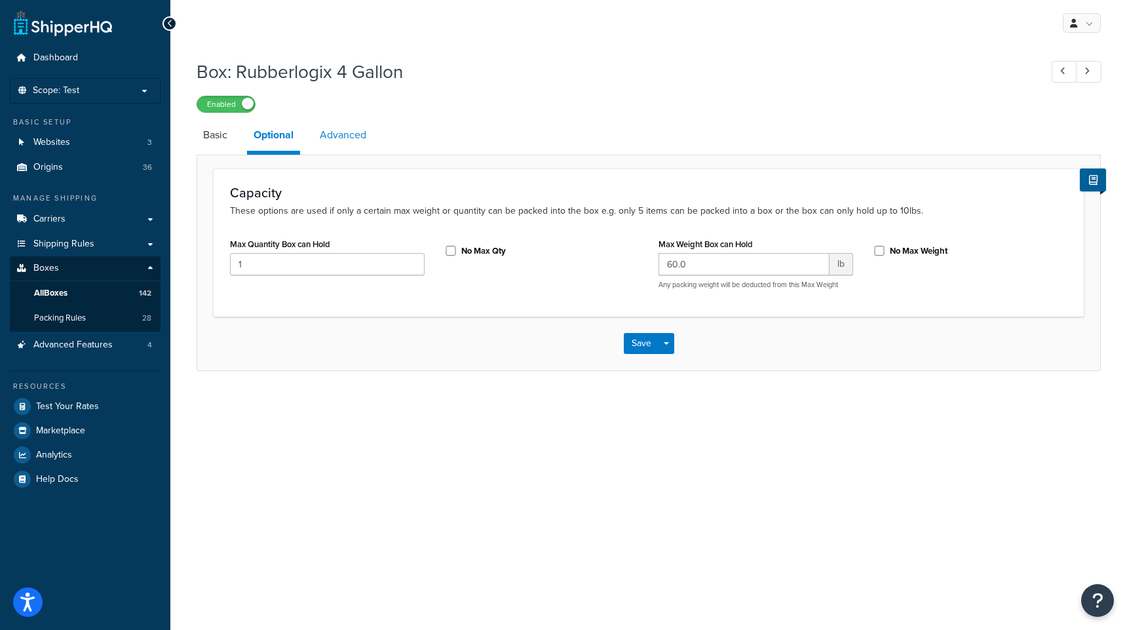
click at [337, 139] on link "Advanced" at bounding box center [343, 134] width 60 height 31
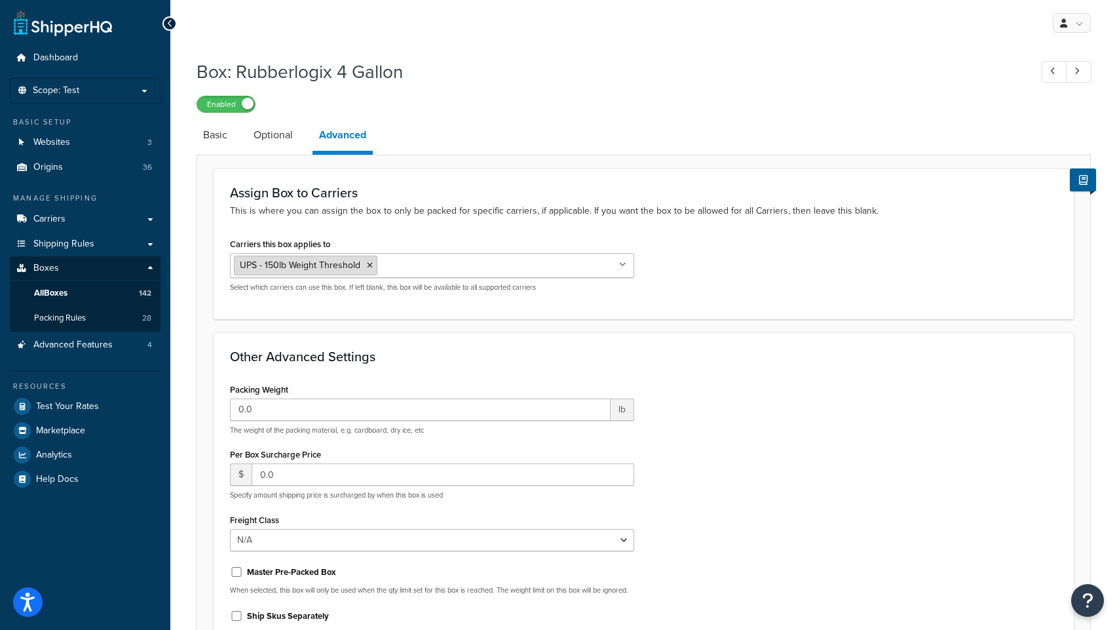
click at [368, 269] on icon at bounding box center [370, 265] width 6 height 8
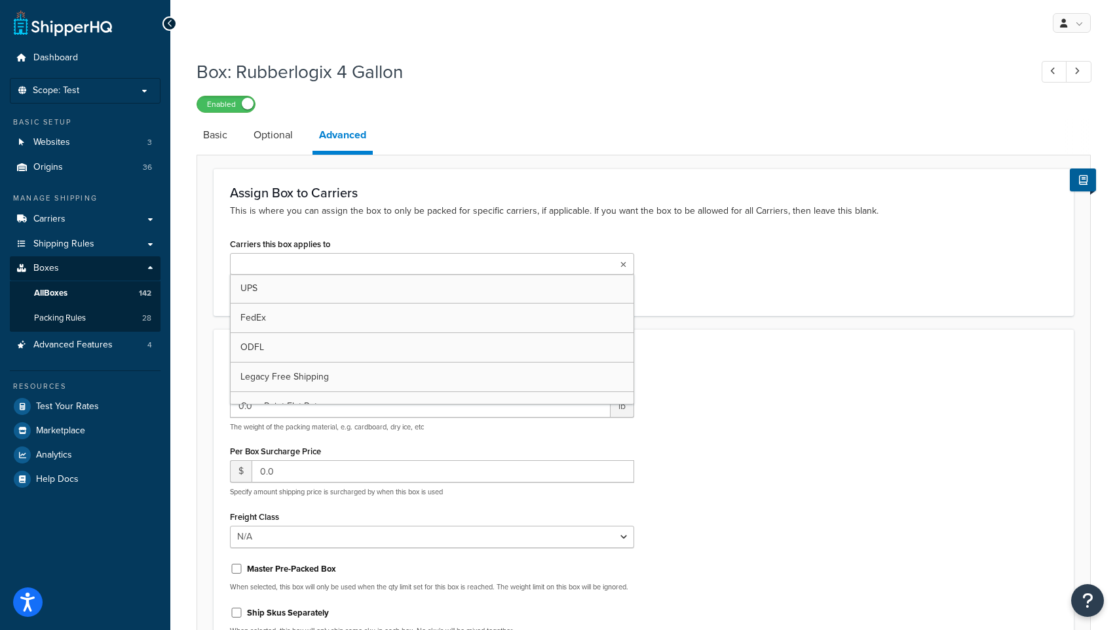
click at [301, 265] on input "Carriers this box applies to" at bounding box center [292, 264] width 116 height 14
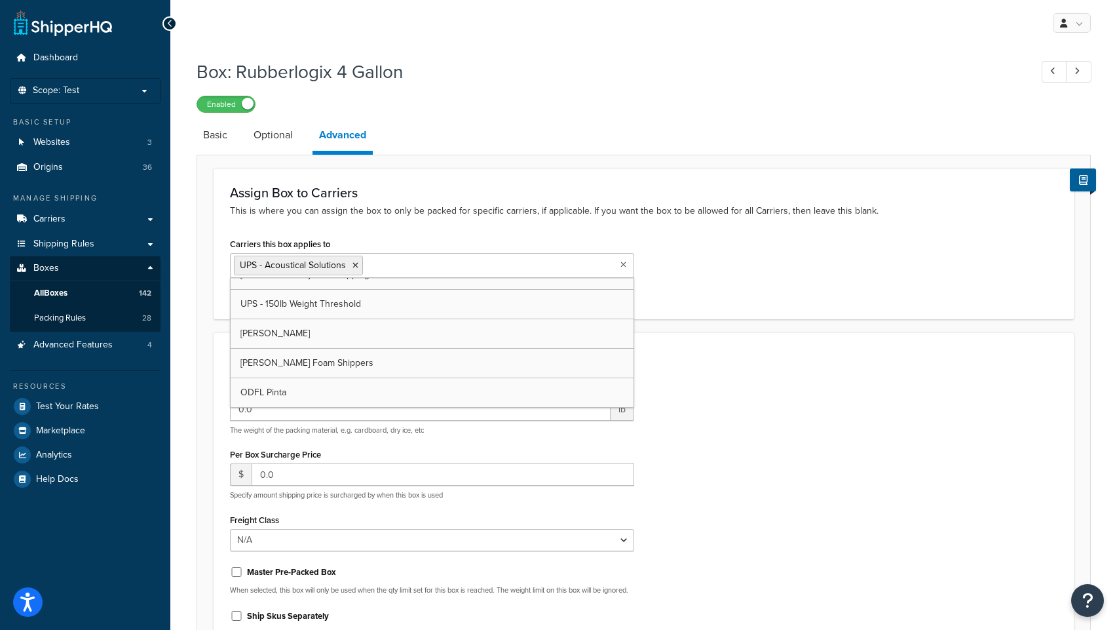
scroll to position [159, 0]
click at [199, 307] on form "Assign Box to Carriers This is where you can assign the box to only be packed f…" at bounding box center [643, 443] width 893 height 550
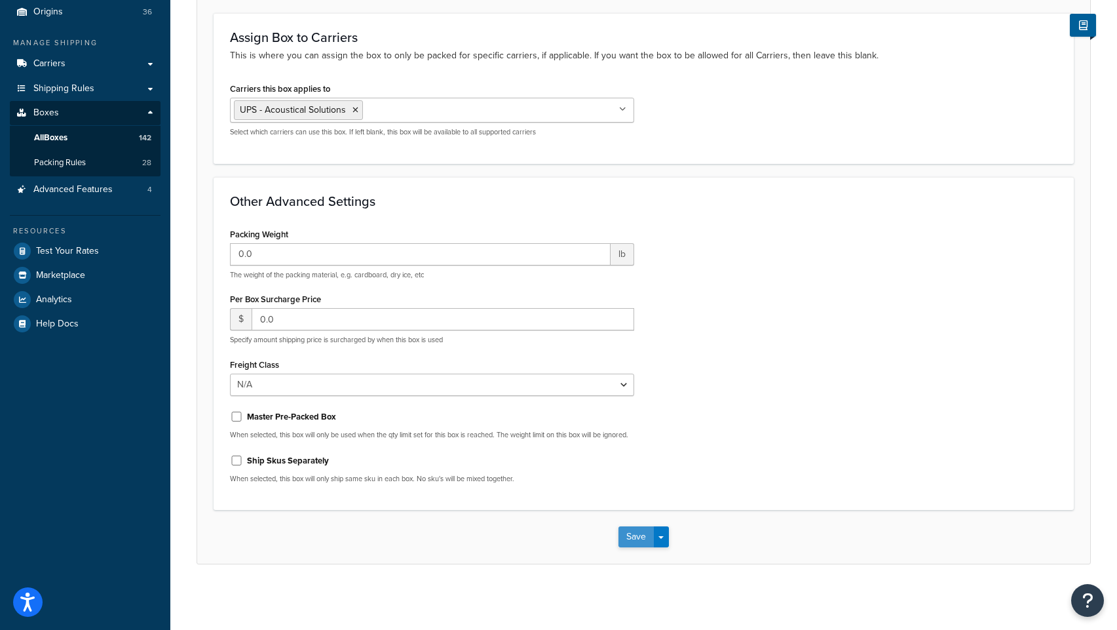
click at [635, 545] on button "Save" at bounding box center [635, 536] width 35 height 21
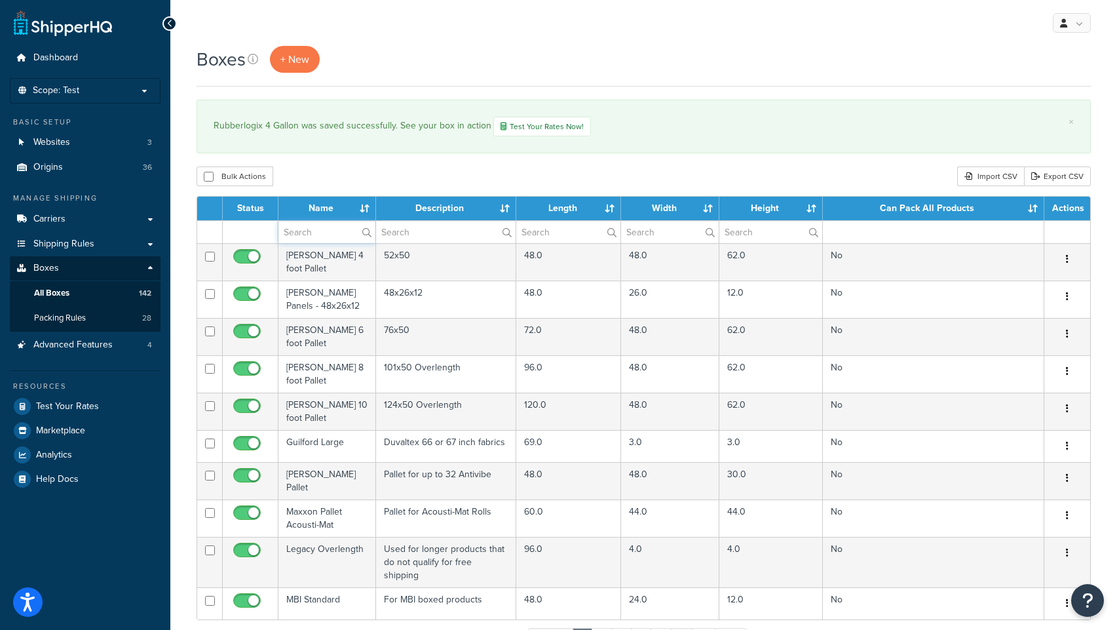
click at [309, 239] on input "text" at bounding box center [326, 232] width 97 height 22
type input "rubber"
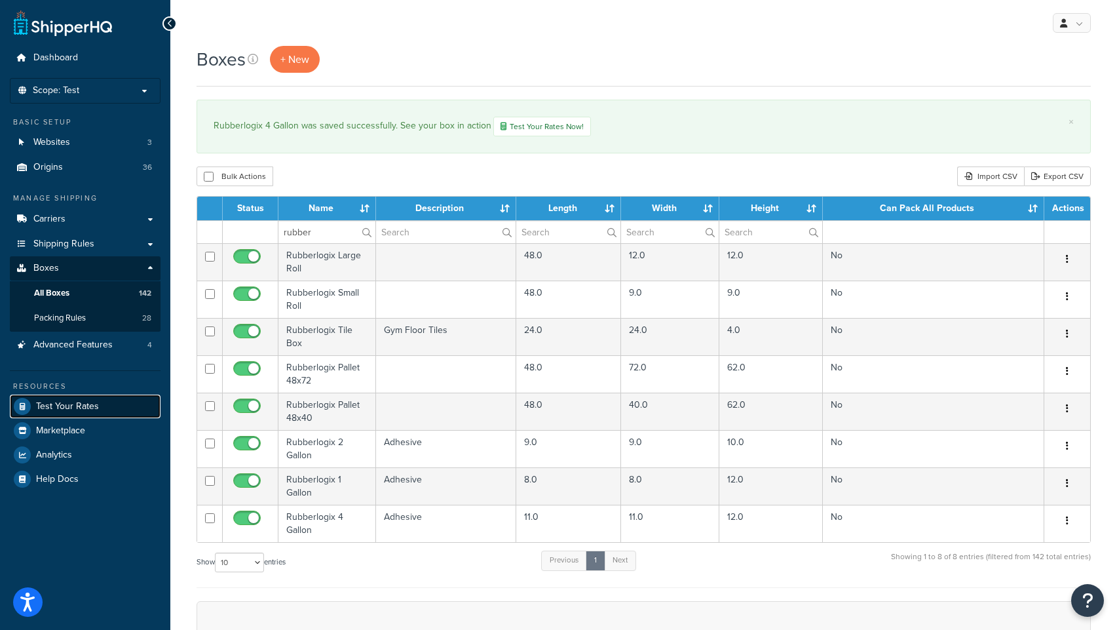
click at [77, 407] on span "Test Your Rates" at bounding box center [67, 406] width 63 height 11
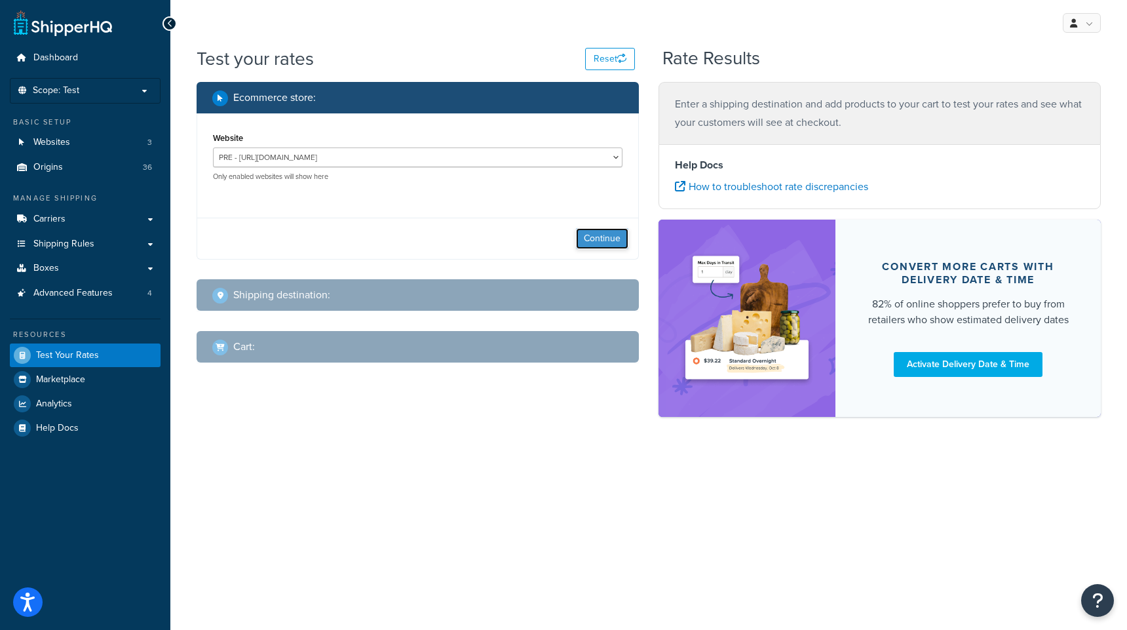
click at [601, 242] on button "Continue" at bounding box center [602, 238] width 52 height 21
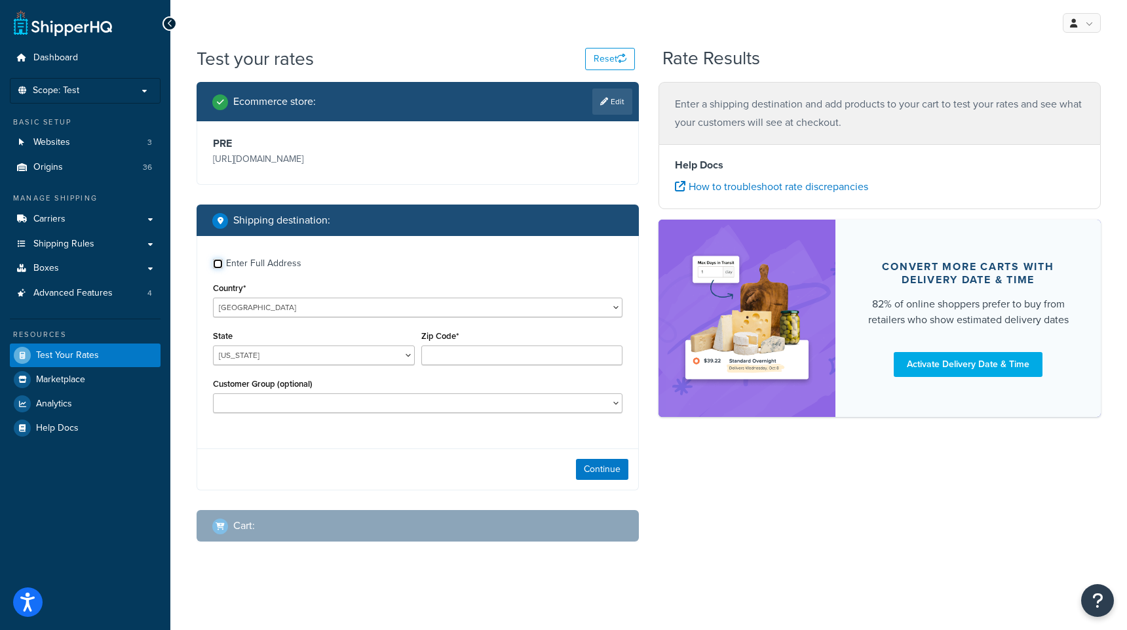
click at [216, 263] on input "Enter Full Address" at bounding box center [218, 264] width 10 height 10
checkbox input "true"
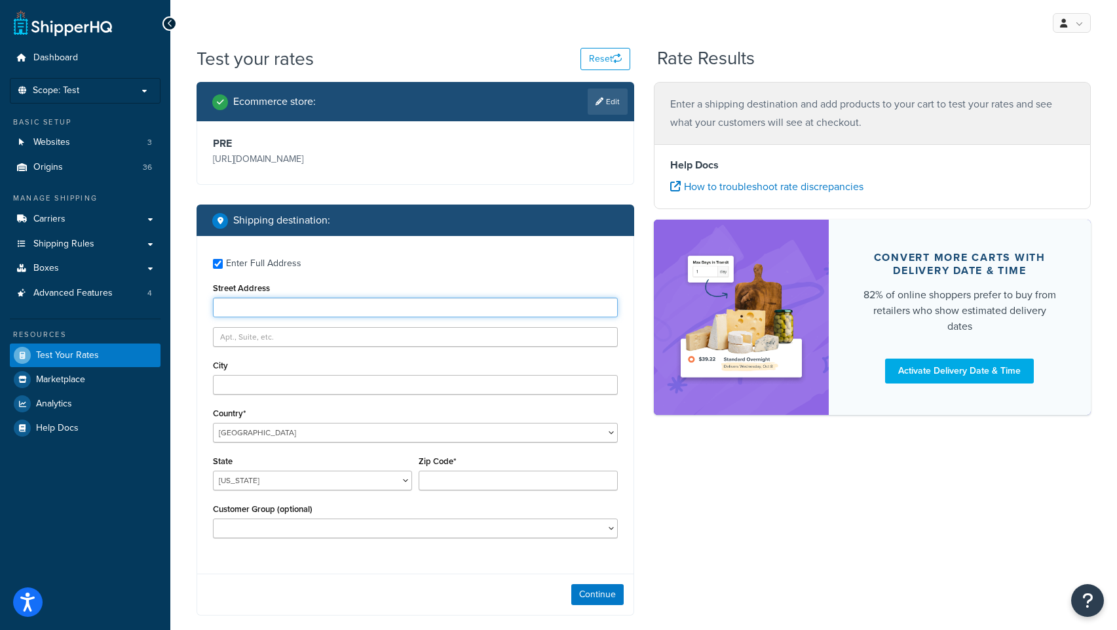
click at [246, 308] on input "Street Address" at bounding box center [415, 307] width 405 height 20
type input "256 Main Street"
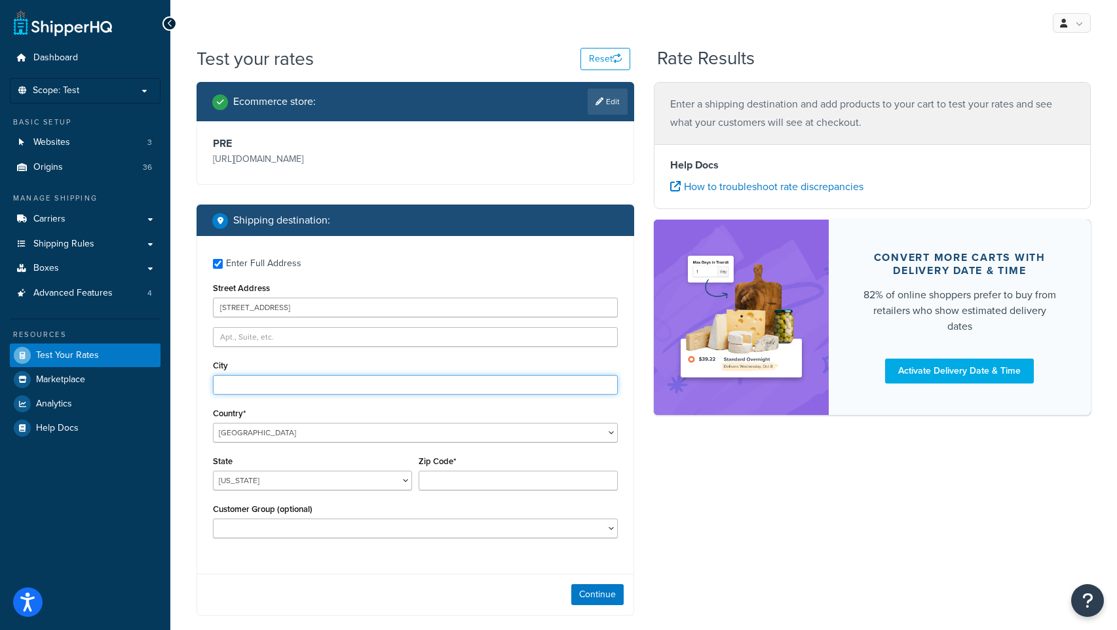
type input "Holyoke"
select select "MA"
type input "01040"
click at [594, 596] on button "Continue" at bounding box center [597, 594] width 52 height 21
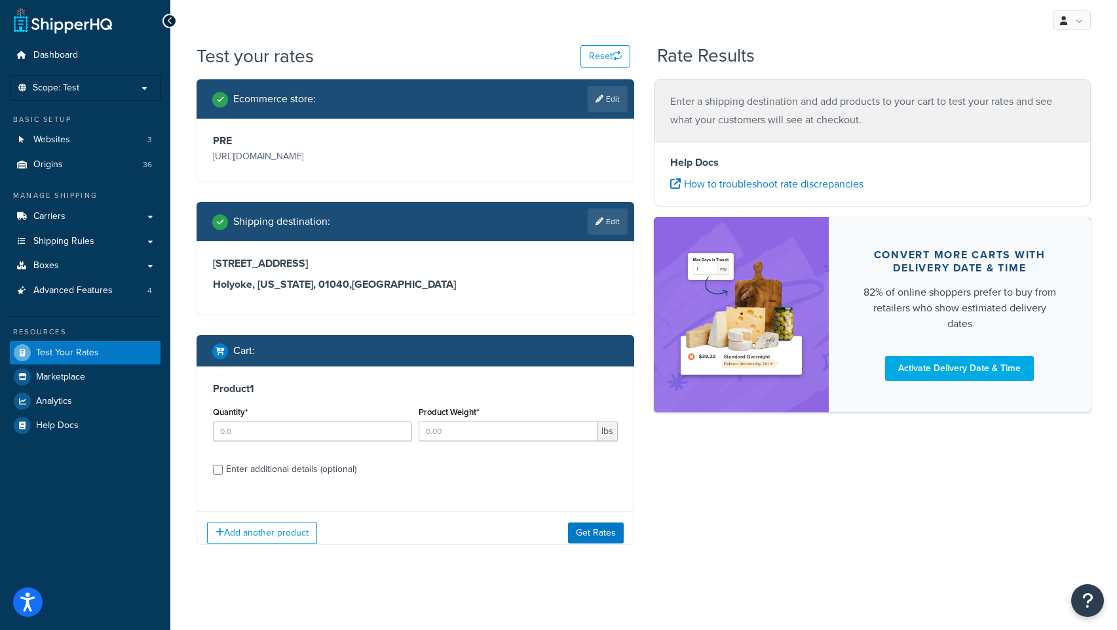
scroll to position [12, 0]
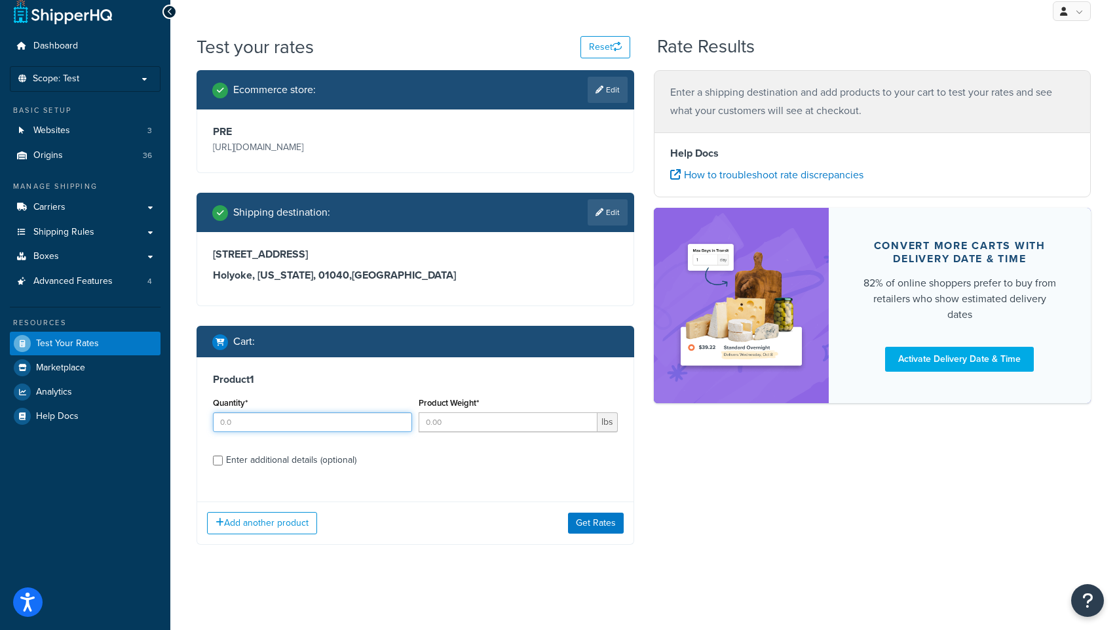
click at [275, 422] on input "Quantity*" at bounding box center [312, 422] width 199 height 20
type input "1"
type input "99"
click at [216, 458] on input "Enter additional details (optional)" at bounding box center [218, 460] width 10 height 10
checkbox input "true"
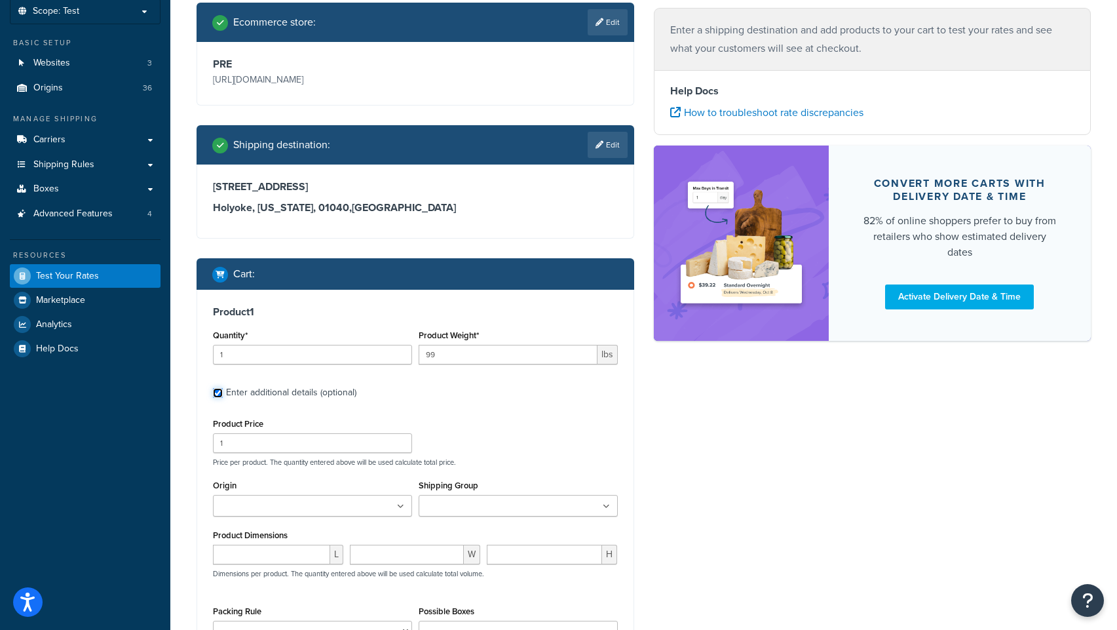
scroll to position [136, 0]
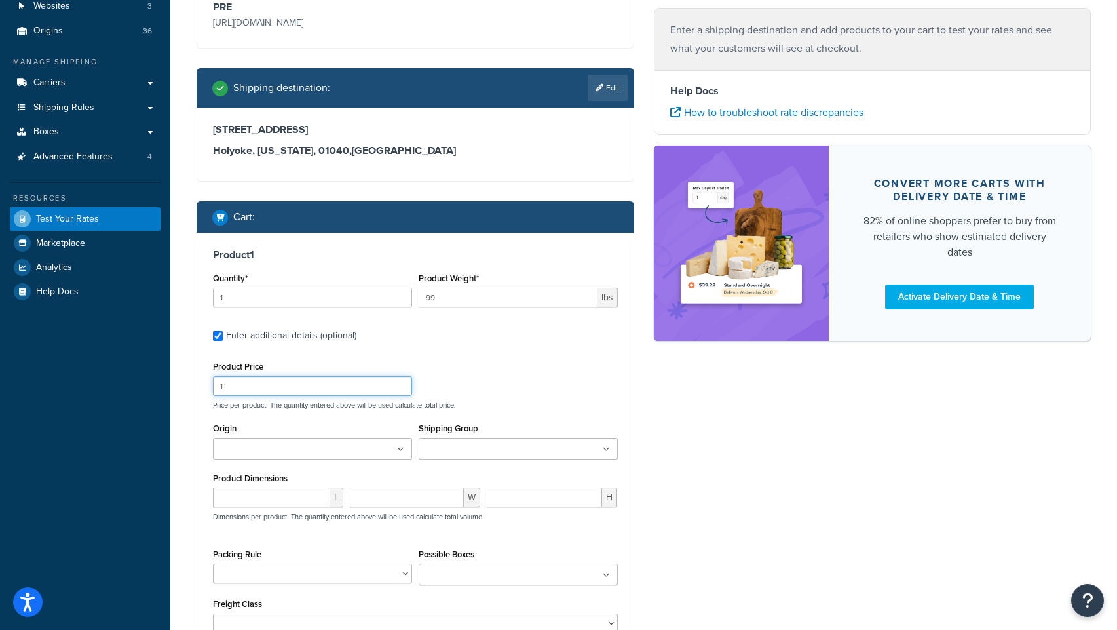
click at [239, 388] on input "1" at bounding box center [312, 386] width 199 height 20
type input "199.99"
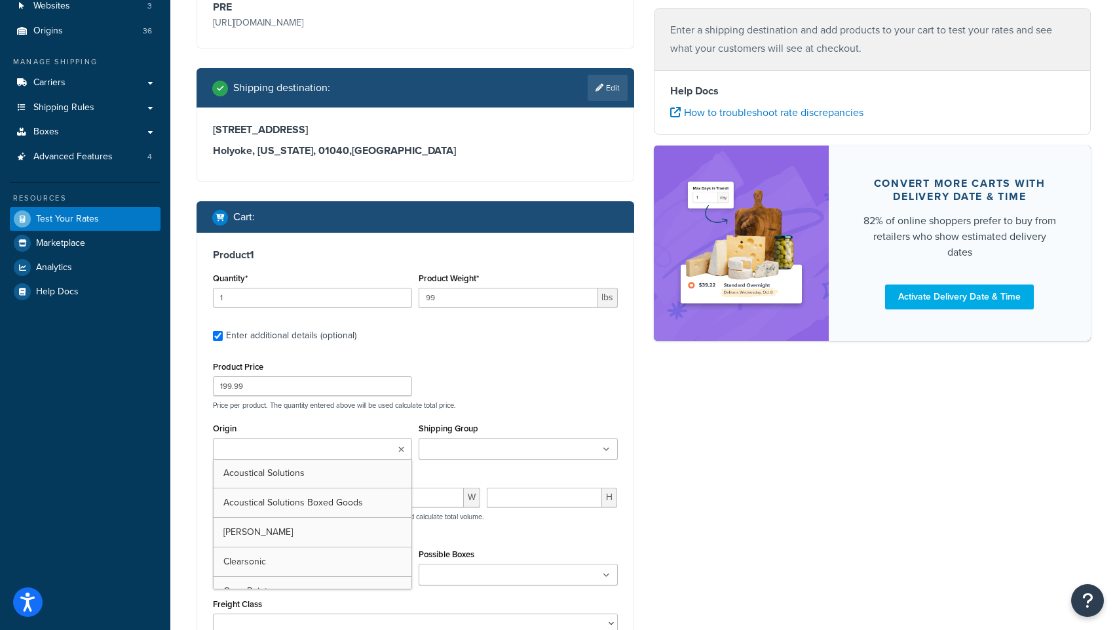
click at [274, 447] on input "Origin" at bounding box center [275, 449] width 116 height 14
type input "ru"
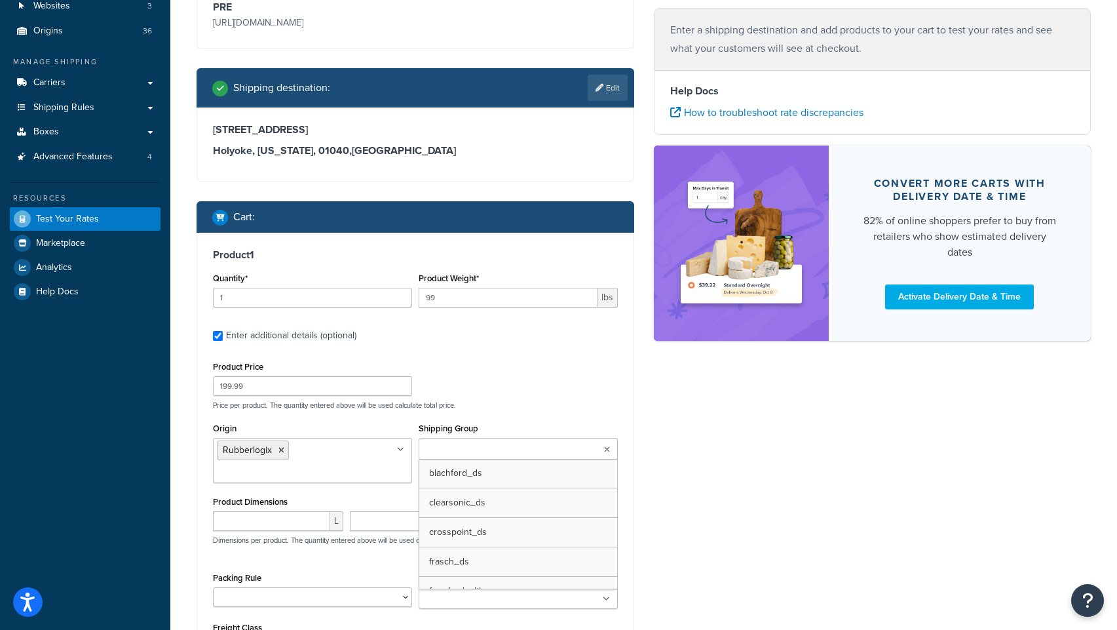
click at [453, 454] on input "Shipping Group" at bounding box center [481, 449] width 116 height 14
type input "rubber"
click at [202, 463] on div "Product 1 Quantity* 1 Product Weight* 99 lbs Enter additional details (optional…" at bounding box center [415, 457] width 436 height 449
click at [252, 523] on input "number" at bounding box center [271, 521] width 117 height 20
drag, startPoint x: 231, startPoint y: 388, endPoint x: 189, endPoint y: 388, distance: 41.9
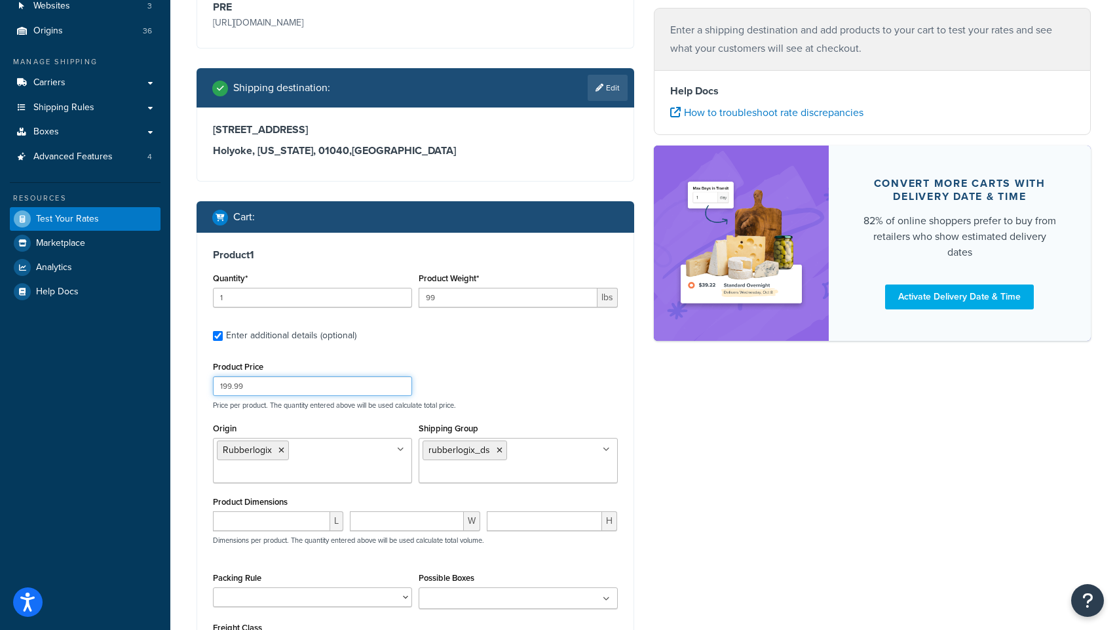
click at [189, 388] on div "Ecommerce store : Edit PRE https://acousticalsolutions.p.tomandco.uk/ Shipping …" at bounding box center [415, 350] width 457 height 809
type input "95.99"
click at [277, 526] on input "number" at bounding box center [271, 521] width 117 height 20
type input "48"
type input "11"
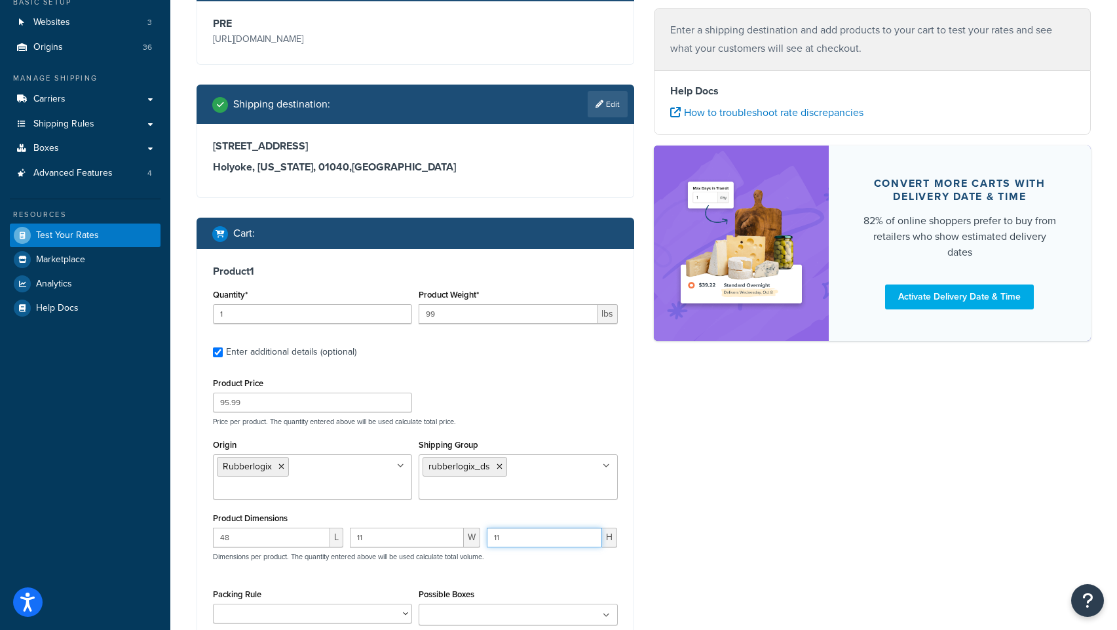
scroll to position [328, 0]
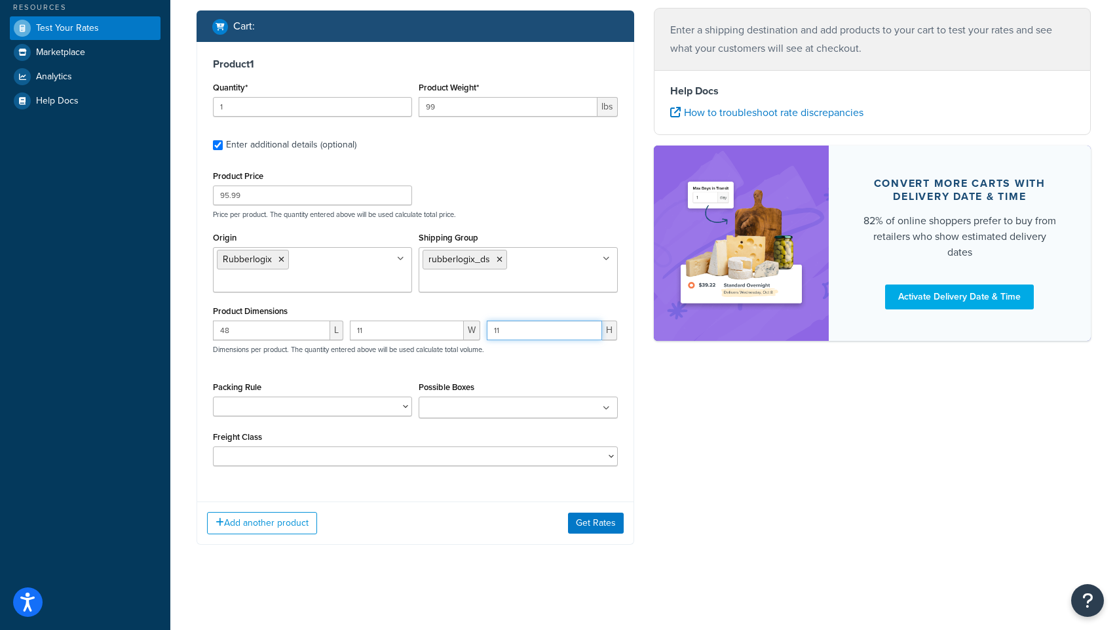
type input "11"
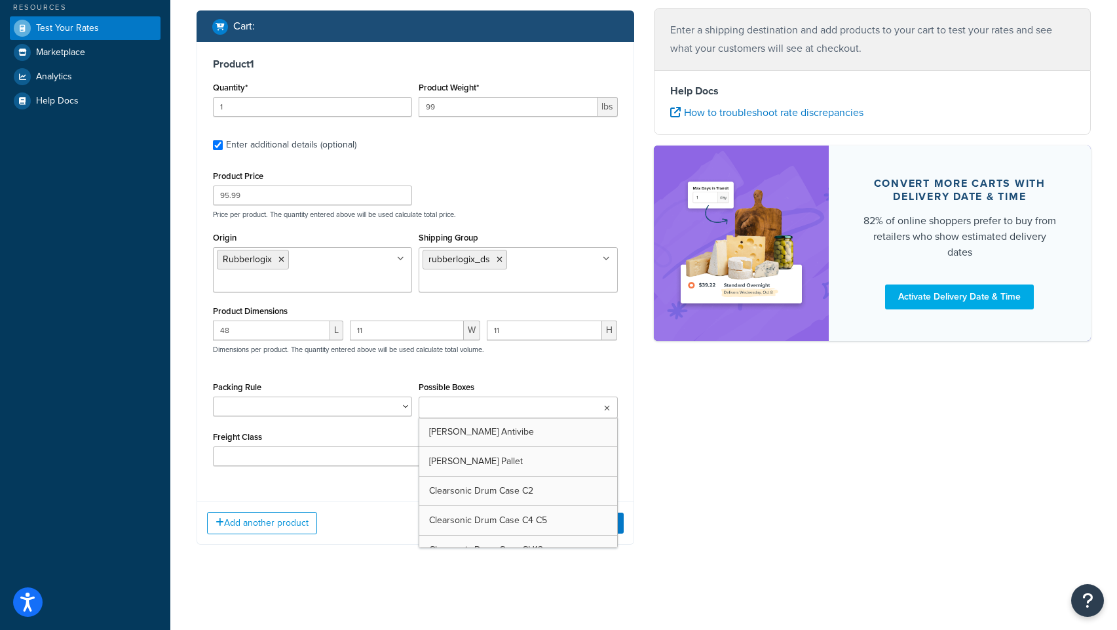
click at [492, 408] on input "Possible Boxes" at bounding box center [481, 408] width 116 height 14
type input "rubber"
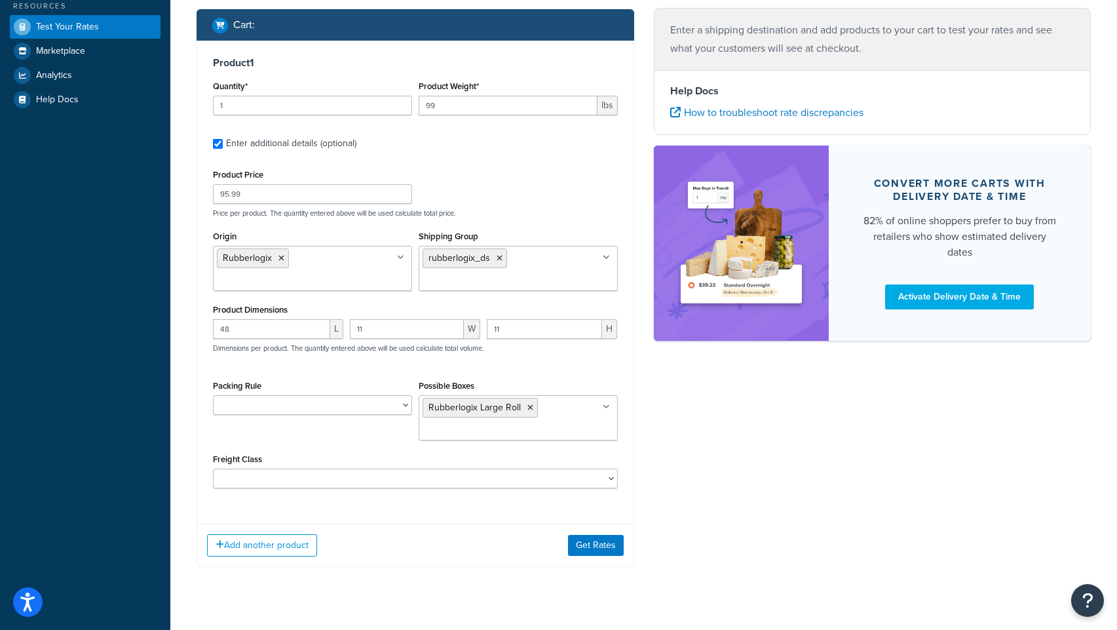
click at [316, 440] on div "Packing Rule Clearsonic AmpPac 10 Clearsonic AmpPac 20 Clearsonic AmpPac 21 Cle…" at bounding box center [415, 413] width 411 height 73
click at [239, 480] on select "50 55 60 65 70 77.5 85 92.5 100 110 125 150 175 200 250 300 400 500" at bounding box center [415, 478] width 405 height 20
select select "70"
click at [213, 470] on select "50 55 60 65 70 77.5 85 92.5 100 110 125 150 175 200 250 300 400 500" at bounding box center [415, 478] width 405 height 20
click at [581, 550] on button "Get Rates" at bounding box center [596, 545] width 56 height 21
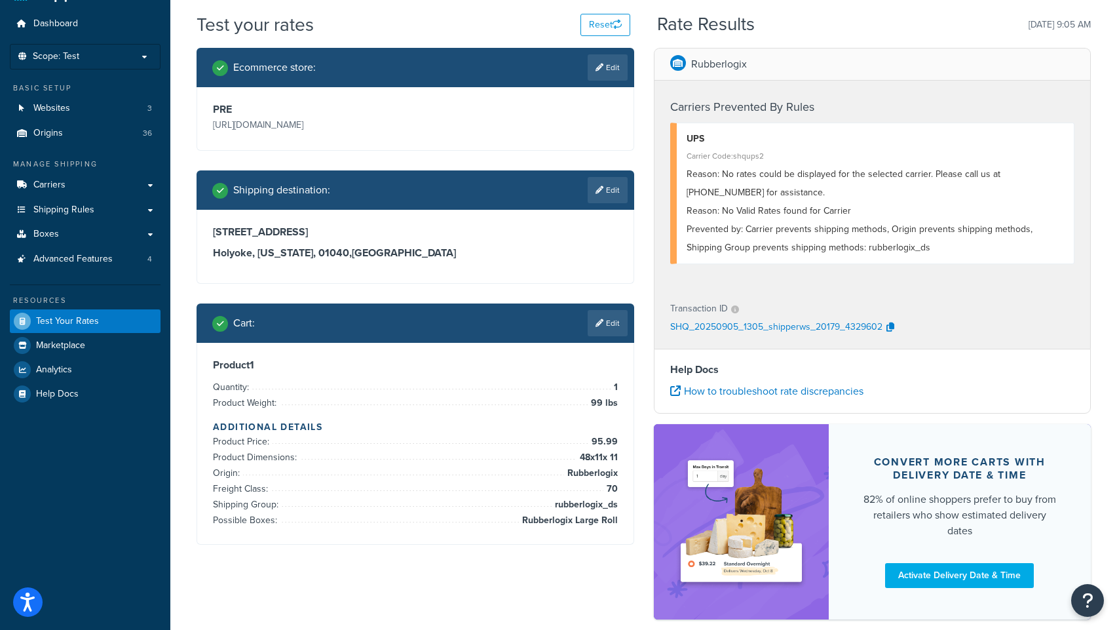
scroll to position [102, 0]
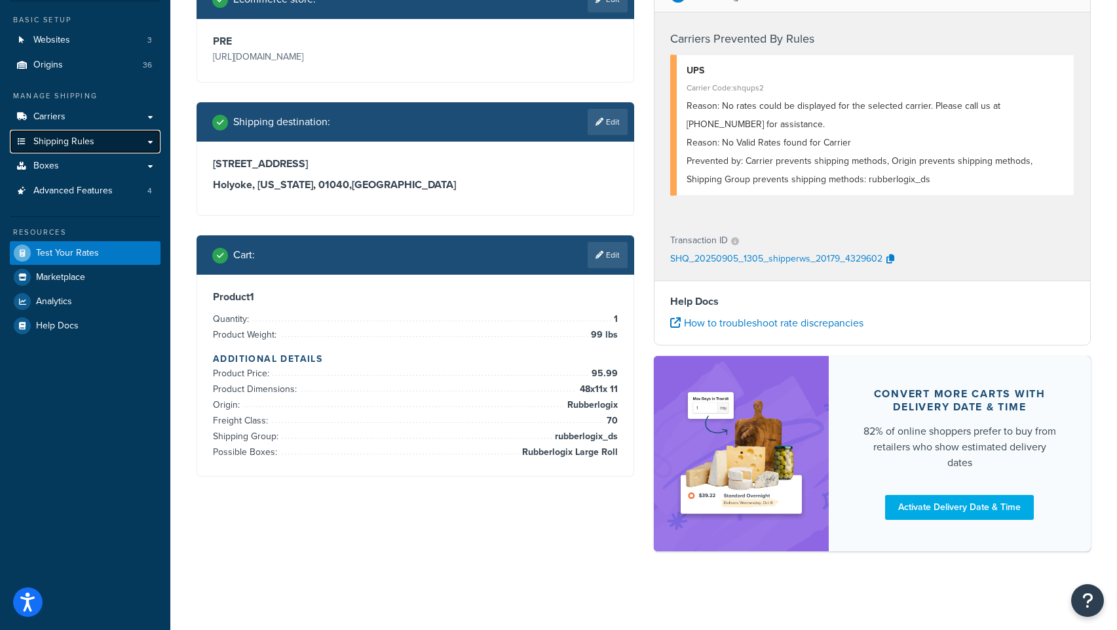
click at [54, 136] on span "Shipping Rules" at bounding box center [63, 141] width 61 height 11
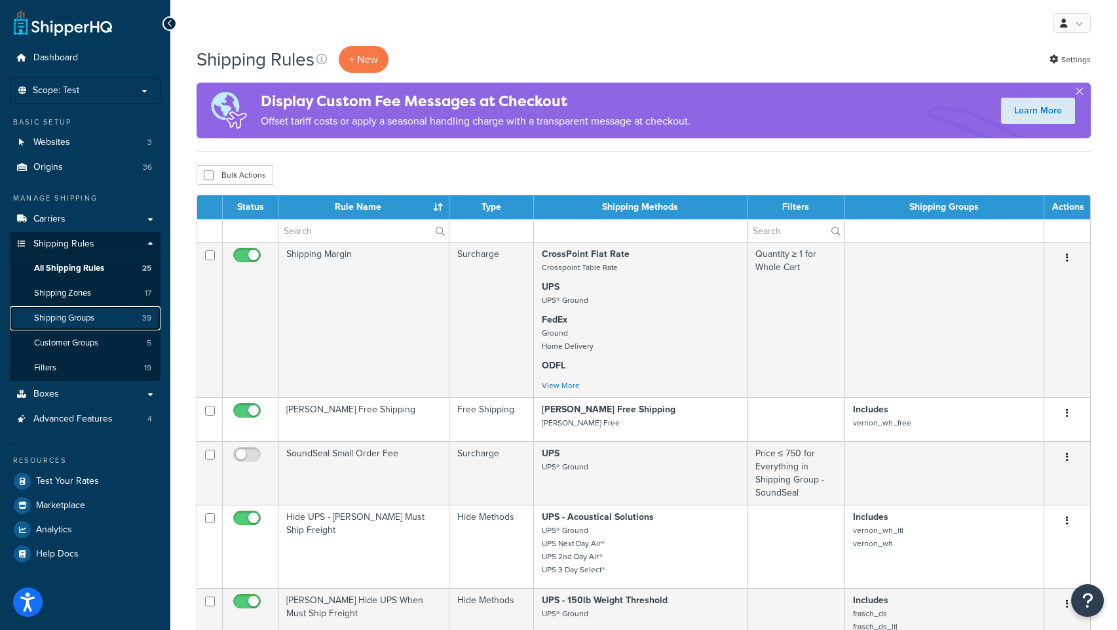
click at [79, 318] on span "Shipping Groups" at bounding box center [64, 317] width 60 height 11
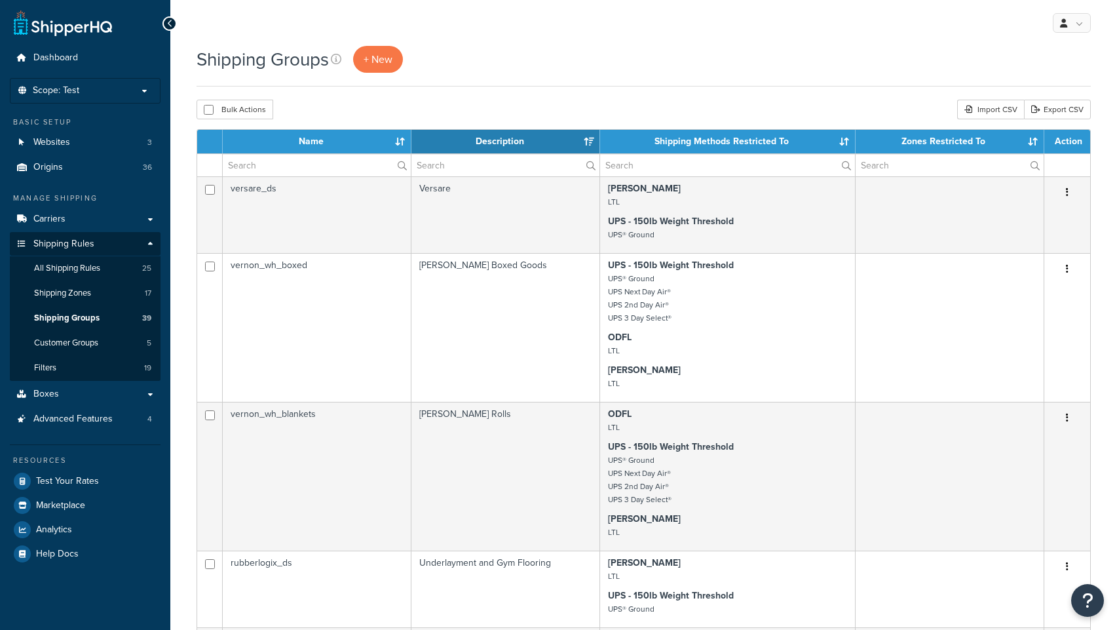
select select "15"
click at [288, 171] on input "text" at bounding box center [317, 165] width 188 height 22
type input "rubber"
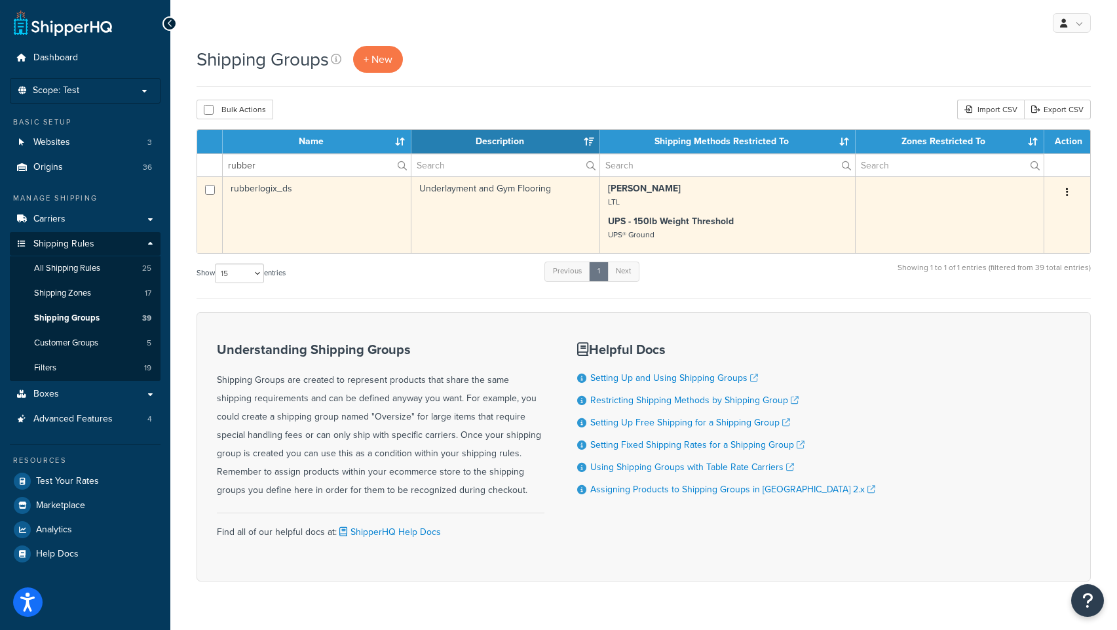
click at [277, 195] on td "rubberlogix_ds" at bounding box center [317, 214] width 189 height 77
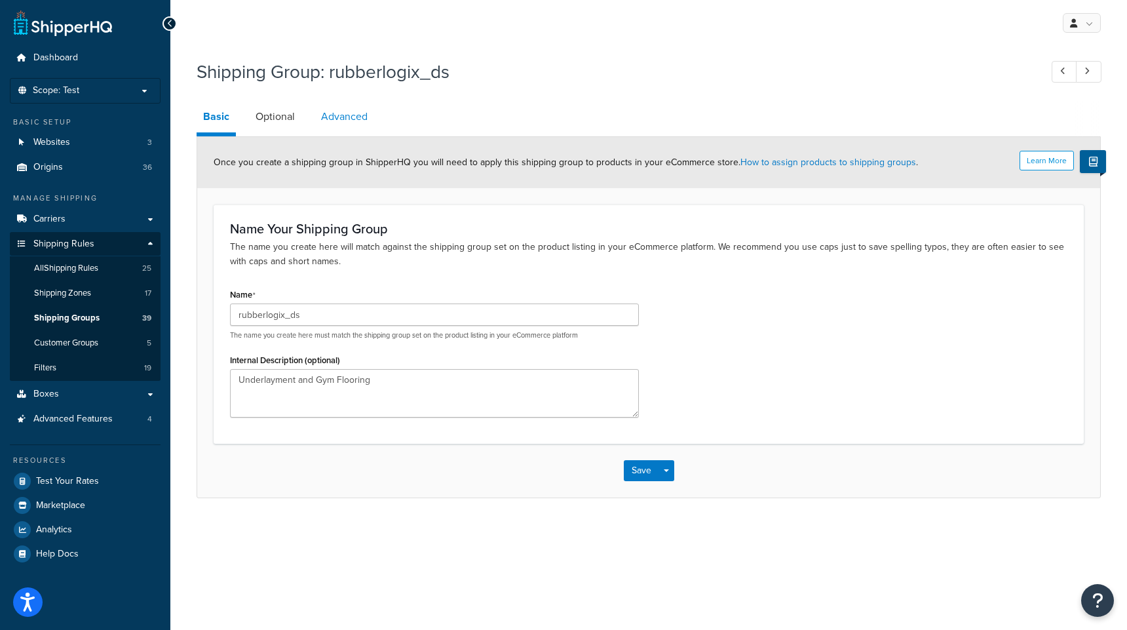
click at [341, 123] on link "Advanced" at bounding box center [344, 116] width 60 height 31
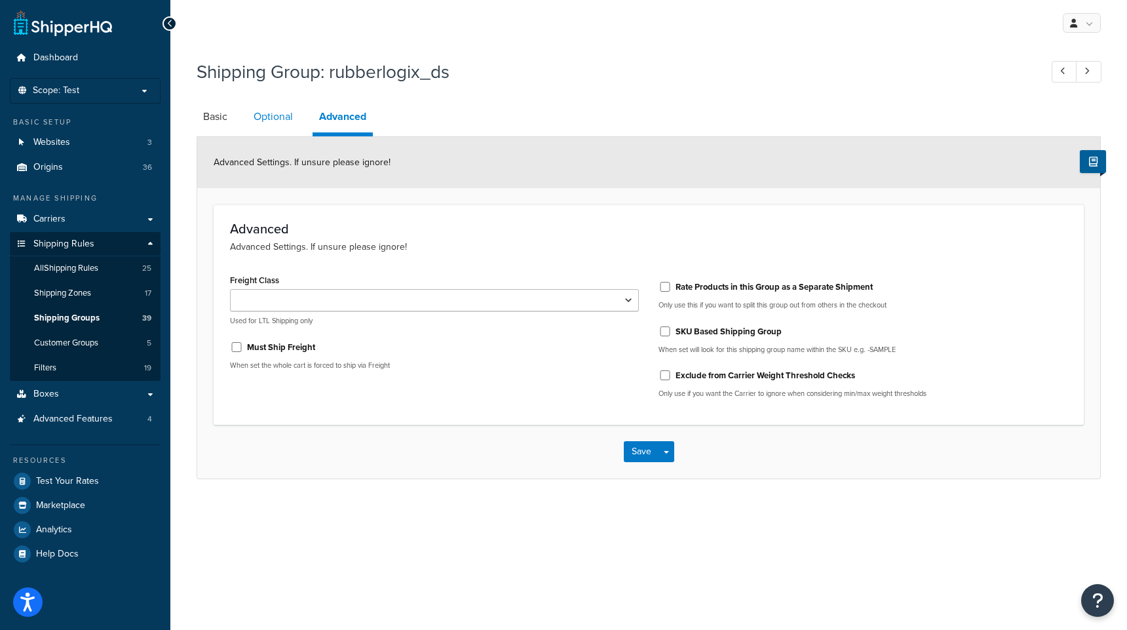
click at [271, 119] on link "Optional" at bounding box center [273, 116] width 52 height 31
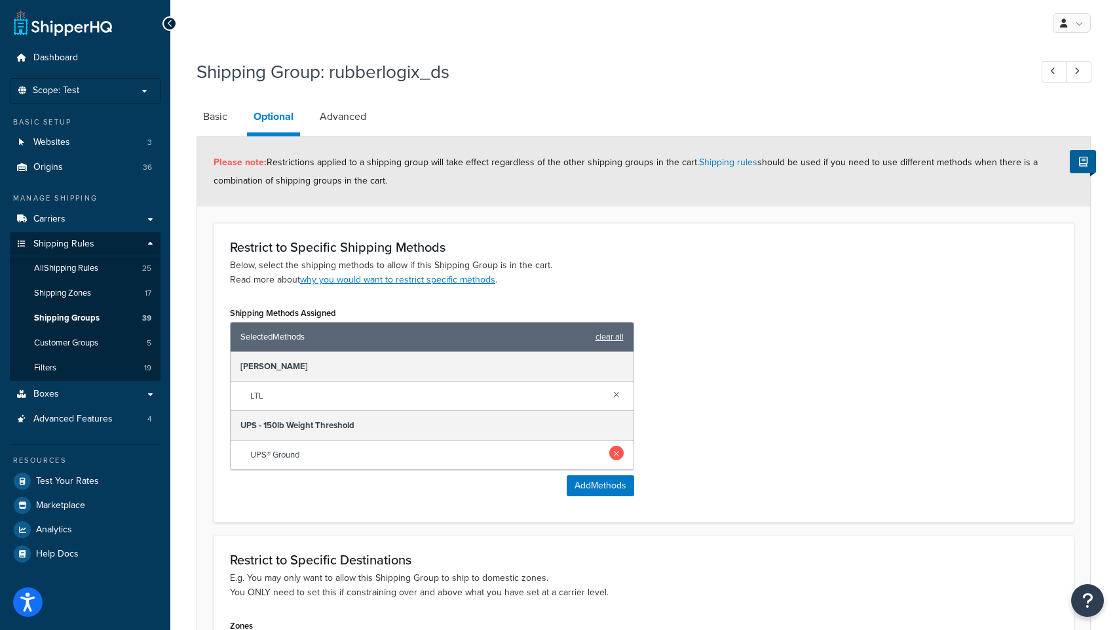
click at [616, 452] on link at bounding box center [616, 452] width 14 height 14
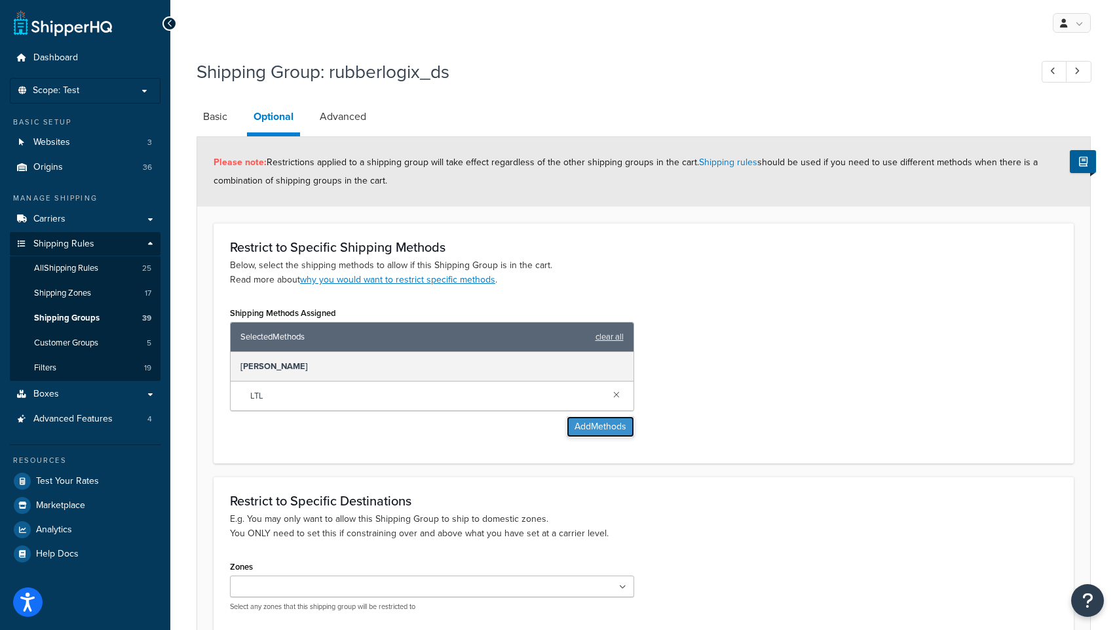
click at [593, 432] on button "Add Methods" at bounding box center [600, 426] width 67 height 21
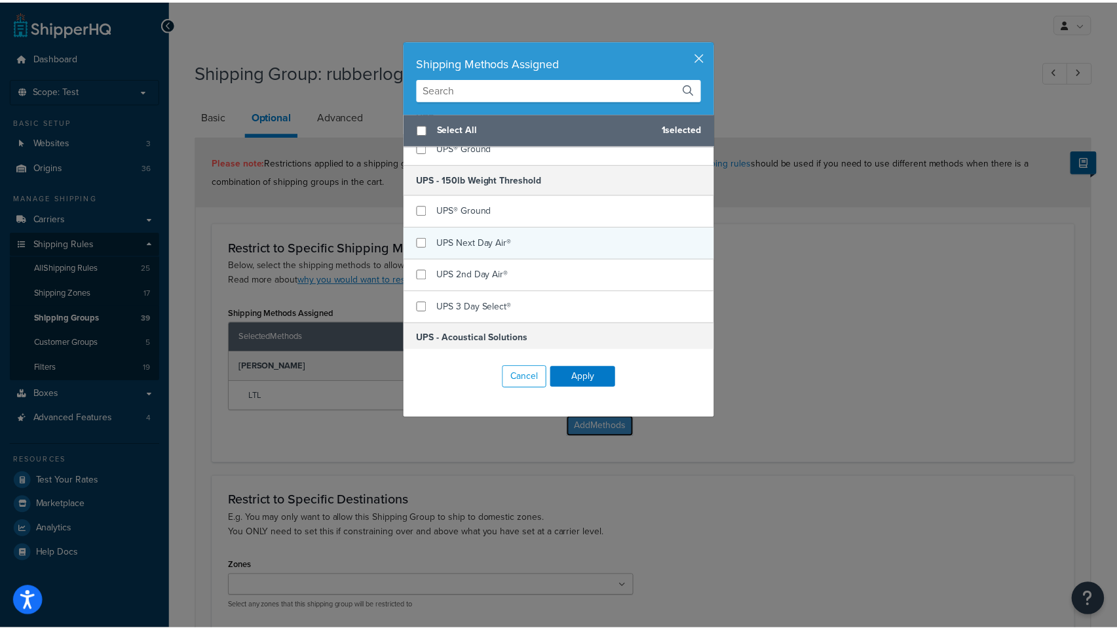
scroll to position [639, 0]
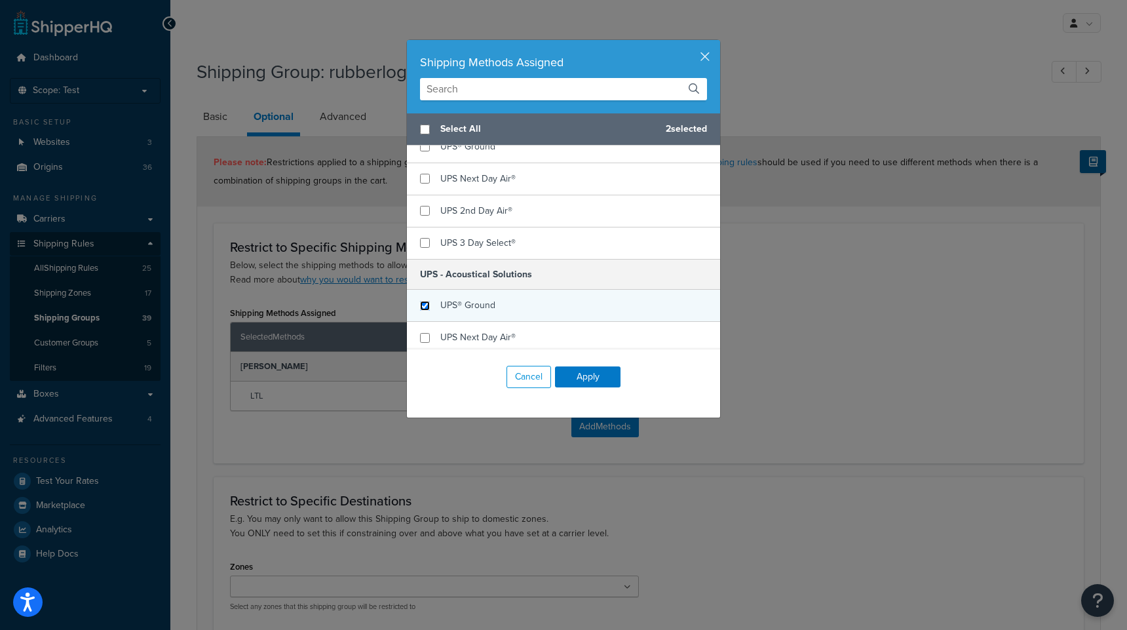
click at [420, 307] on input "checkbox" at bounding box center [425, 306] width 10 height 10
checkbox input "true"
click at [592, 379] on button "Apply" at bounding box center [588, 376] width 66 height 21
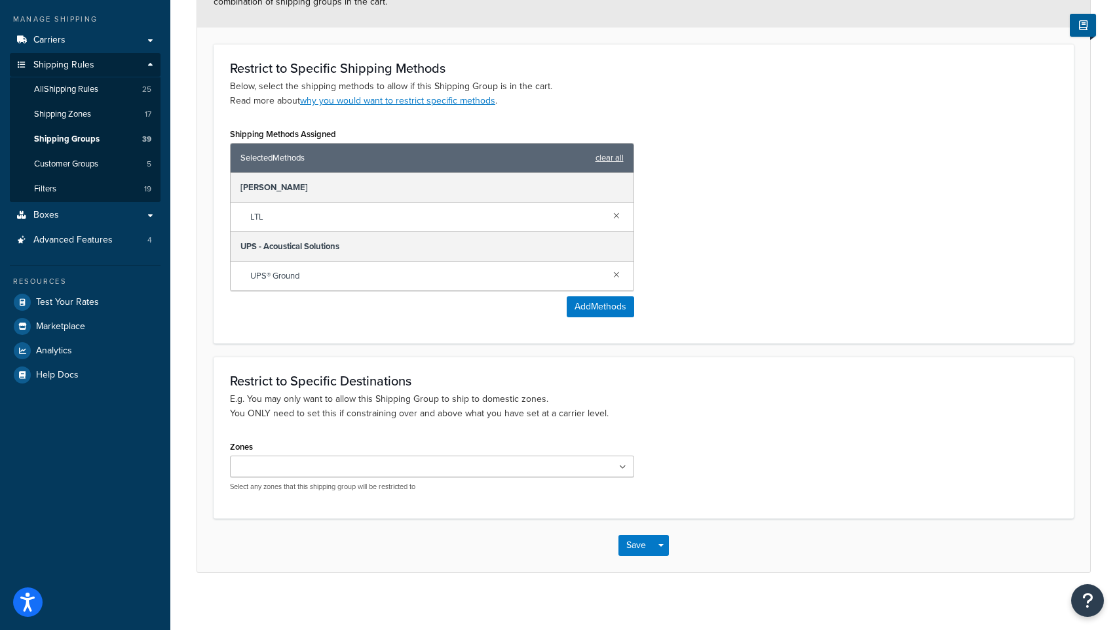
scroll to position [187, 0]
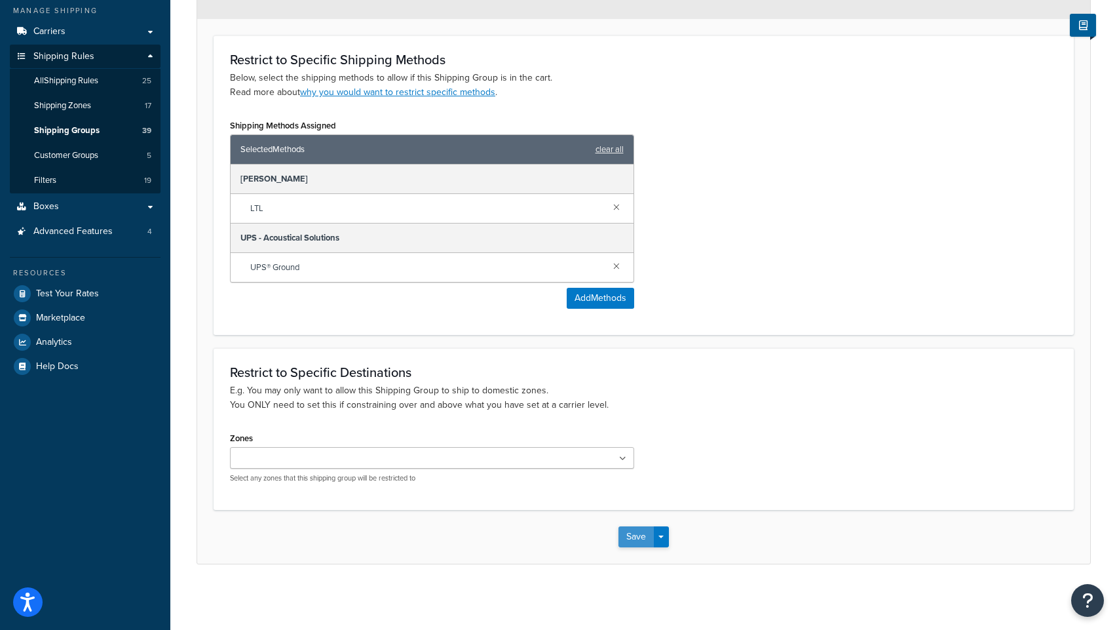
click at [639, 537] on button "Save" at bounding box center [635, 536] width 35 height 21
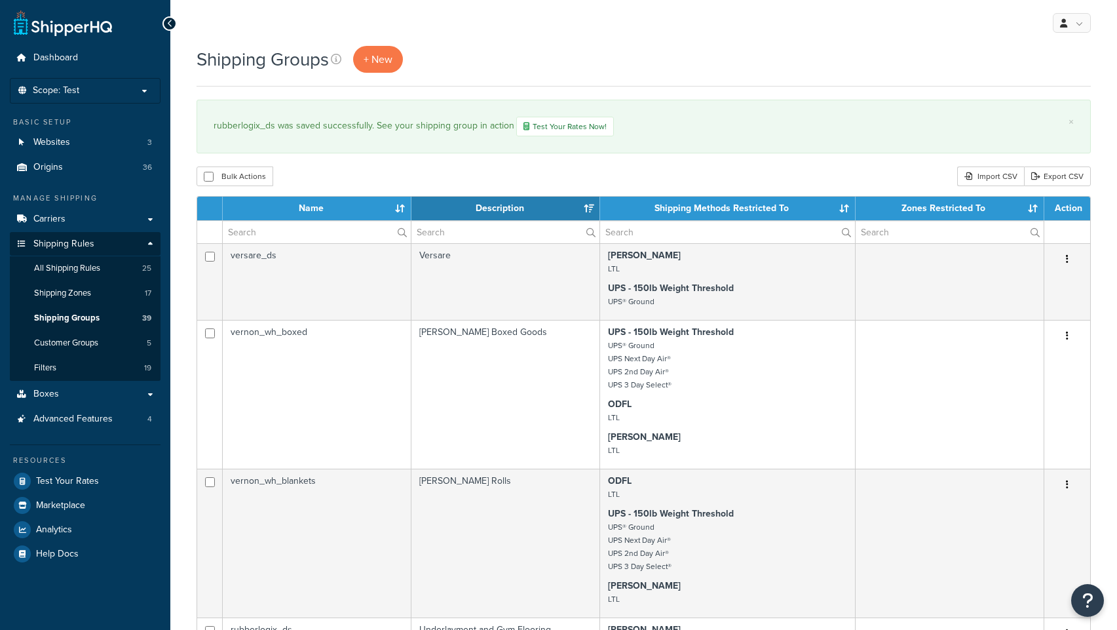
select select "15"
click at [72, 481] on span "Test Your Rates" at bounding box center [67, 481] width 63 height 11
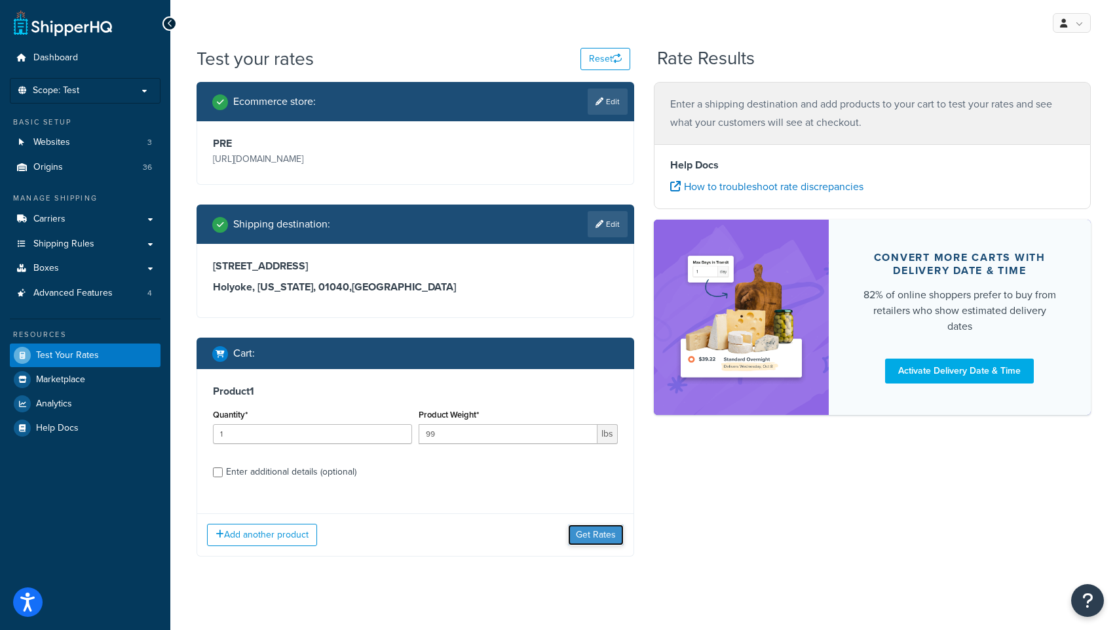
click at [590, 544] on button "Get Rates" at bounding box center [596, 534] width 56 height 21
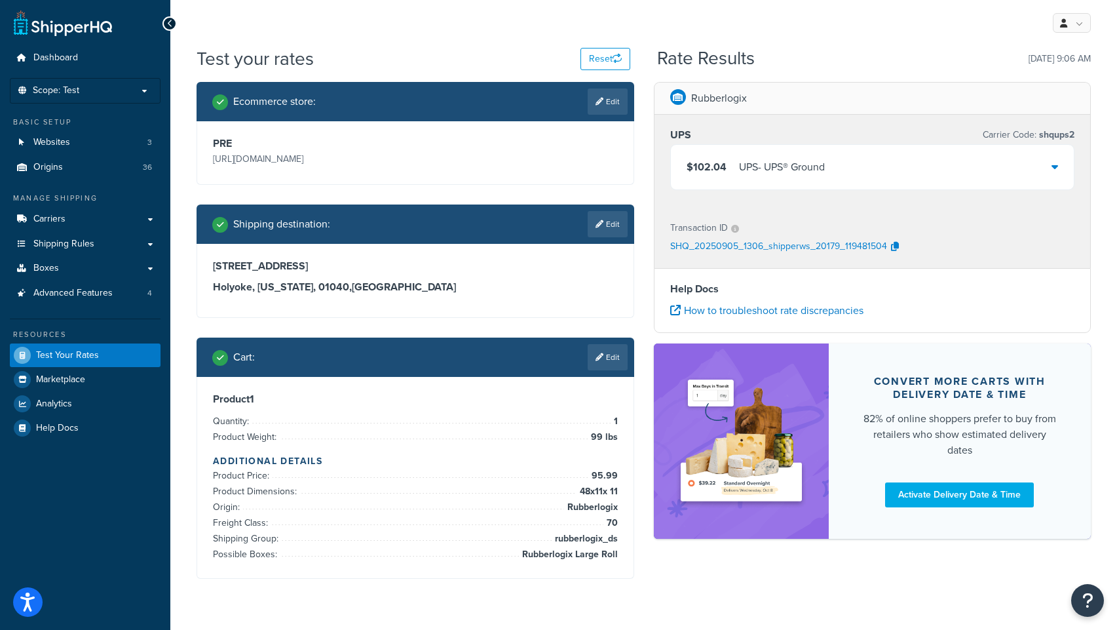
click at [1047, 179] on div "$102.04 UPS - UPS® Ground" at bounding box center [873, 167] width 404 height 45
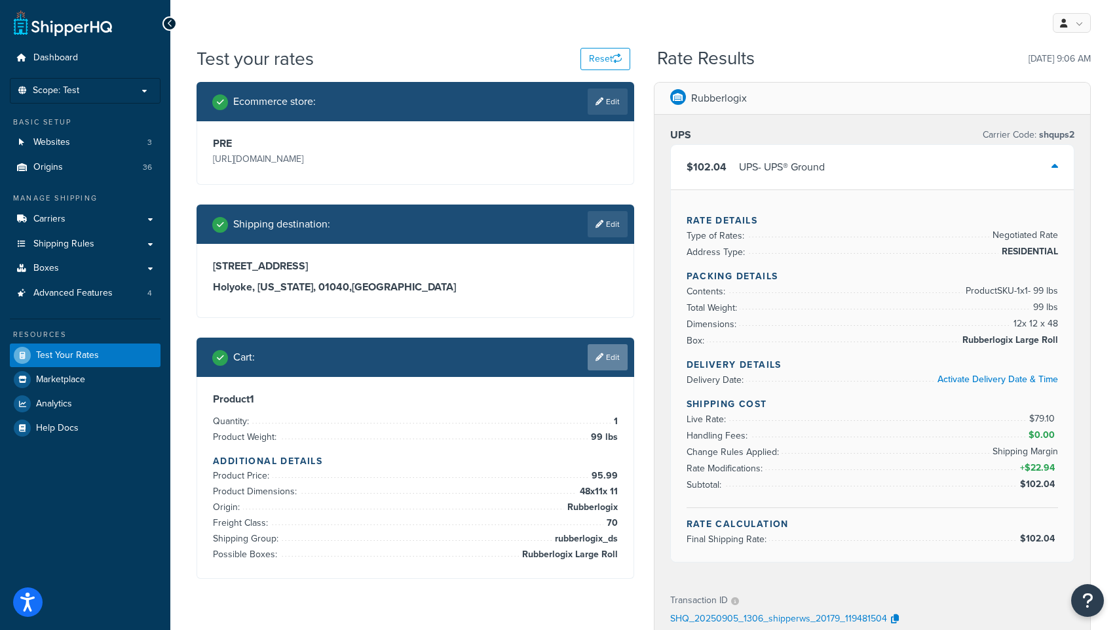
click at [605, 364] on link "Edit" at bounding box center [608, 357] width 40 height 26
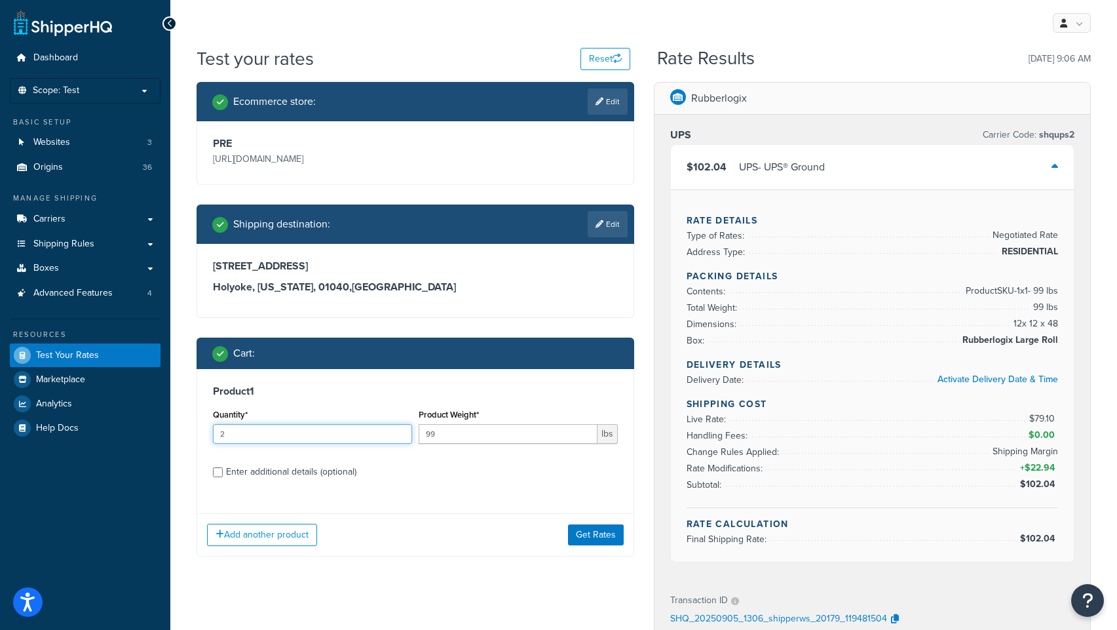
type input "2"
click at [402, 432] on input "2" at bounding box center [312, 434] width 199 height 20
click at [592, 536] on button "Get Rates" at bounding box center [596, 534] width 56 height 21
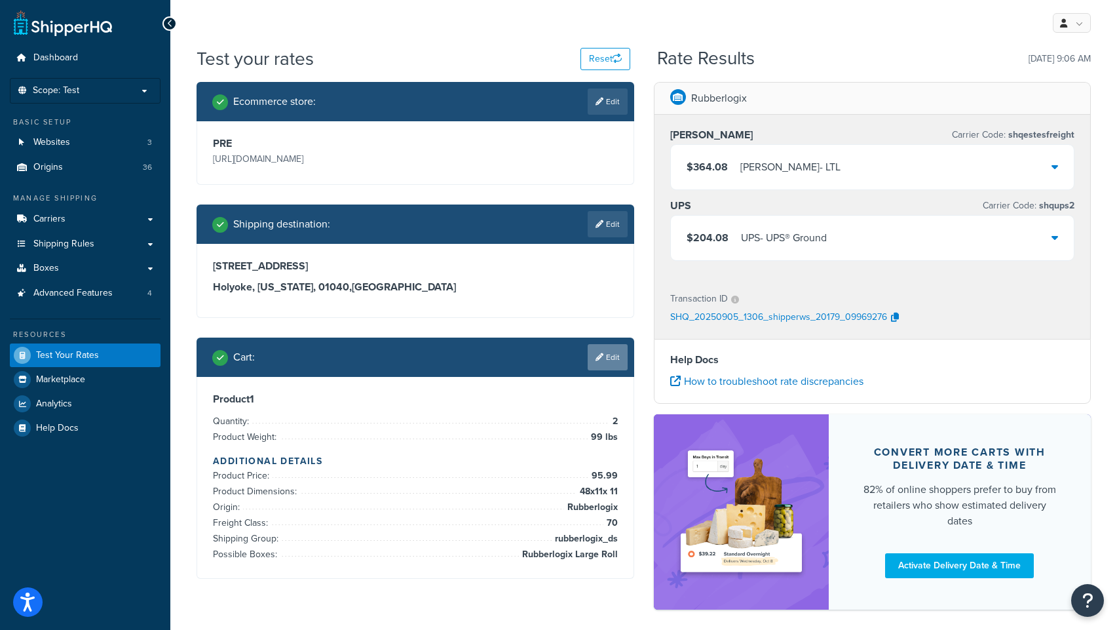
click at [608, 352] on link "Edit" at bounding box center [608, 357] width 40 height 26
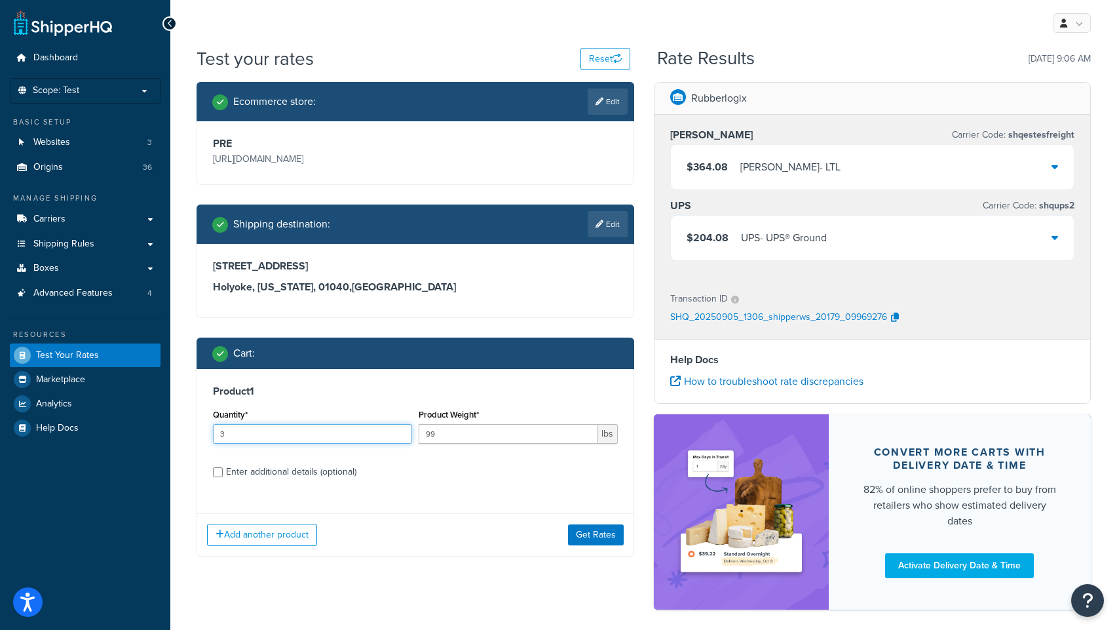
type input "3"
click at [401, 429] on input "3" at bounding box center [312, 434] width 199 height 20
click at [591, 533] on button "Get Rates" at bounding box center [596, 534] width 56 height 21
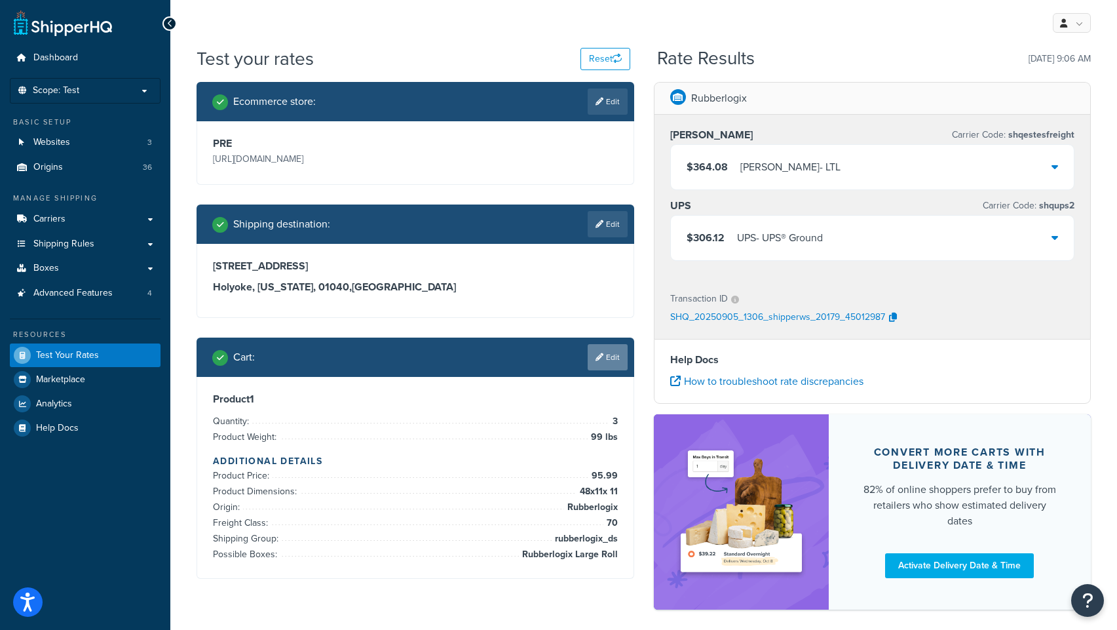
click at [612, 364] on link "Edit" at bounding box center [608, 357] width 40 height 26
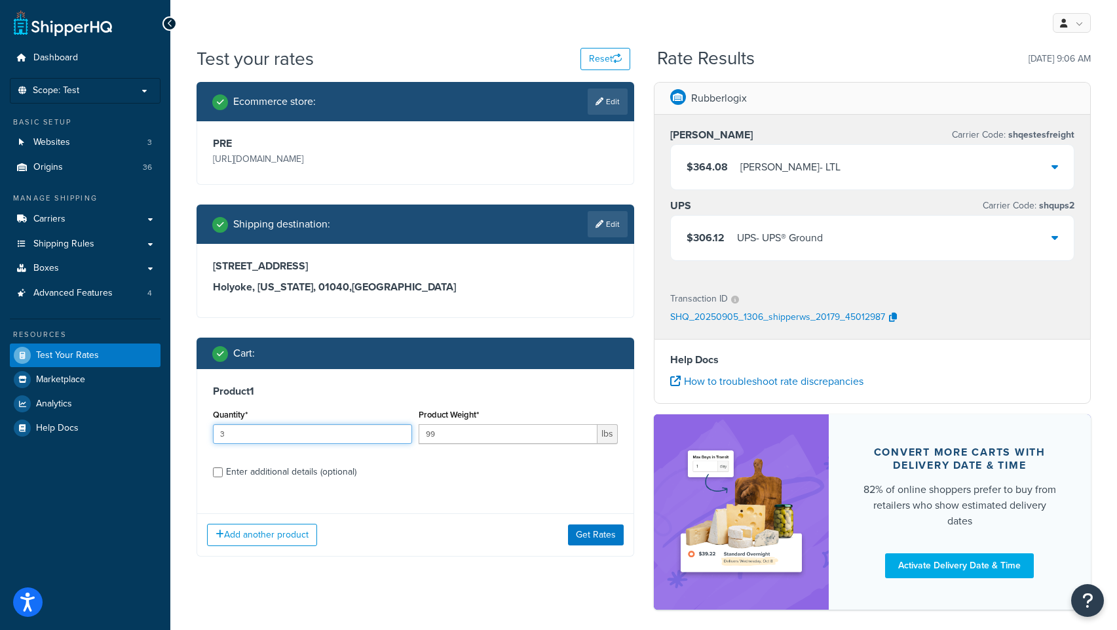
click at [405, 430] on input "3" at bounding box center [312, 434] width 199 height 20
type input "4"
click at [398, 429] on input "4" at bounding box center [312, 434] width 199 height 20
click at [596, 536] on button "Get Rates" at bounding box center [596, 534] width 56 height 21
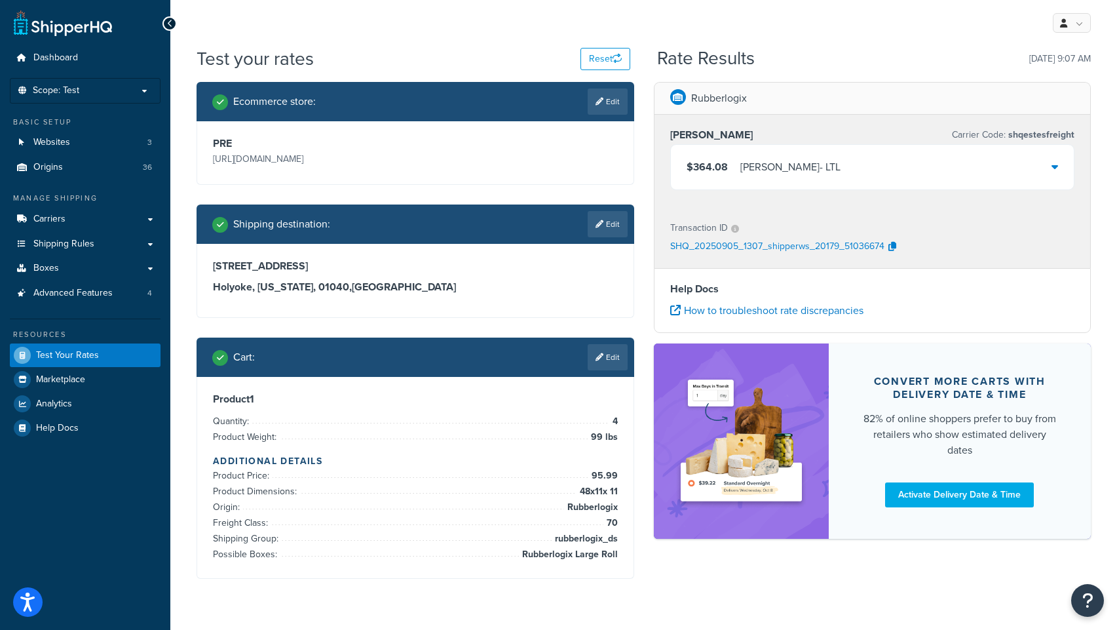
click at [1032, 168] on div "$364.08 [PERSON_NAME] - LTL" at bounding box center [873, 167] width 404 height 45
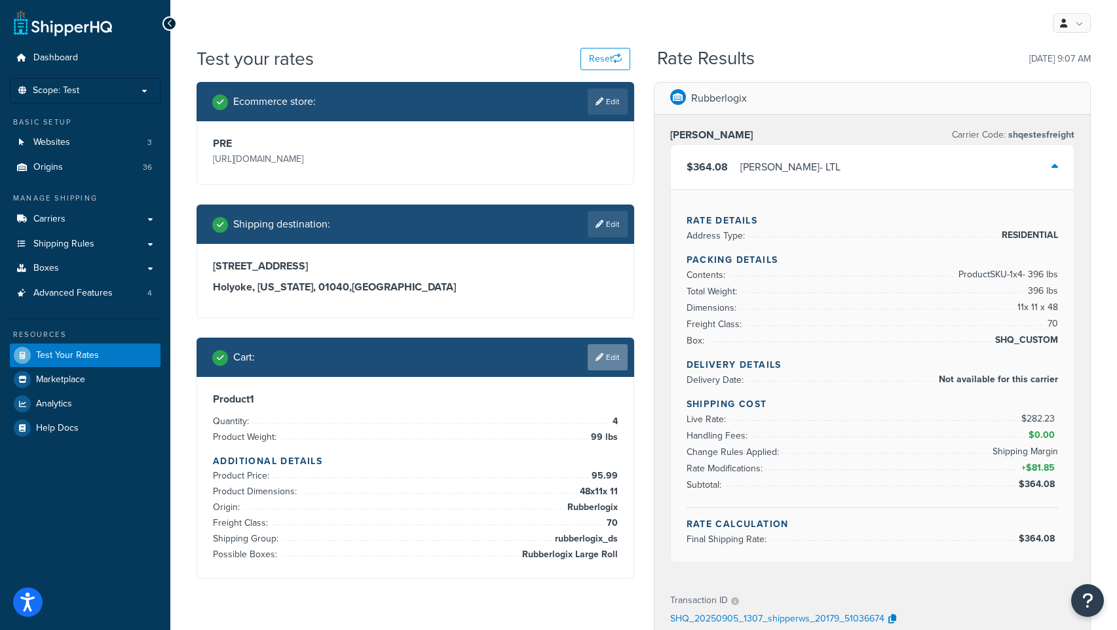
click at [602, 360] on link "Edit" at bounding box center [608, 357] width 40 height 26
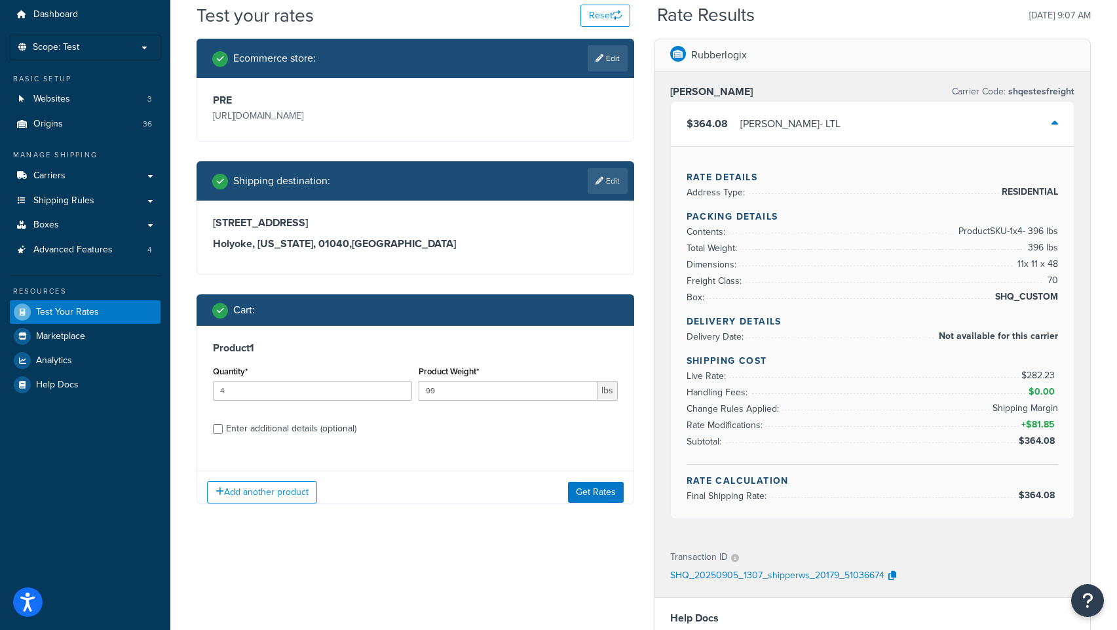
scroll to position [230, 0]
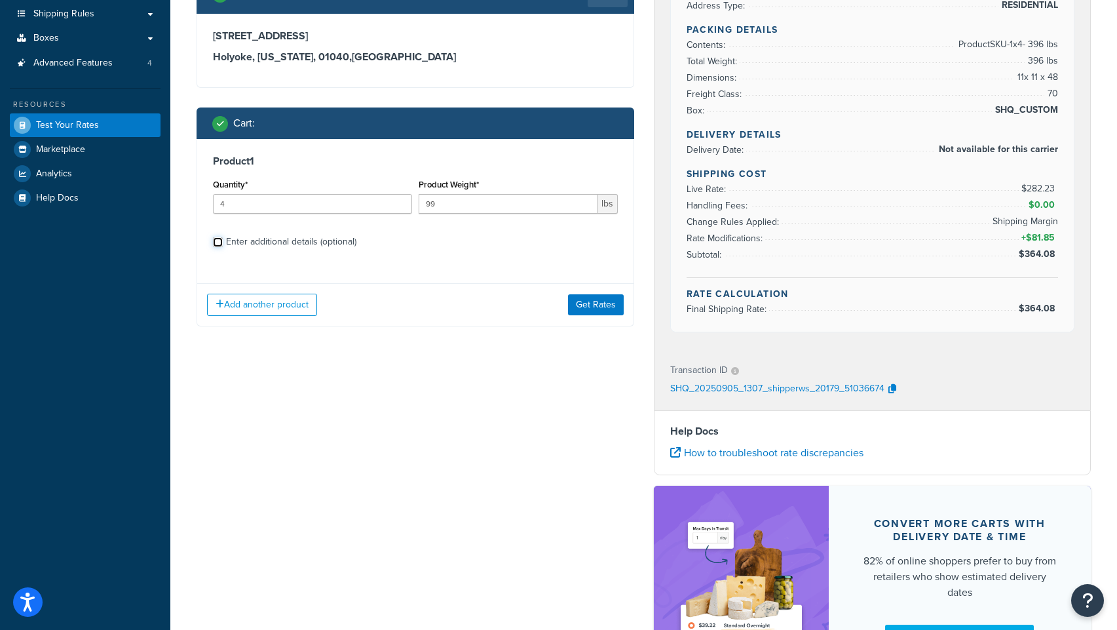
click at [217, 242] on input "Enter additional details (optional)" at bounding box center [218, 242] width 10 height 10
checkbox input "true"
select select "70"
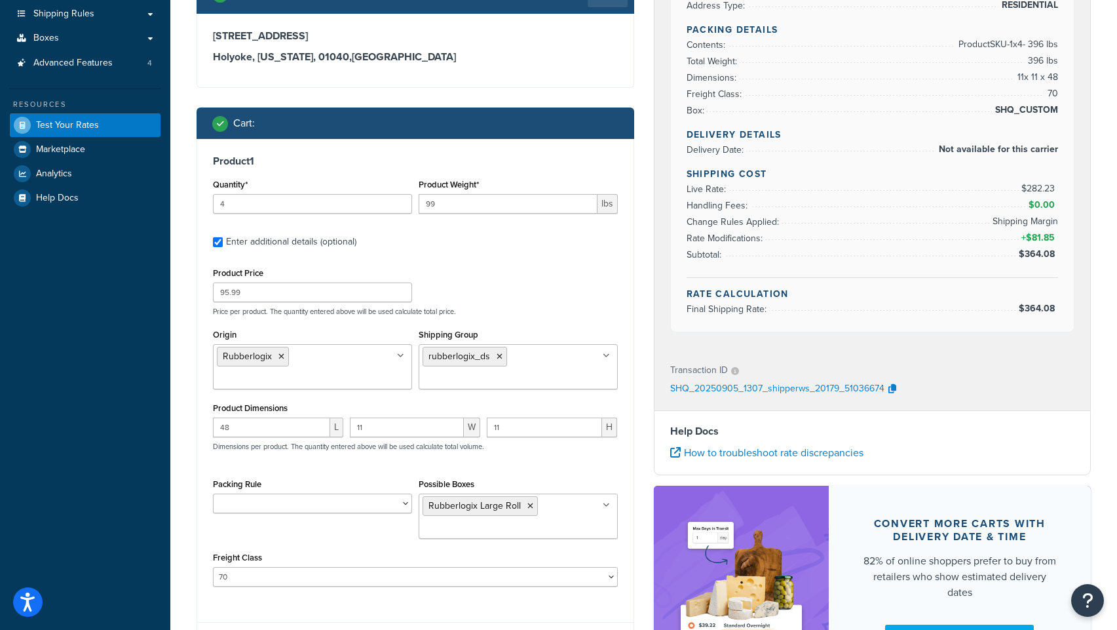
click at [537, 377] on ul "rubberlogix_ds" at bounding box center [518, 366] width 199 height 45
type input "r"
click at [550, 551] on div "Freight Class 50 55 60 65 70 77.5 85 92.5 100 110 125 150 175 200 250 300 400 5…" at bounding box center [415, 567] width 405 height 38
click at [488, 524] on input "Possible Boxes" at bounding box center [481, 528] width 116 height 14
type input "rubber"
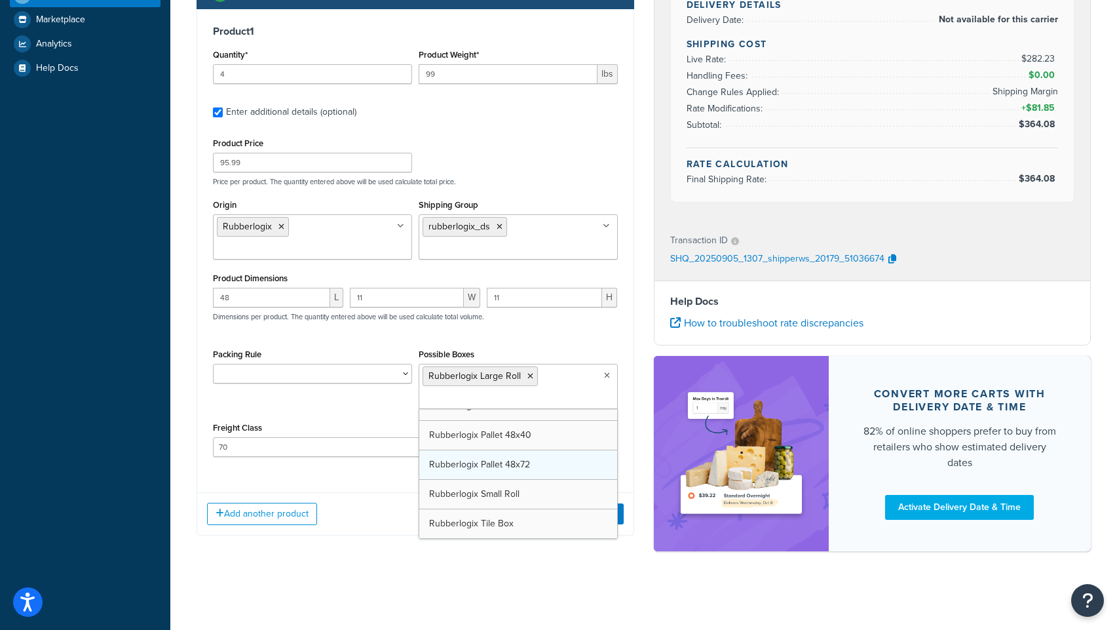
scroll to position [1874, 0]
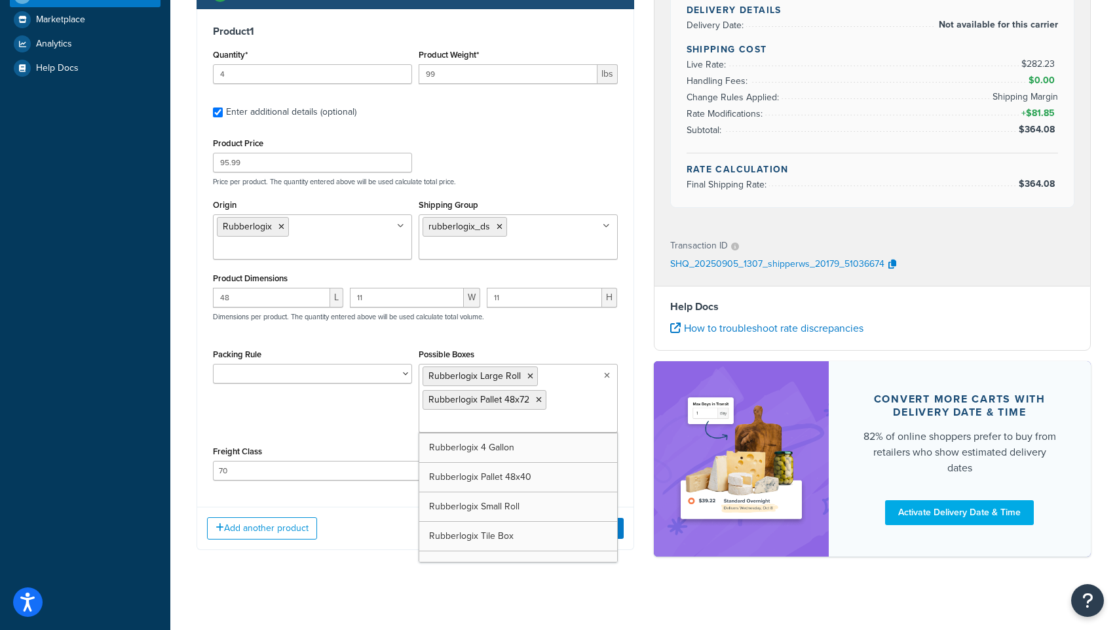
click at [339, 546] on div "Add another product Get Rates" at bounding box center [415, 527] width 436 height 43
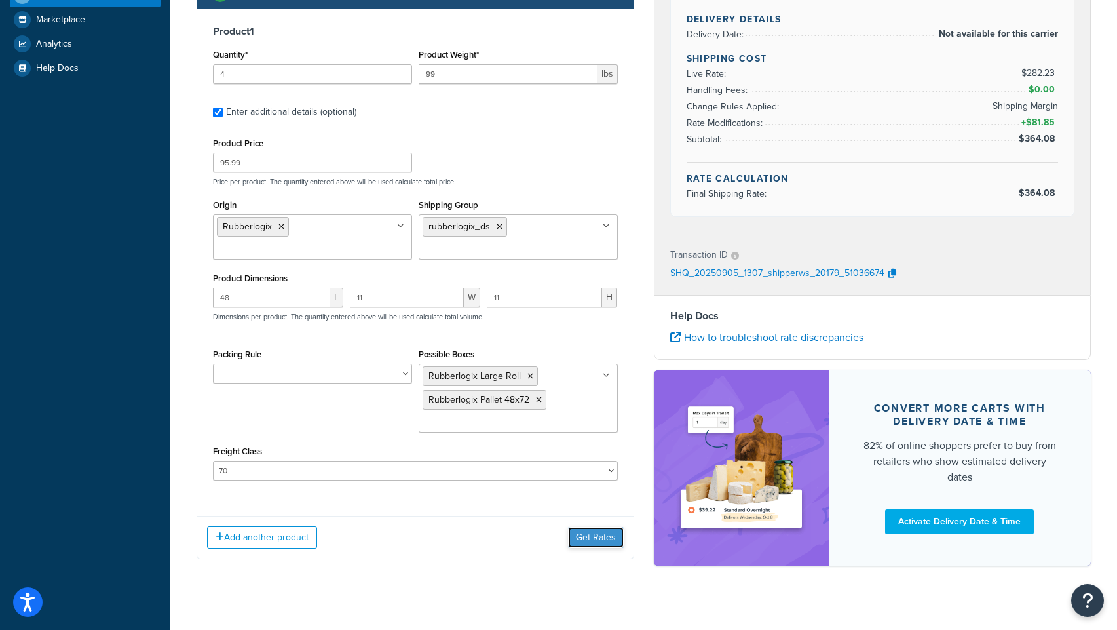
click at [582, 543] on button "Get Rates" at bounding box center [596, 537] width 56 height 21
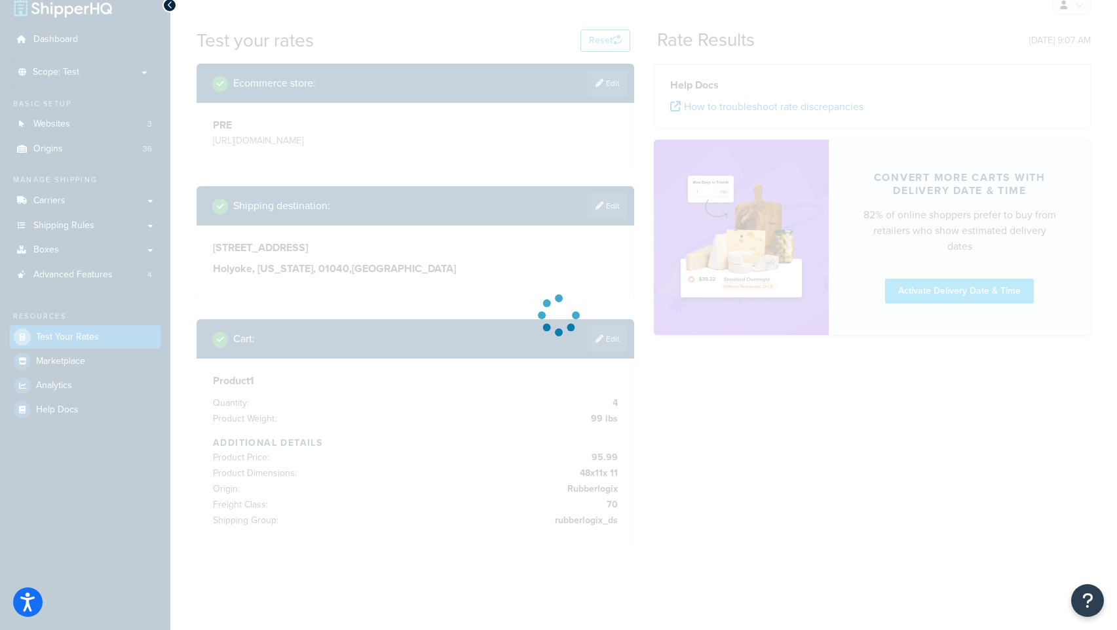
scroll to position [18, 0]
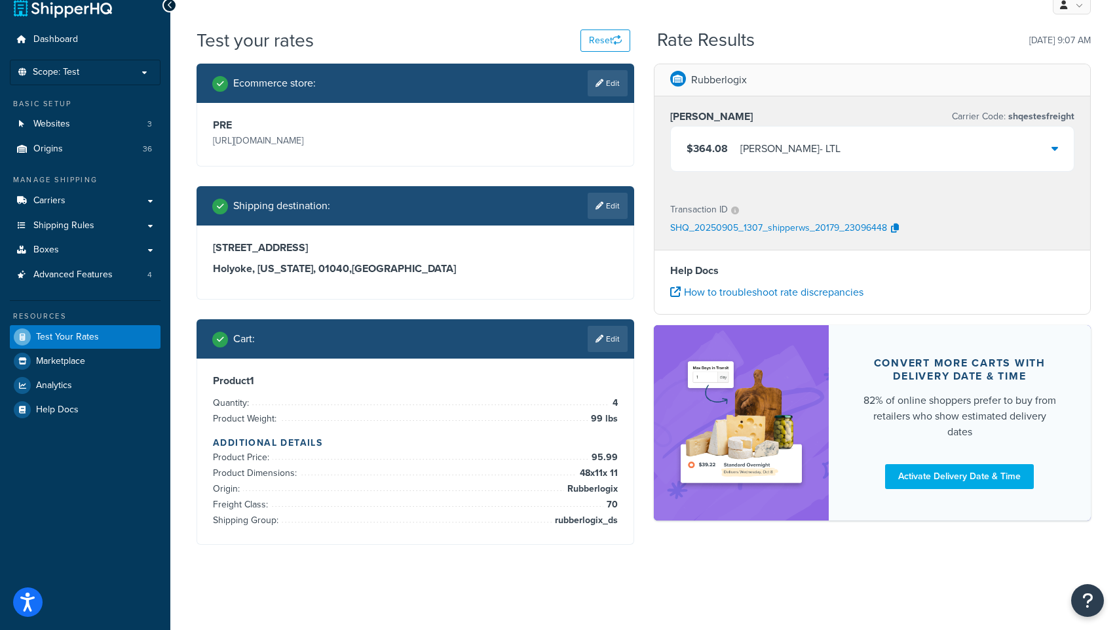
click at [931, 144] on div "$364.08 [PERSON_NAME] - LTL" at bounding box center [873, 148] width 404 height 45
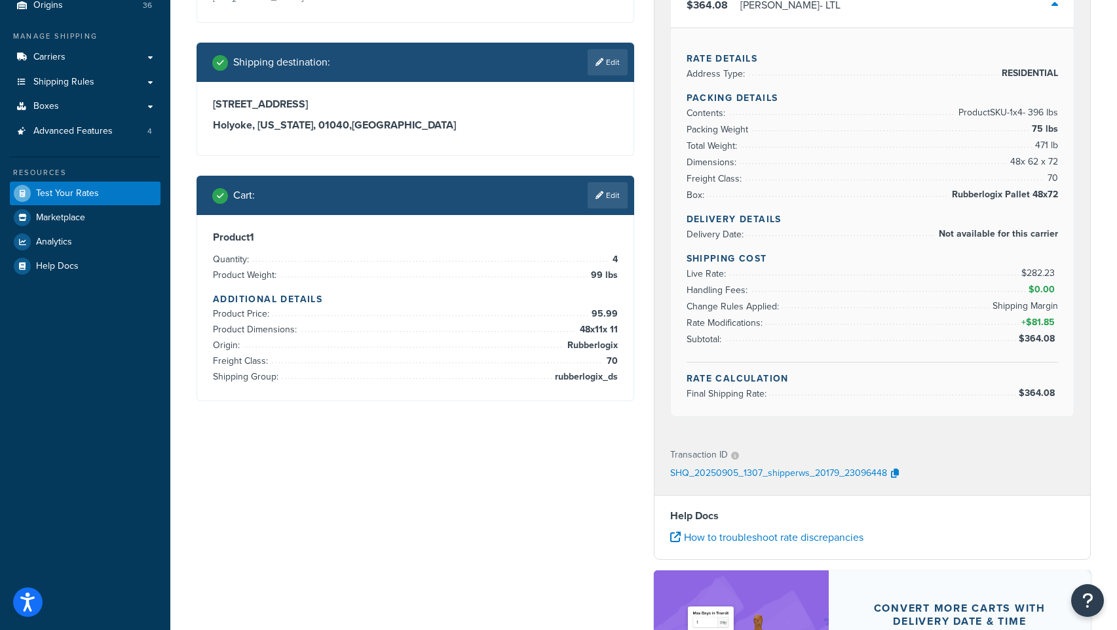
scroll to position [0, 0]
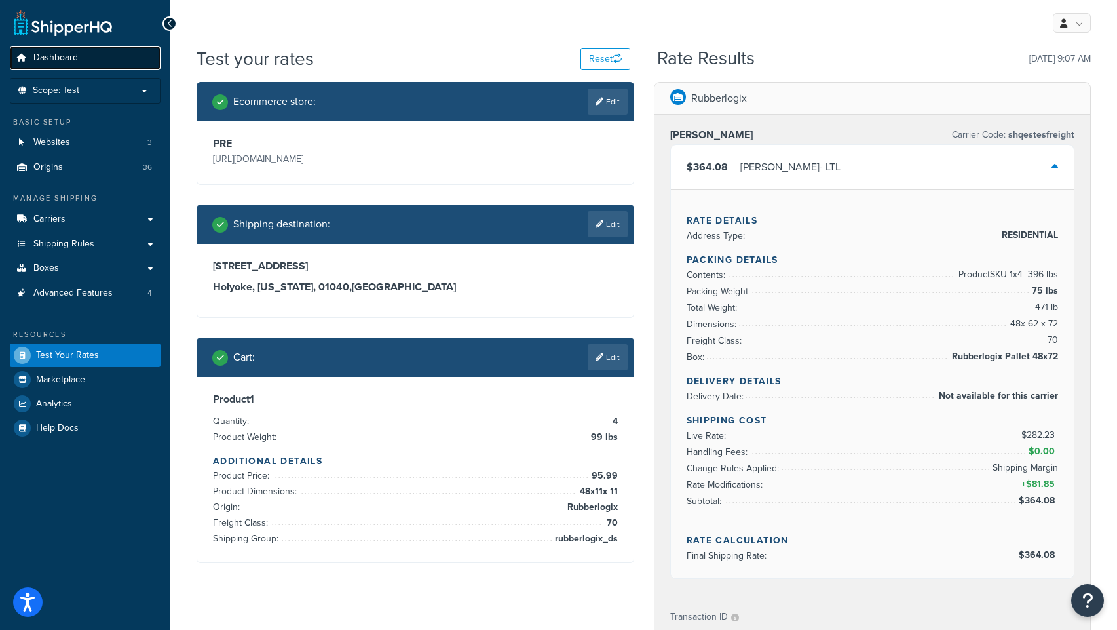
click at [52, 58] on span "Dashboard" at bounding box center [55, 57] width 45 height 11
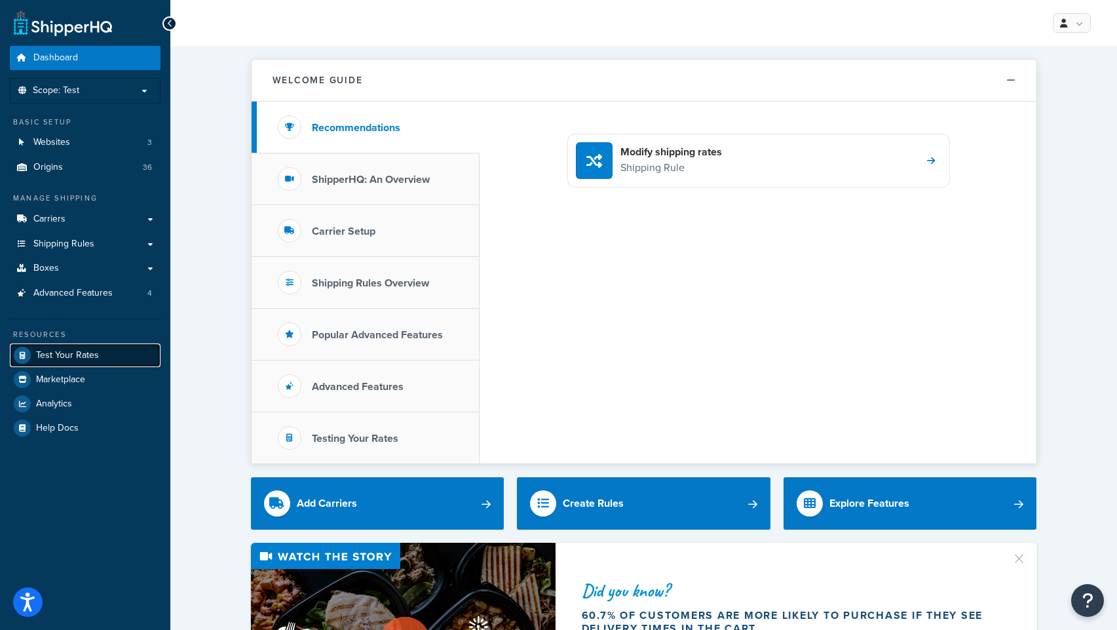
click at [75, 347] on link "Test Your Rates" at bounding box center [85, 355] width 151 height 24
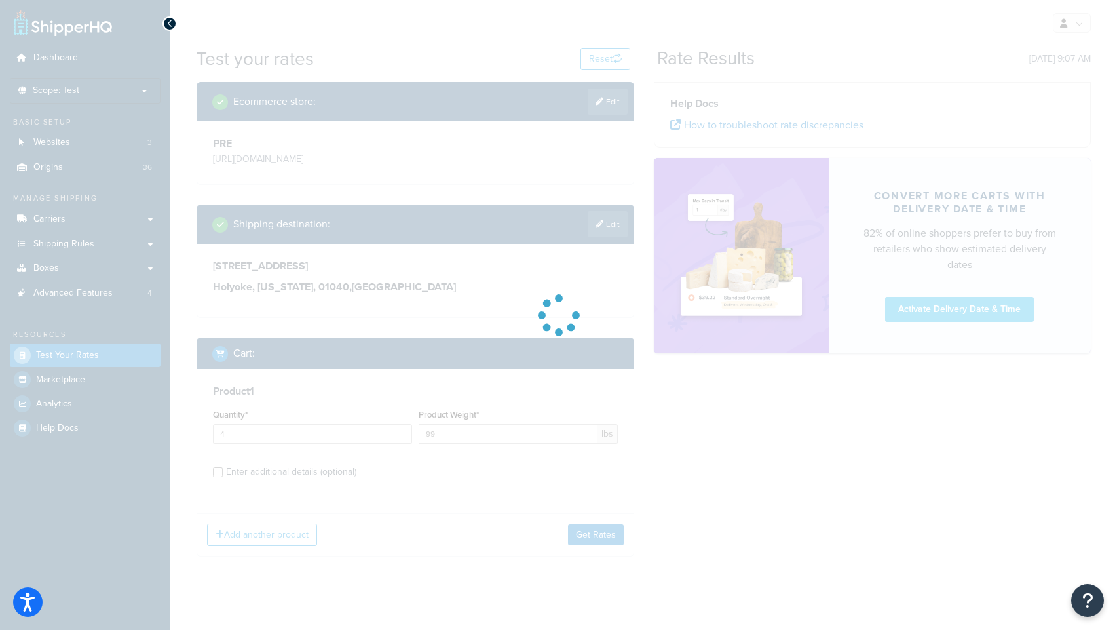
click at [460, 433] on div at bounding box center [558, 315] width 1117 height 630
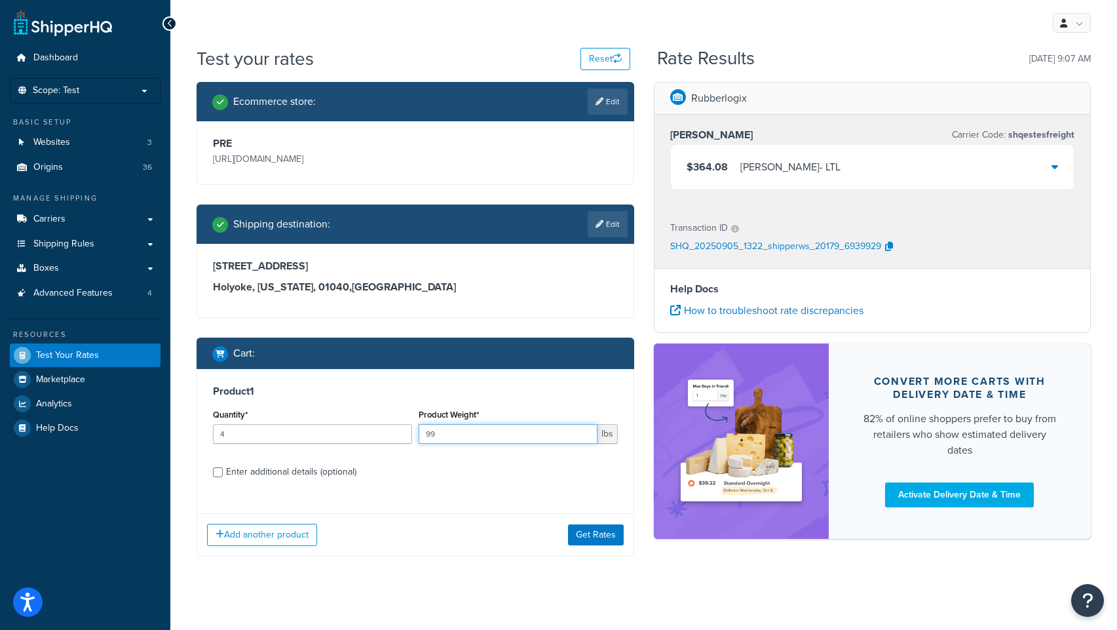
drag, startPoint x: 444, startPoint y: 434, endPoint x: 390, endPoint y: 430, distance: 54.5
click at [390, 430] on div "Quantity* 4 Product Weight* 99 lbs" at bounding box center [415, 430] width 411 height 48
type input "20"
click at [215, 476] on input "Enter additional details (optional)" at bounding box center [218, 472] width 10 height 10
checkbox input "true"
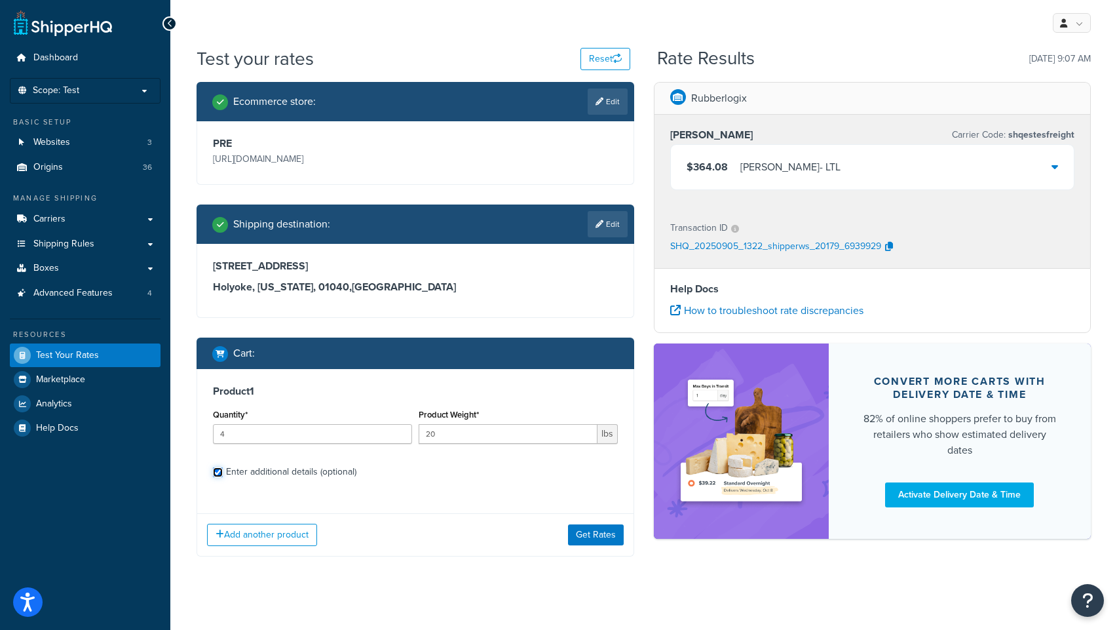
select select "70"
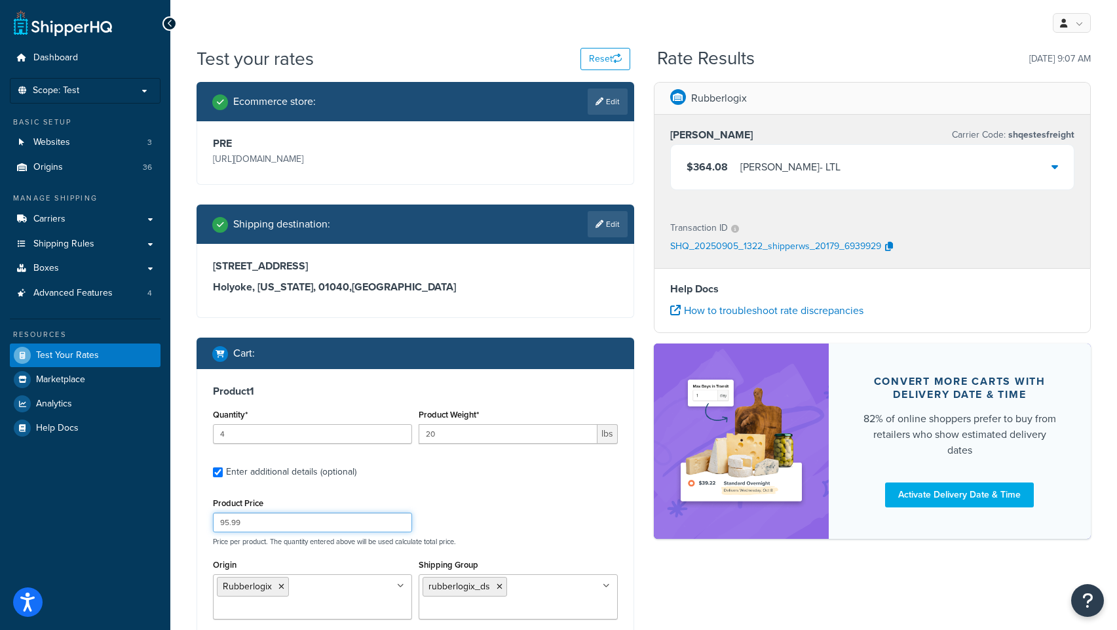
drag, startPoint x: 229, startPoint y: 521, endPoint x: 195, endPoint y: 520, distance: 33.4
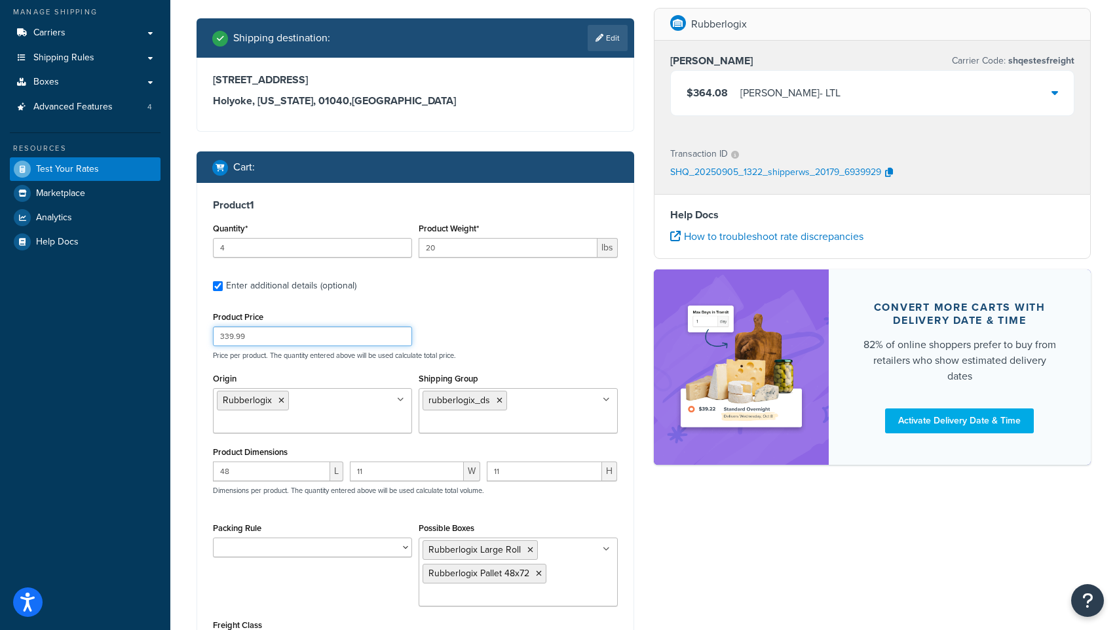
scroll to position [254, 0]
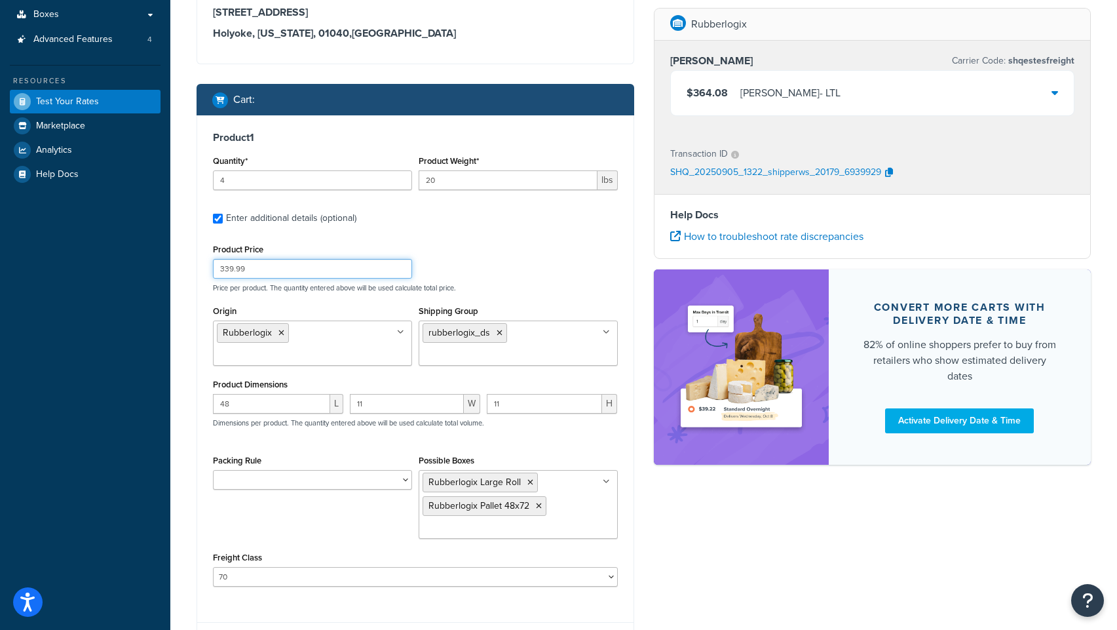
type input "339.99"
click at [528, 483] on icon at bounding box center [530, 482] width 6 height 8
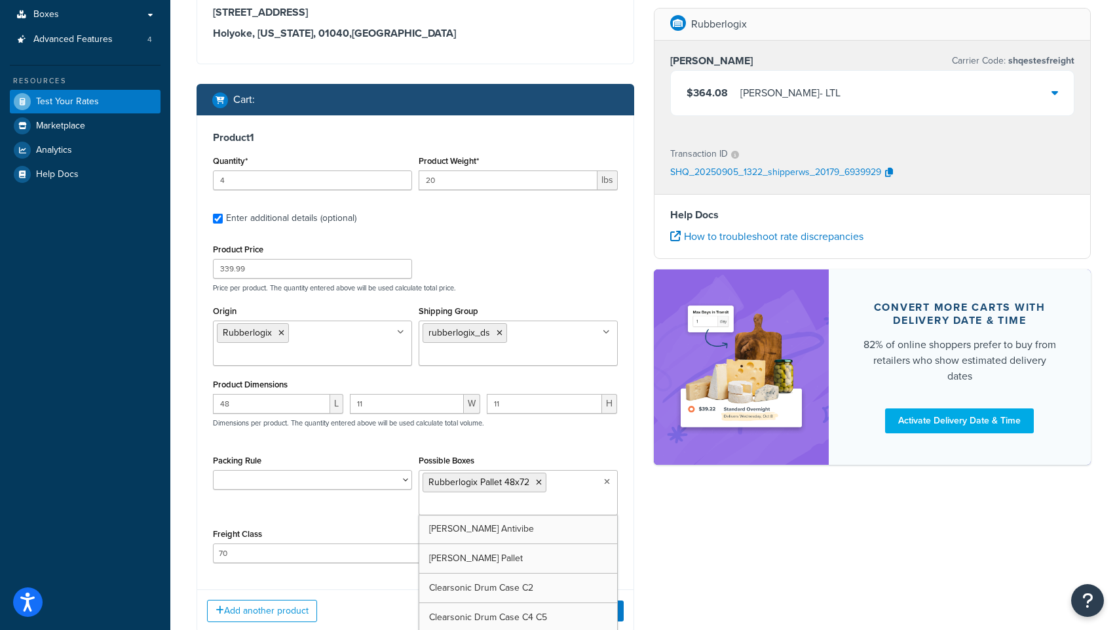
click at [463, 504] on input "Possible Boxes" at bounding box center [481, 505] width 116 height 14
type input "rubber"
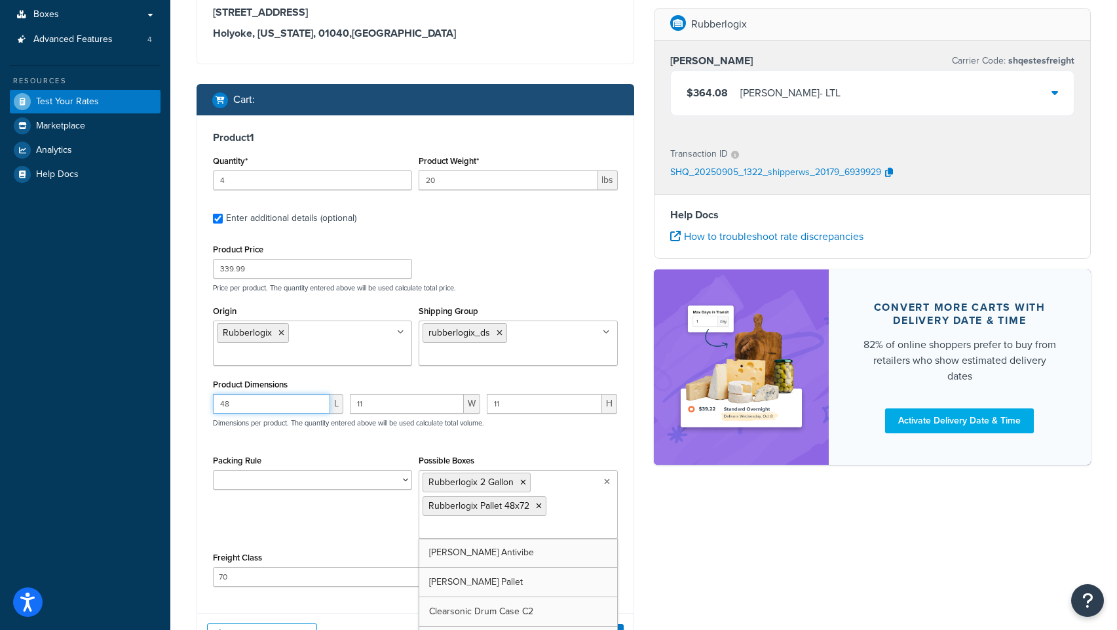
drag, startPoint x: 235, startPoint y: 403, endPoint x: 195, endPoint y: 404, distance: 40.0
click at [195, 404] on div "Ecommerce store : Edit PRE [URL][DOMAIN_NAME] Shipping destination : Edit [STRE…" at bounding box center [415, 251] width 457 height 847
type input "9"
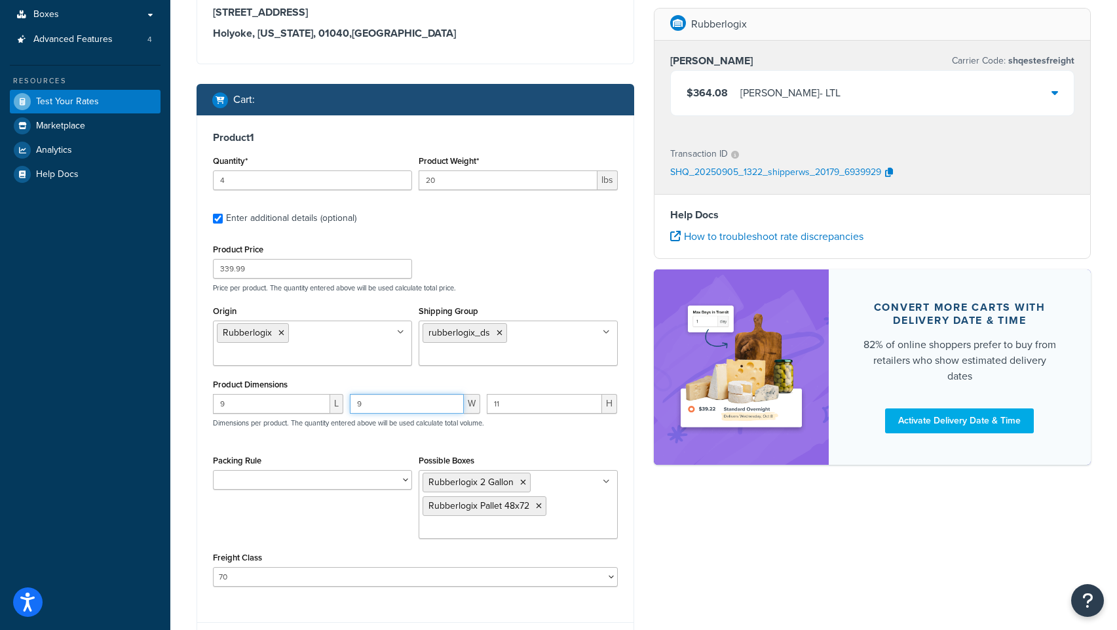
type input "9"
type input "2"
type input "10"
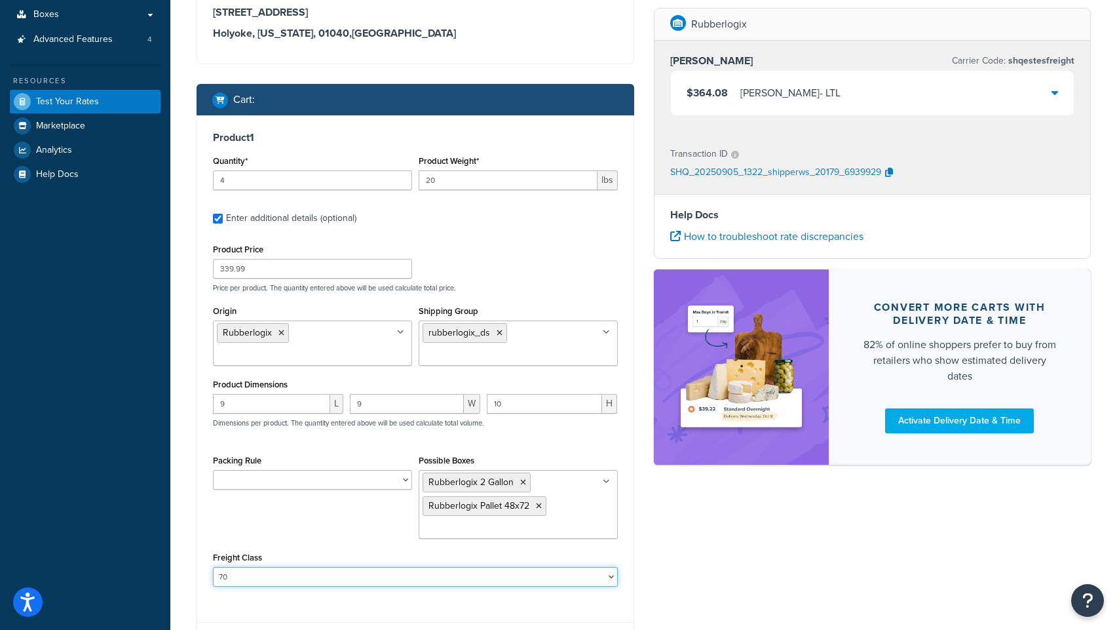
click at [521, 581] on select "50 55 60 65 70 77.5 85 92.5 100 110 125 150 175 200 250 300 400 500" at bounding box center [415, 577] width 405 height 20
select select "65"
click at [213, 568] on select "50 55 60 65 70 77.5 85 92.5 100 110 125 150 175 200 250 300 400 500" at bounding box center [415, 577] width 405 height 20
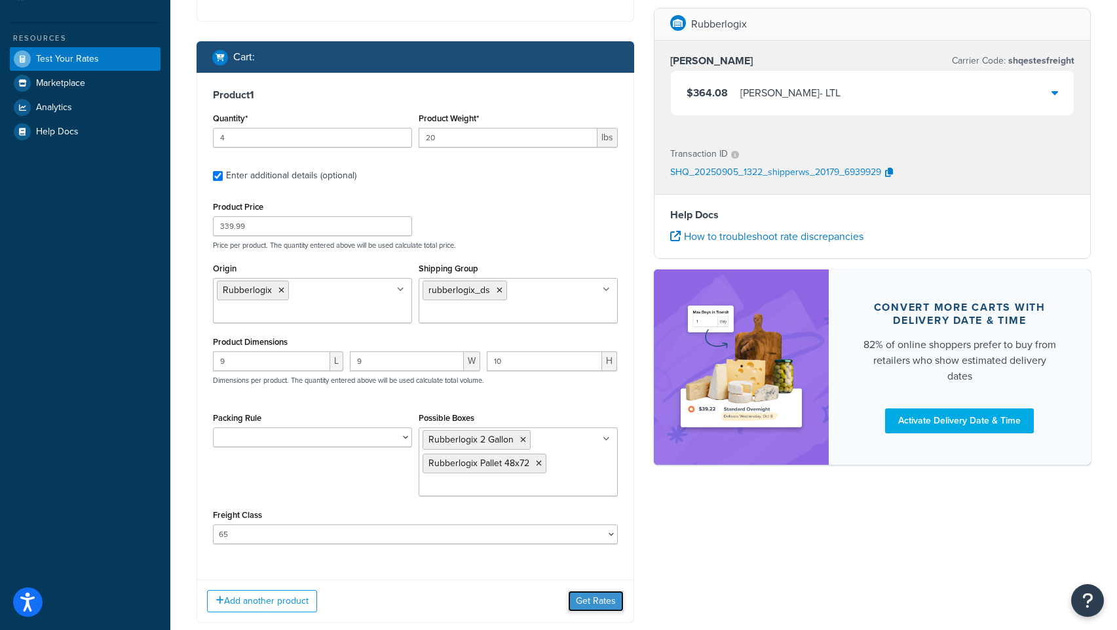
click at [585, 606] on button "Get Rates" at bounding box center [596, 600] width 56 height 21
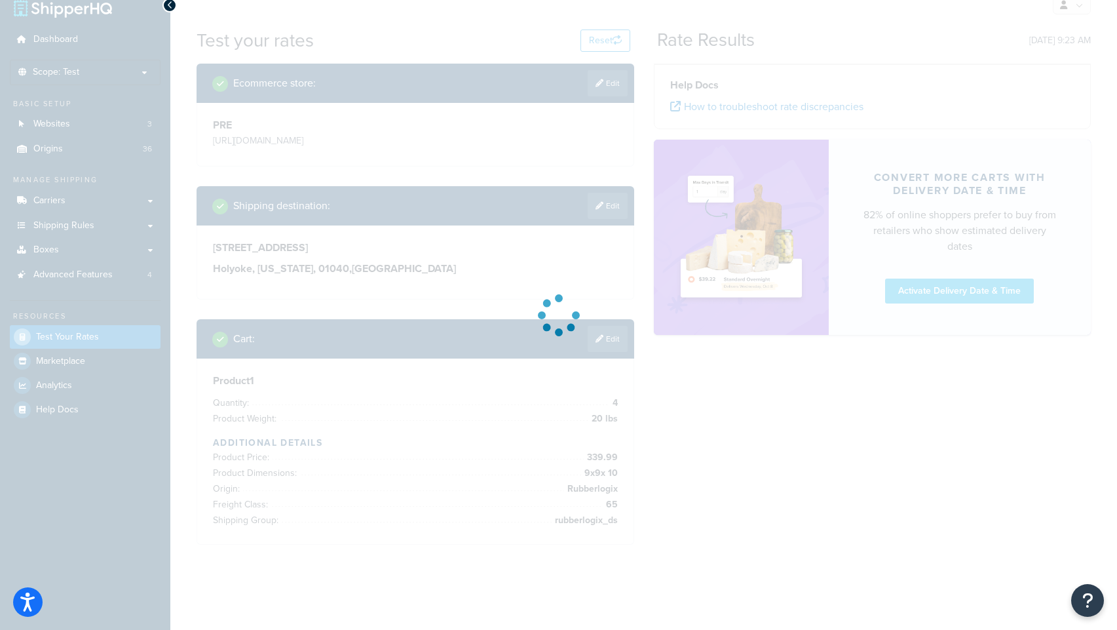
scroll to position [18, 0]
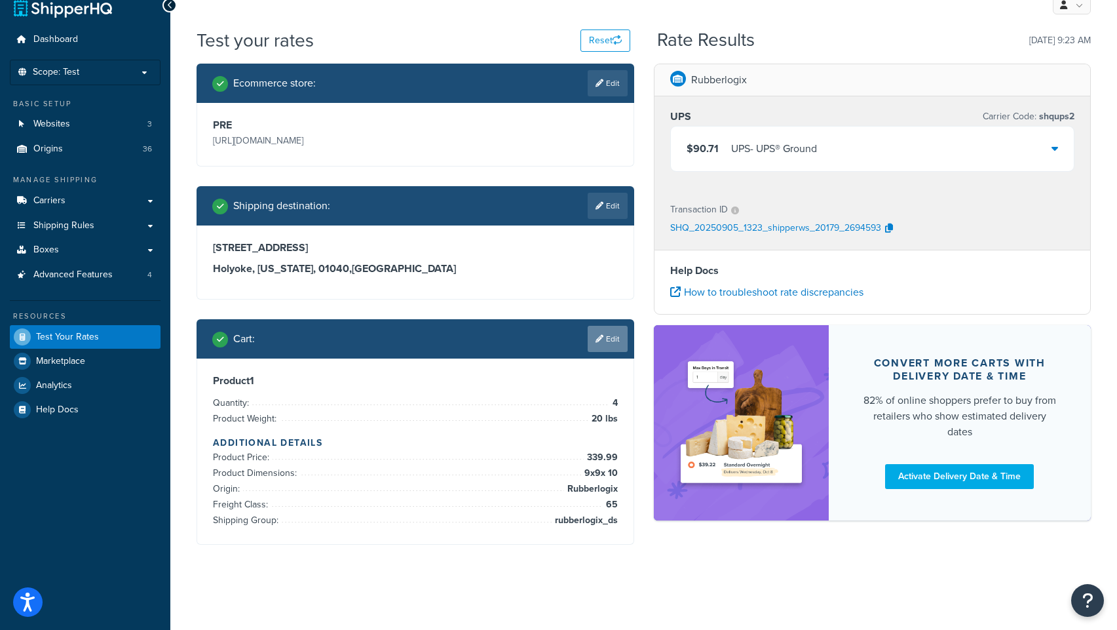
click at [610, 341] on link "Edit" at bounding box center [608, 339] width 40 height 26
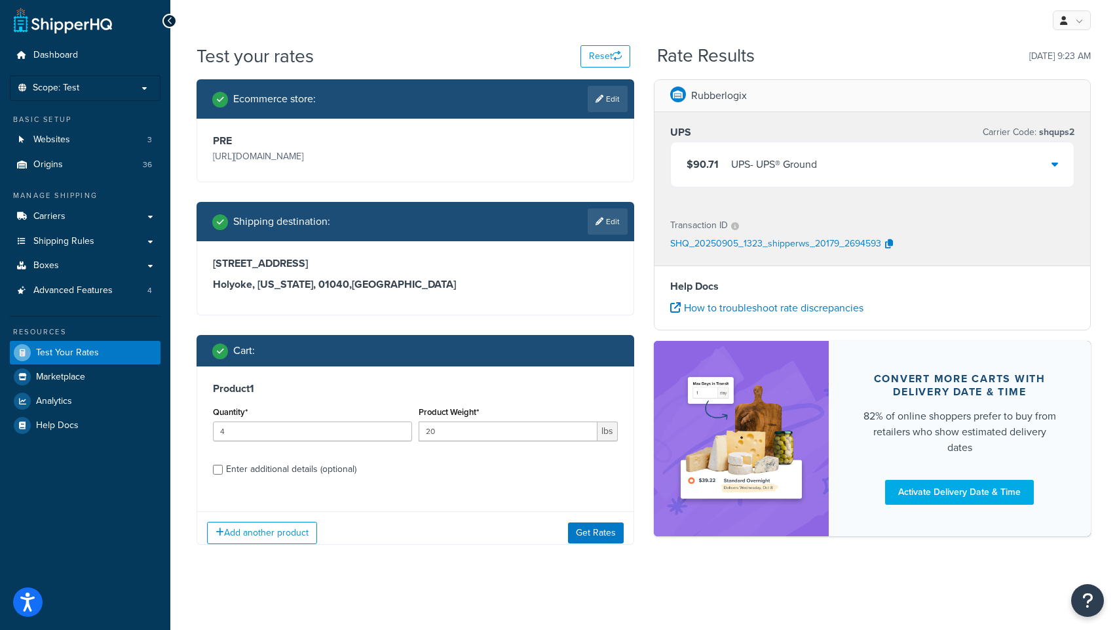
scroll to position [12, 0]
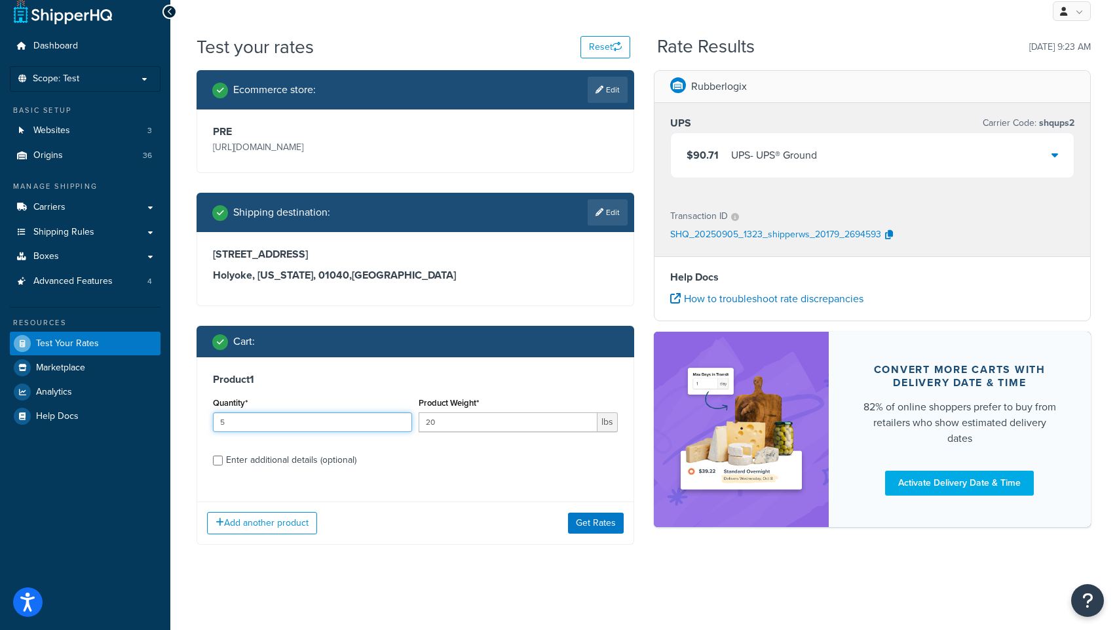
click at [398, 416] on input "5" at bounding box center [312, 422] width 199 height 20
click at [398, 416] on input "6" at bounding box center [312, 422] width 199 height 20
click at [398, 416] on input "7" at bounding box center [312, 422] width 199 height 20
type input "8"
click at [398, 416] on input "8" at bounding box center [312, 422] width 199 height 20
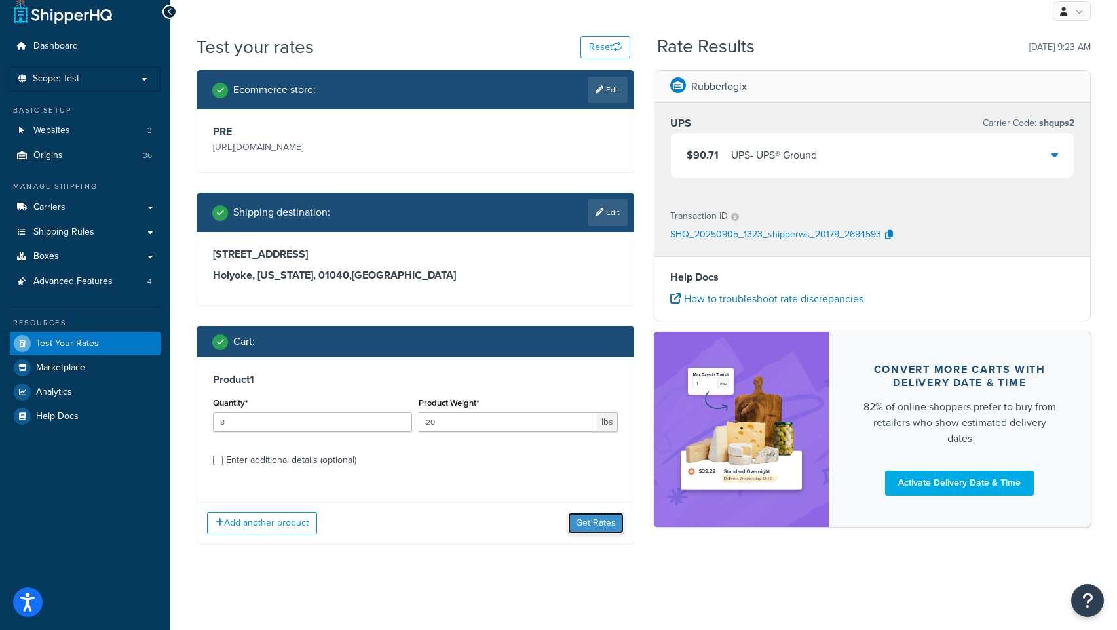
click at [586, 525] on button "Get Rates" at bounding box center [596, 522] width 56 height 21
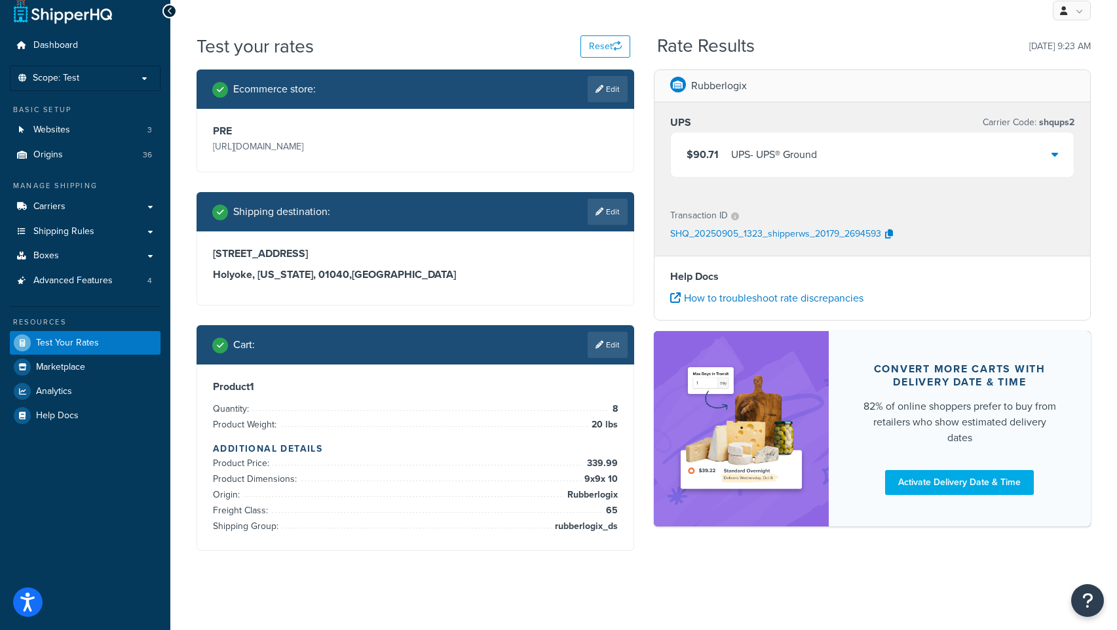
scroll to position [0, 0]
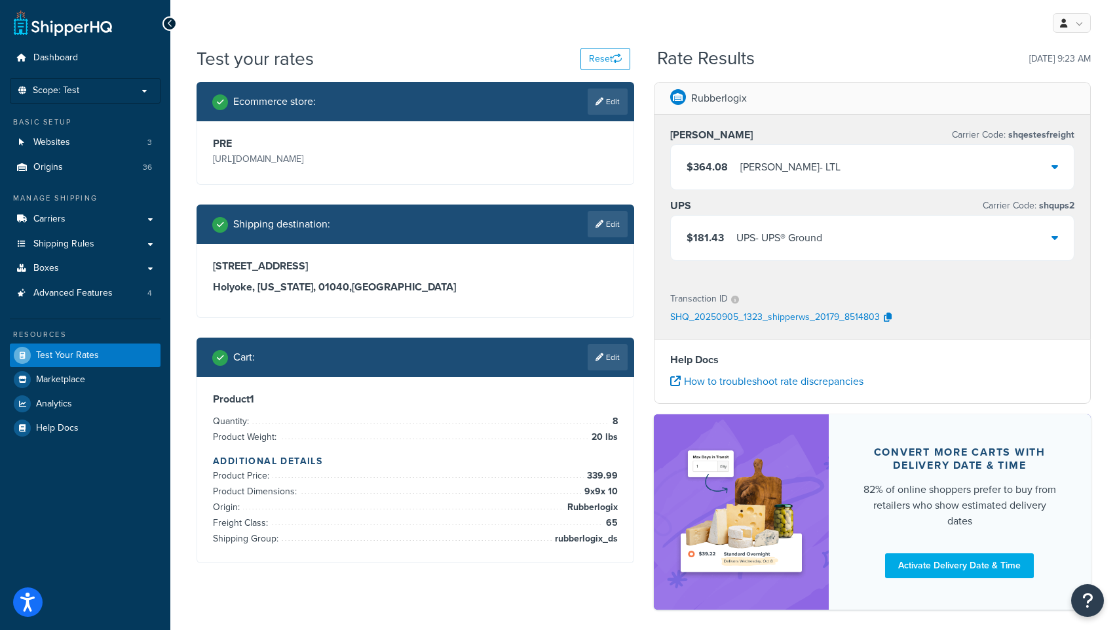
click at [951, 239] on div "$181.43 UPS - UPS® Ground" at bounding box center [873, 238] width 404 height 45
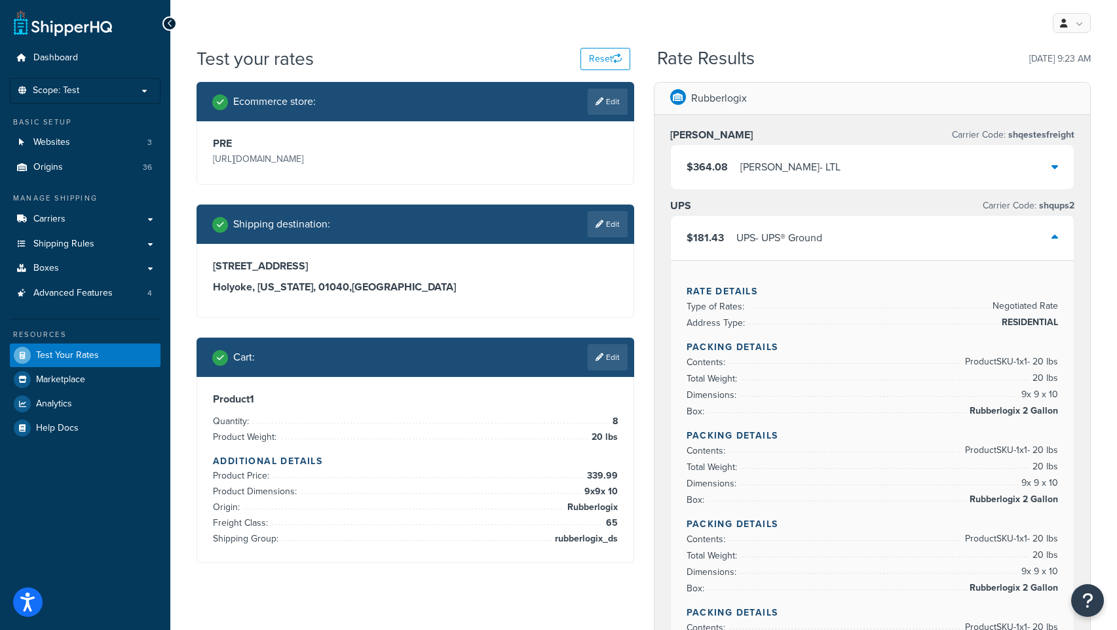
click at [964, 181] on div "$364.08 [PERSON_NAME] - LTL" at bounding box center [873, 167] width 404 height 45
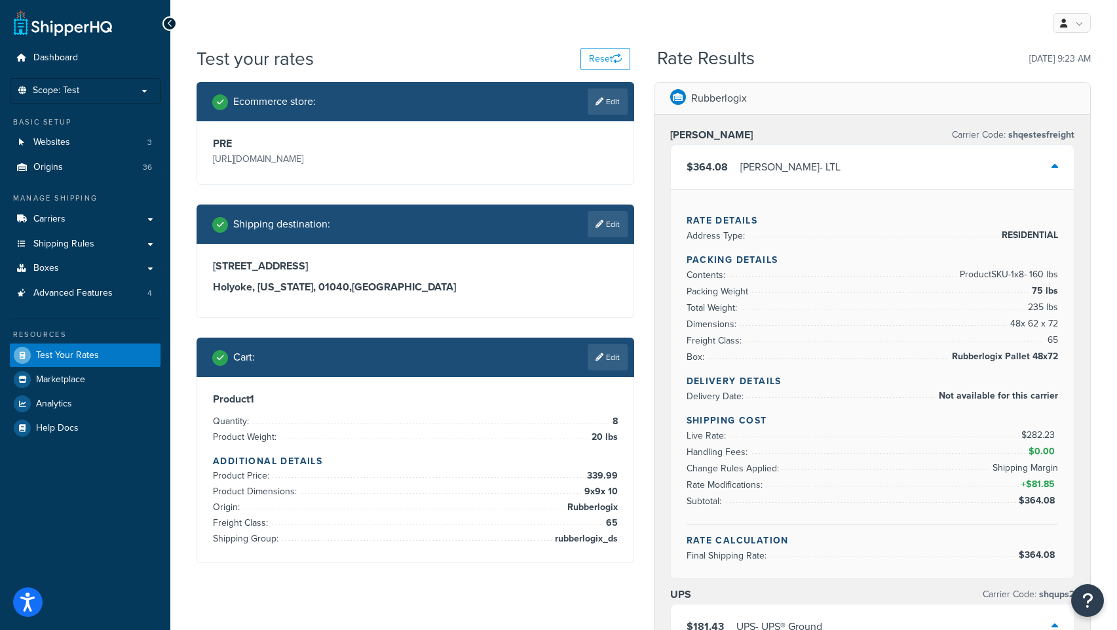
click at [904, 168] on div "$364.08 [PERSON_NAME] - LTL" at bounding box center [873, 167] width 404 height 45
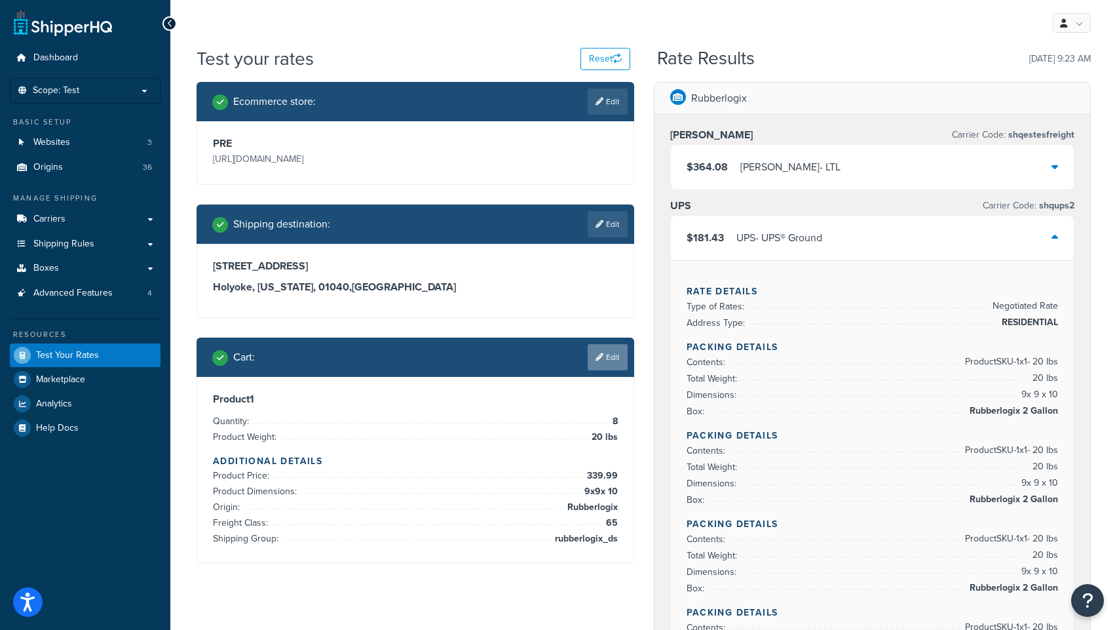
click at [605, 357] on link "Edit" at bounding box center [608, 357] width 40 height 26
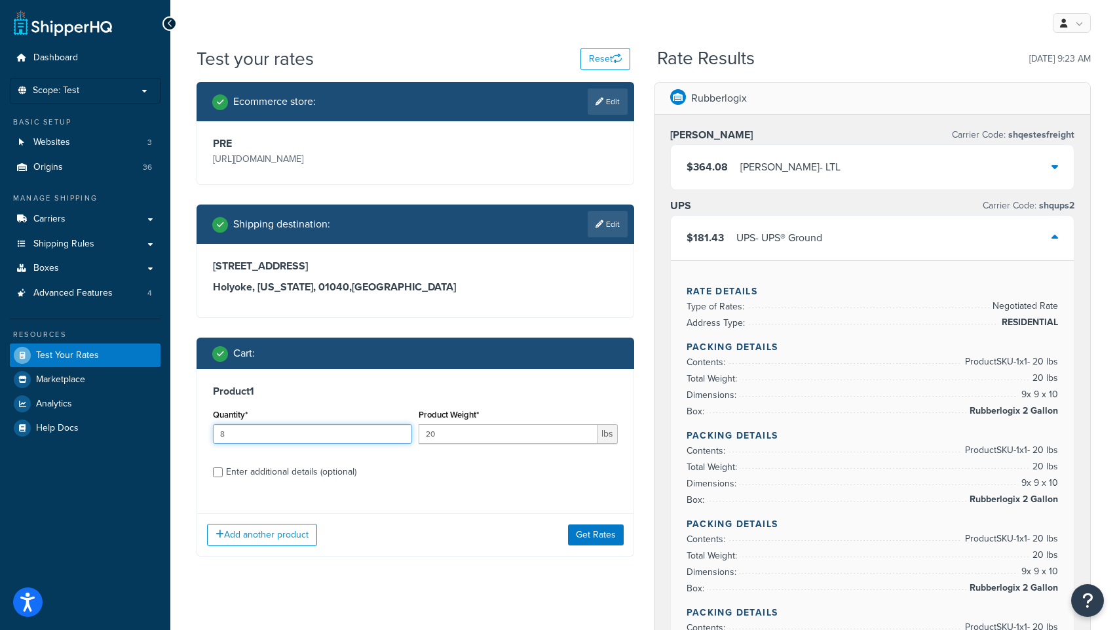
drag, startPoint x: 250, startPoint y: 436, endPoint x: 182, endPoint y: 437, distance: 67.5
type input "15"
click at [592, 537] on button "Get Rates" at bounding box center [596, 534] width 56 height 21
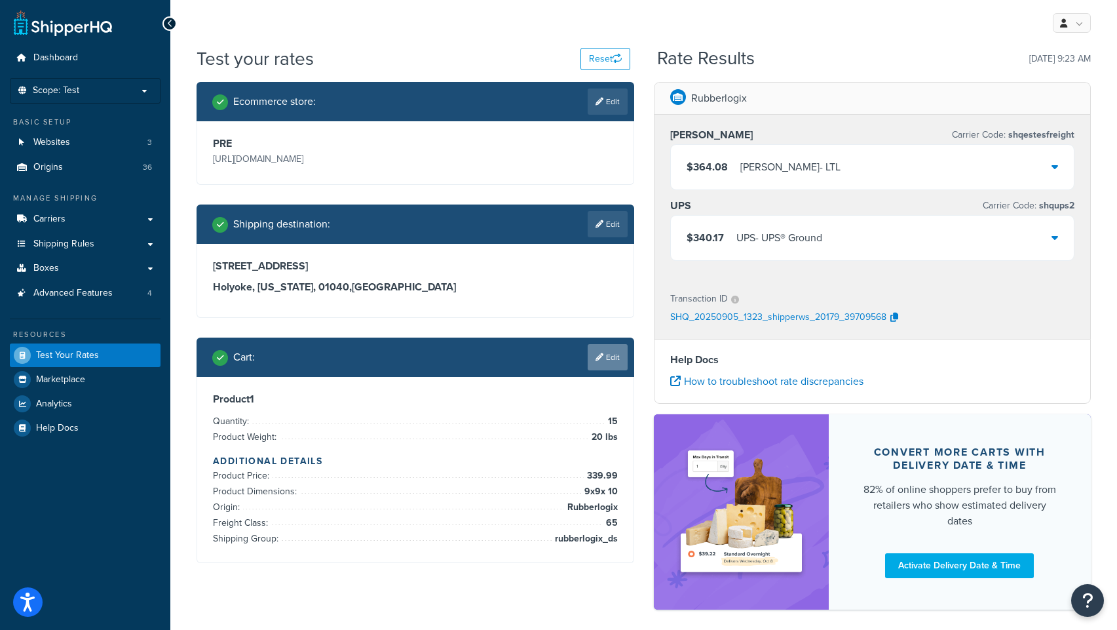
click at [600, 363] on link "Edit" at bounding box center [608, 357] width 40 height 26
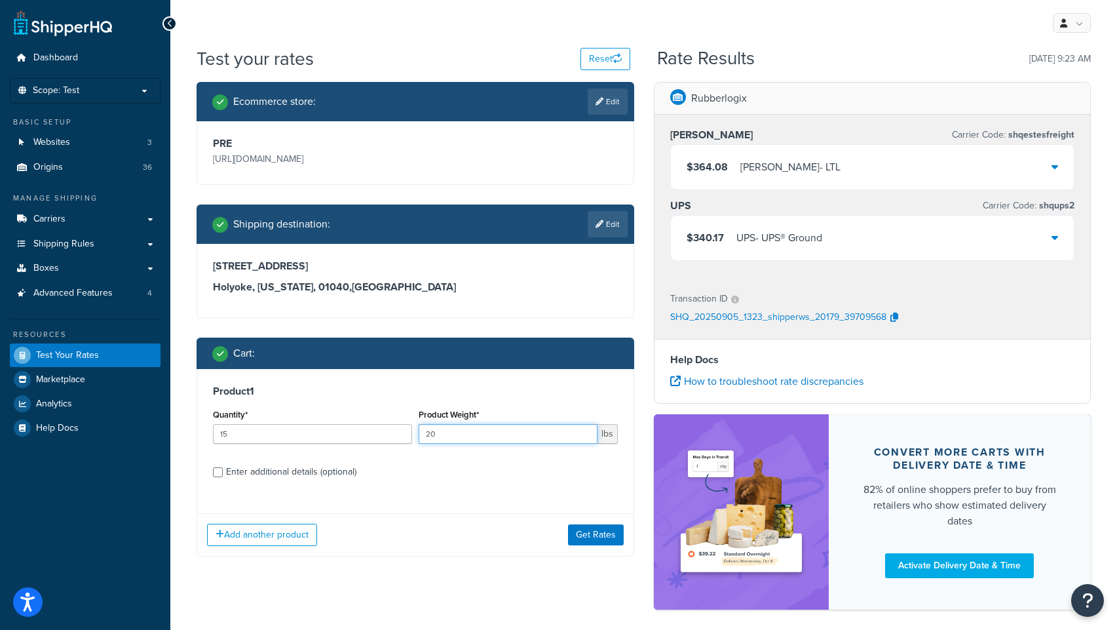
drag, startPoint x: 457, startPoint y: 436, endPoint x: 419, endPoint y: 434, distance: 38.0
click at [419, 434] on input "20" at bounding box center [508, 434] width 179 height 20
type input "15"
click at [218, 470] on input "Enter additional details (optional)" at bounding box center [218, 472] width 10 height 10
checkbox input "true"
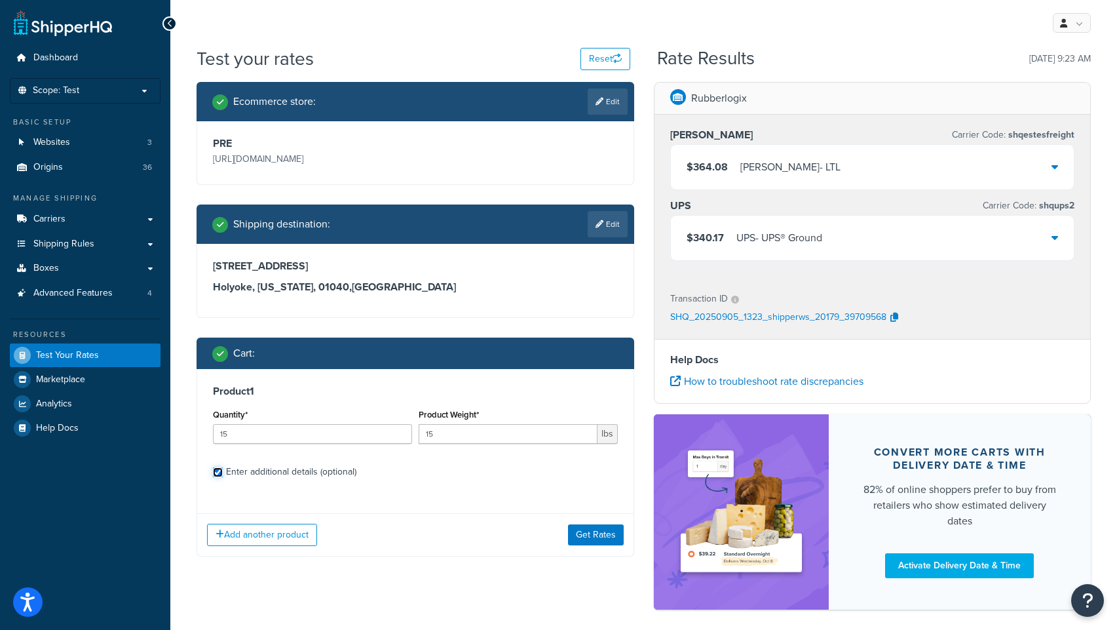
select select "65"
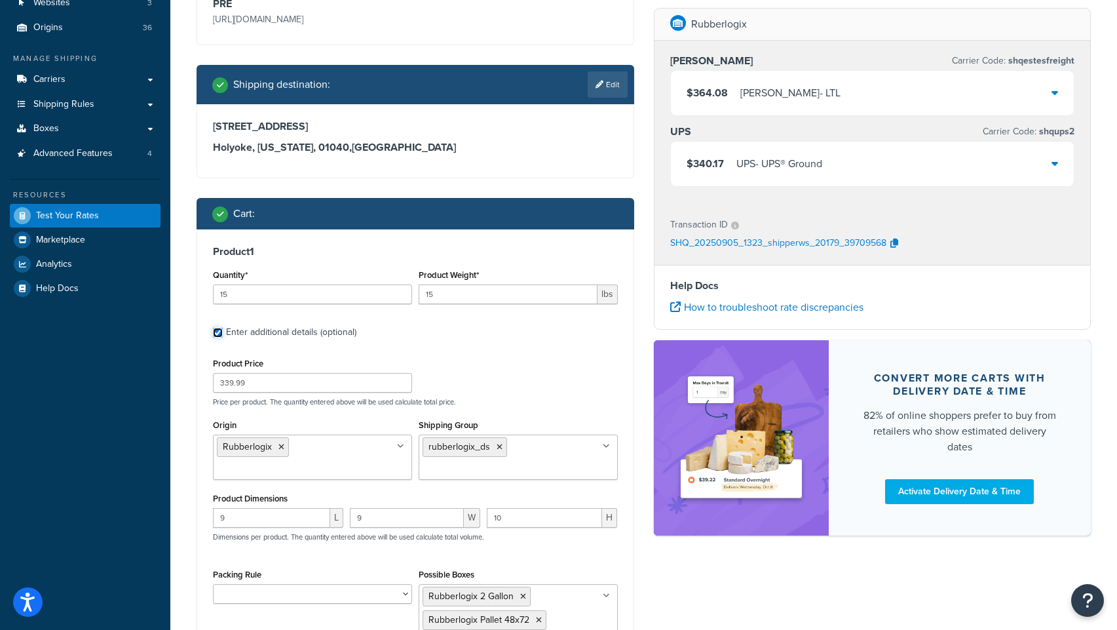
scroll to position [207, 0]
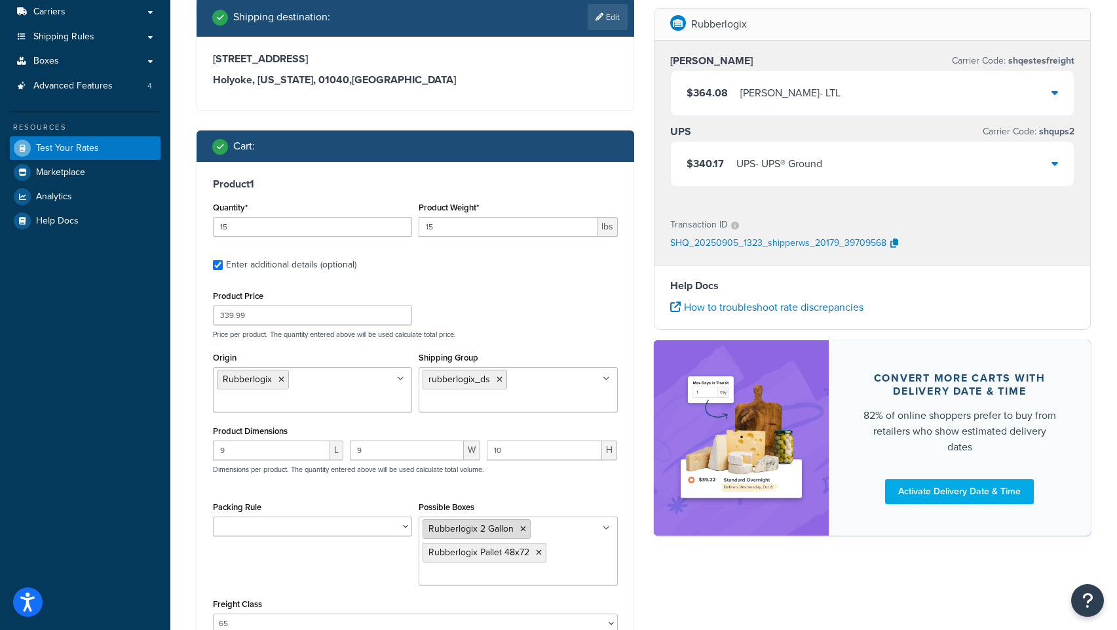
click at [523, 529] on icon at bounding box center [523, 529] width 6 height 8
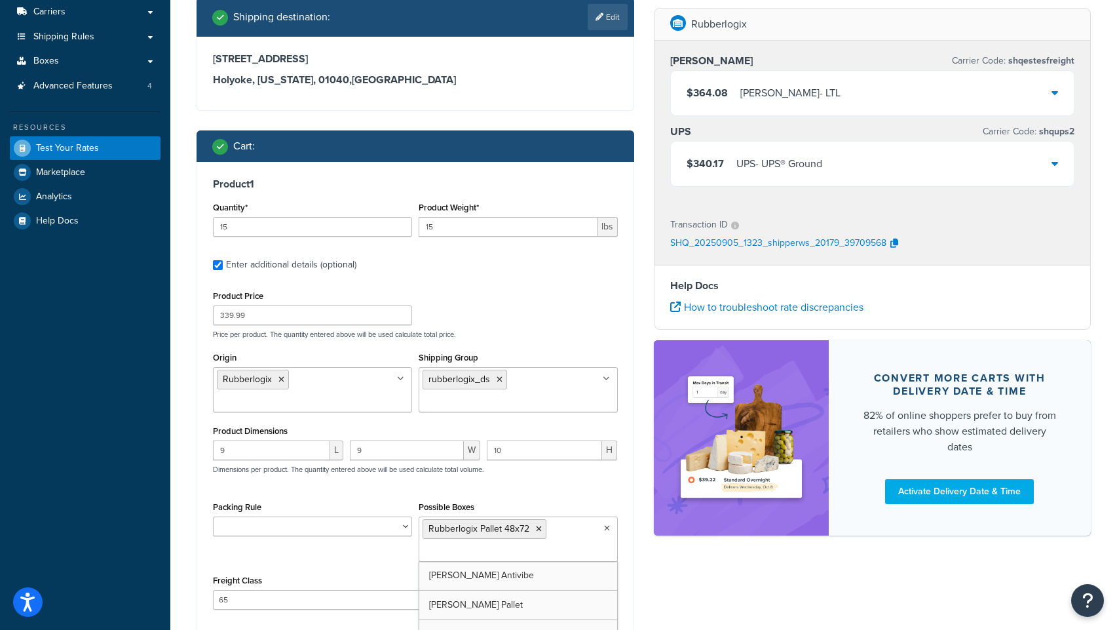
click at [567, 542] on ul "Rubberlogix Pallet 48x72" at bounding box center [518, 538] width 199 height 45
click at [557, 552] on ul "Rubberlogix Pallet 48x72" at bounding box center [518, 538] width 199 height 45
click at [478, 555] on input "Possible Boxes" at bounding box center [481, 551] width 116 height 14
type input "rubber"
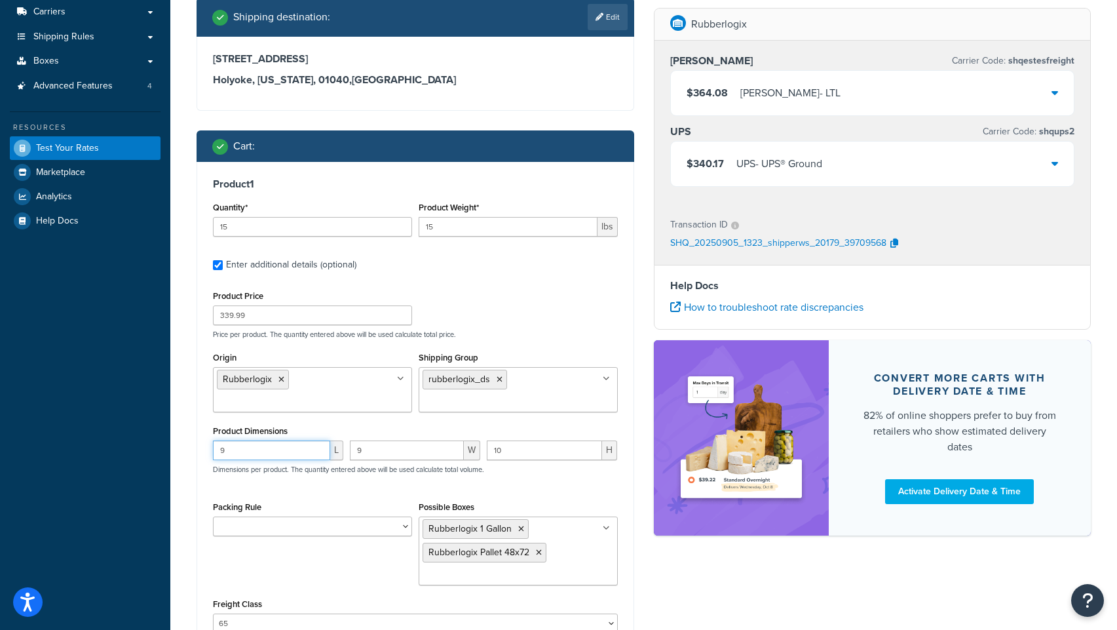
drag, startPoint x: 263, startPoint y: 449, endPoint x: 209, endPoint y: 447, distance: 54.4
click at [209, 447] on div "Product 1 Quantity* 15 Product Weight* 15 lbs Enter additional details (optiona…" at bounding box center [415, 410] width 436 height 497
type input "8"
type input "10"
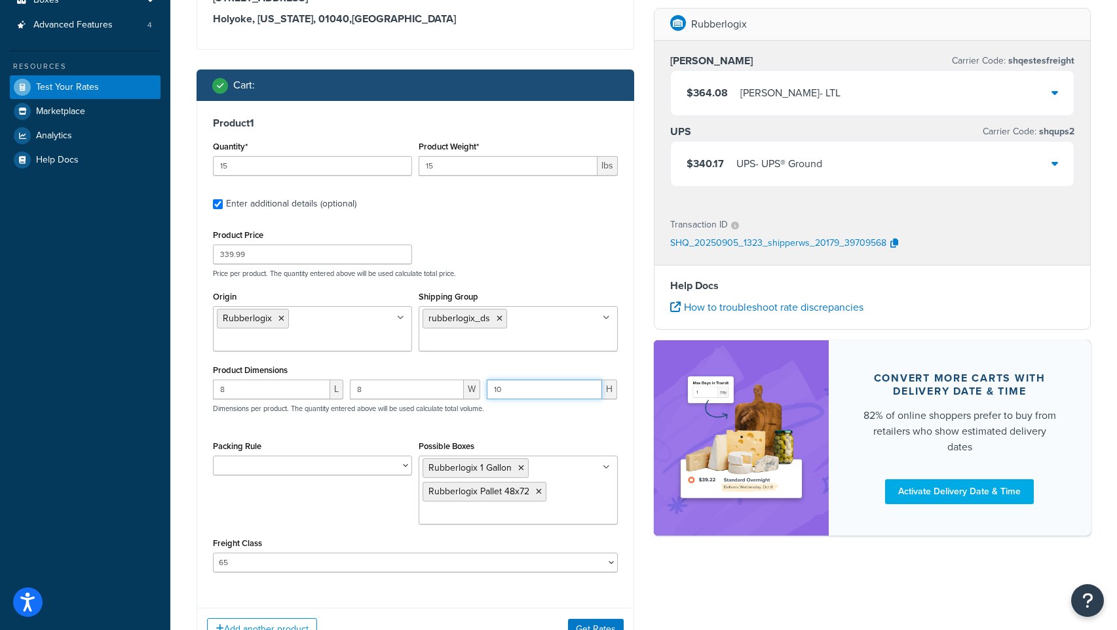
scroll to position [276, 0]
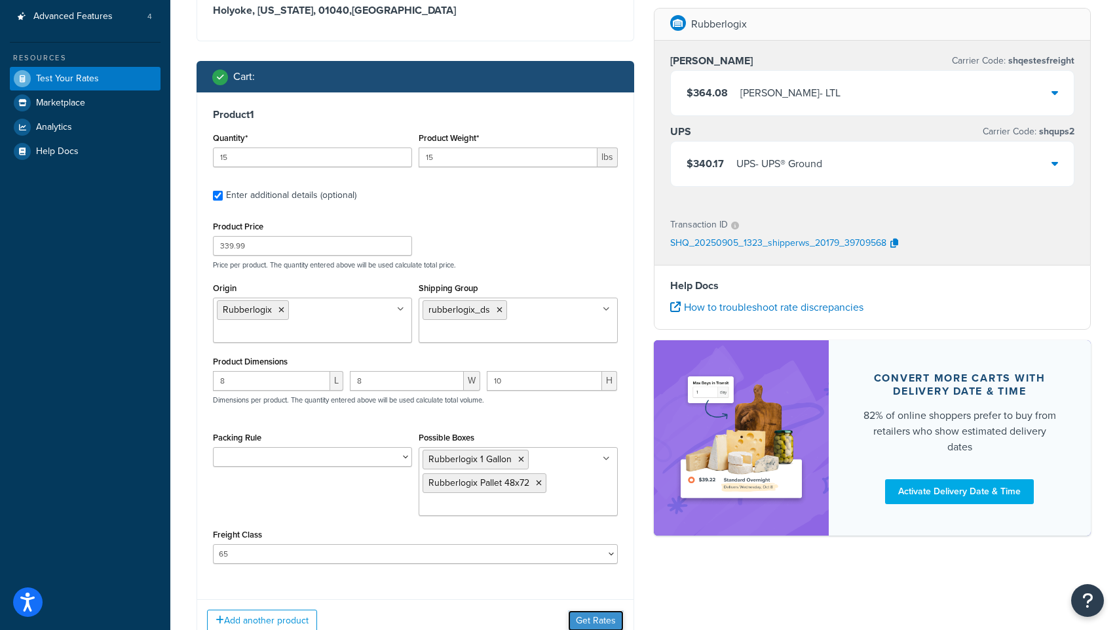
click at [597, 616] on button "Get Rates" at bounding box center [596, 620] width 56 height 21
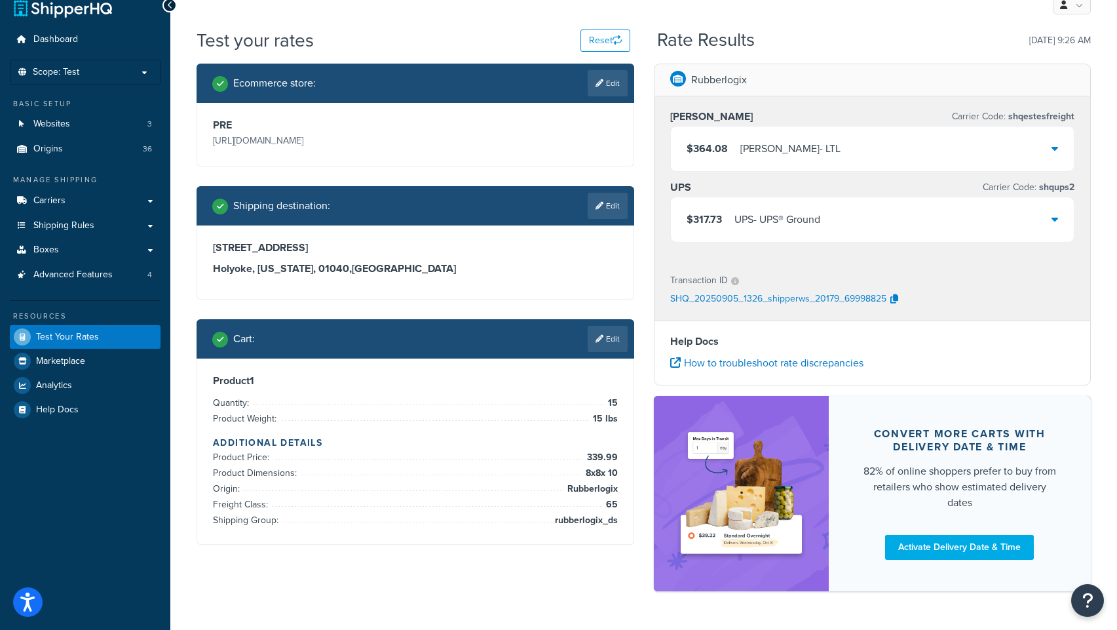
scroll to position [58, 0]
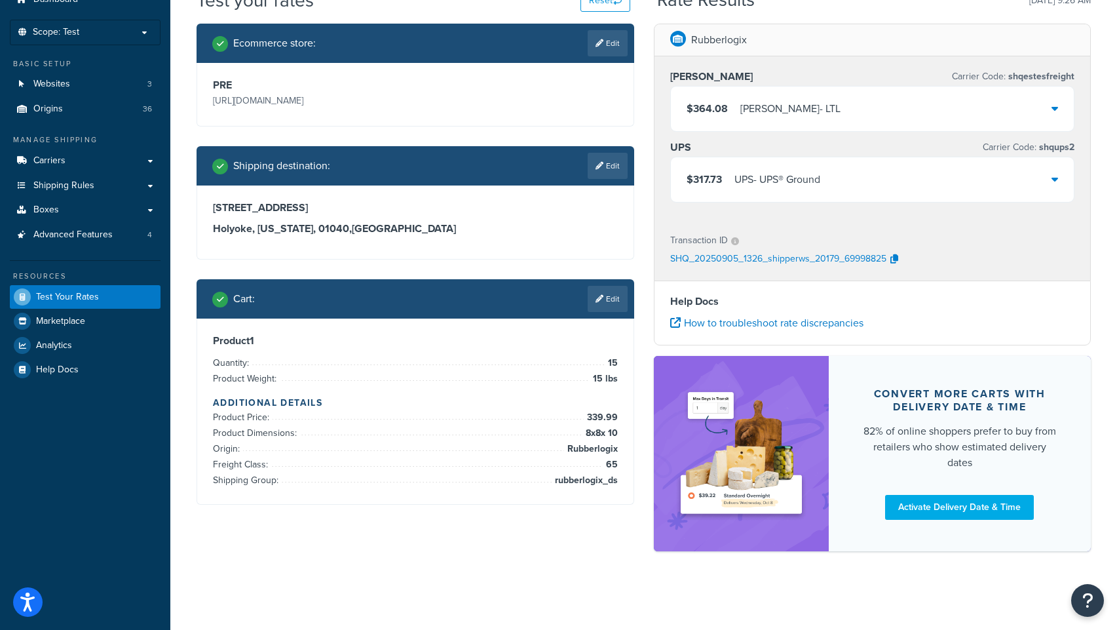
click at [904, 185] on div "$317.73 UPS - UPS® Ground" at bounding box center [873, 179] width 404 height 45
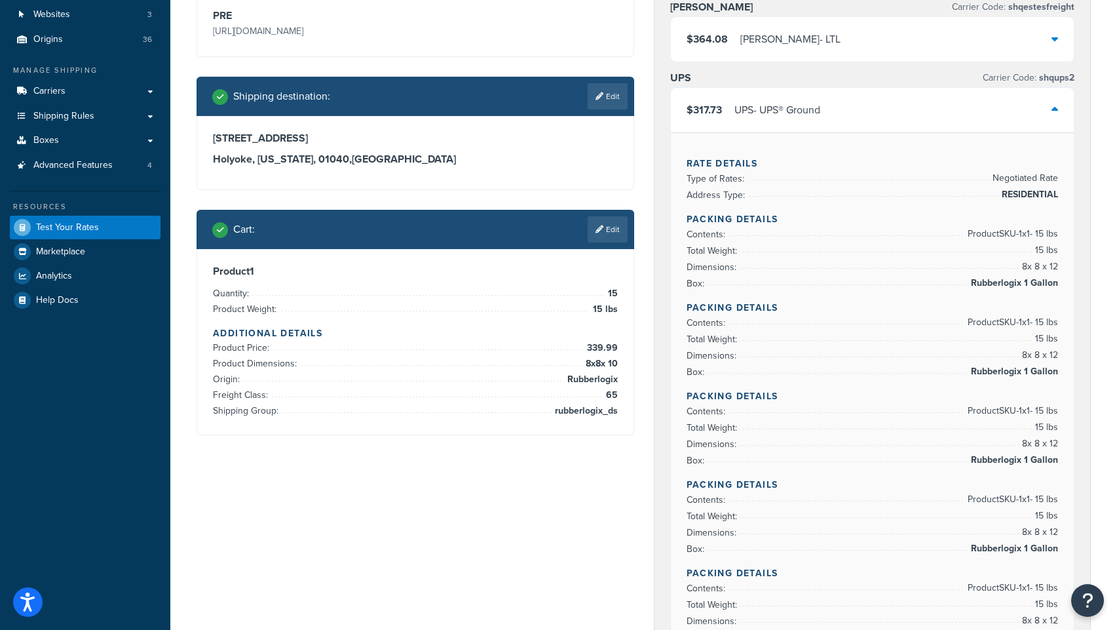
scroll to position [0, 0]
